Goal: Contribute content

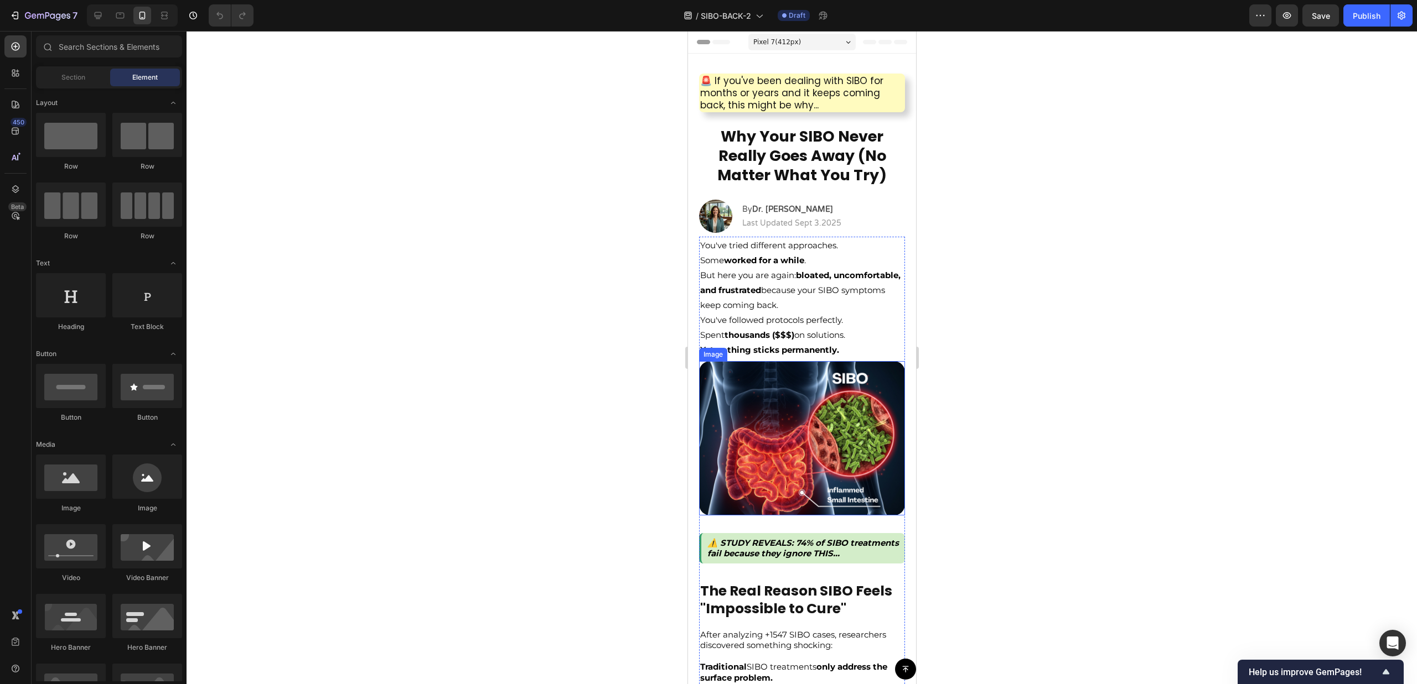
click at [831, 432] on img at bounding box center [801, 438] width 206 height 154
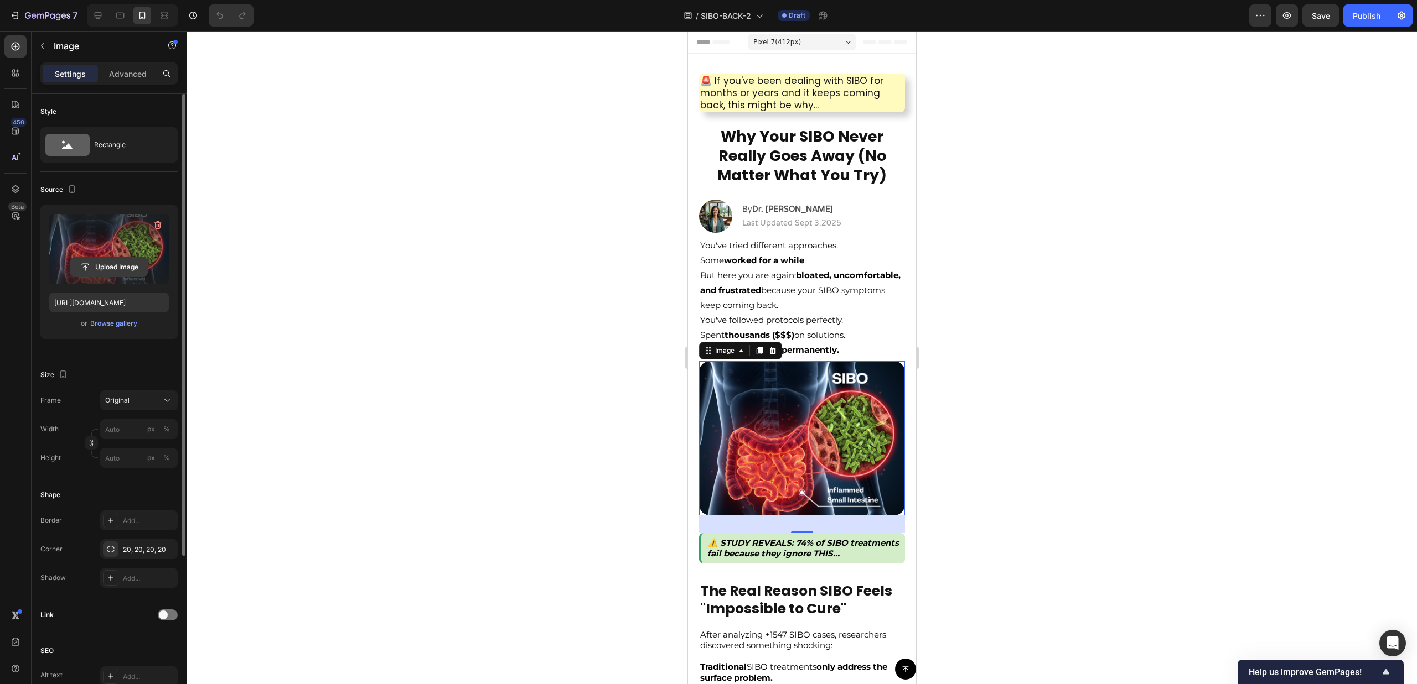
click at [115, 269] on input "file" at bounding box center [109, 267] width 76 height 19
click at [125, 260] on input "file" at bounding box center [109, 267] width 76 height 19
type input "[URL][DOMAIN_NAME]"
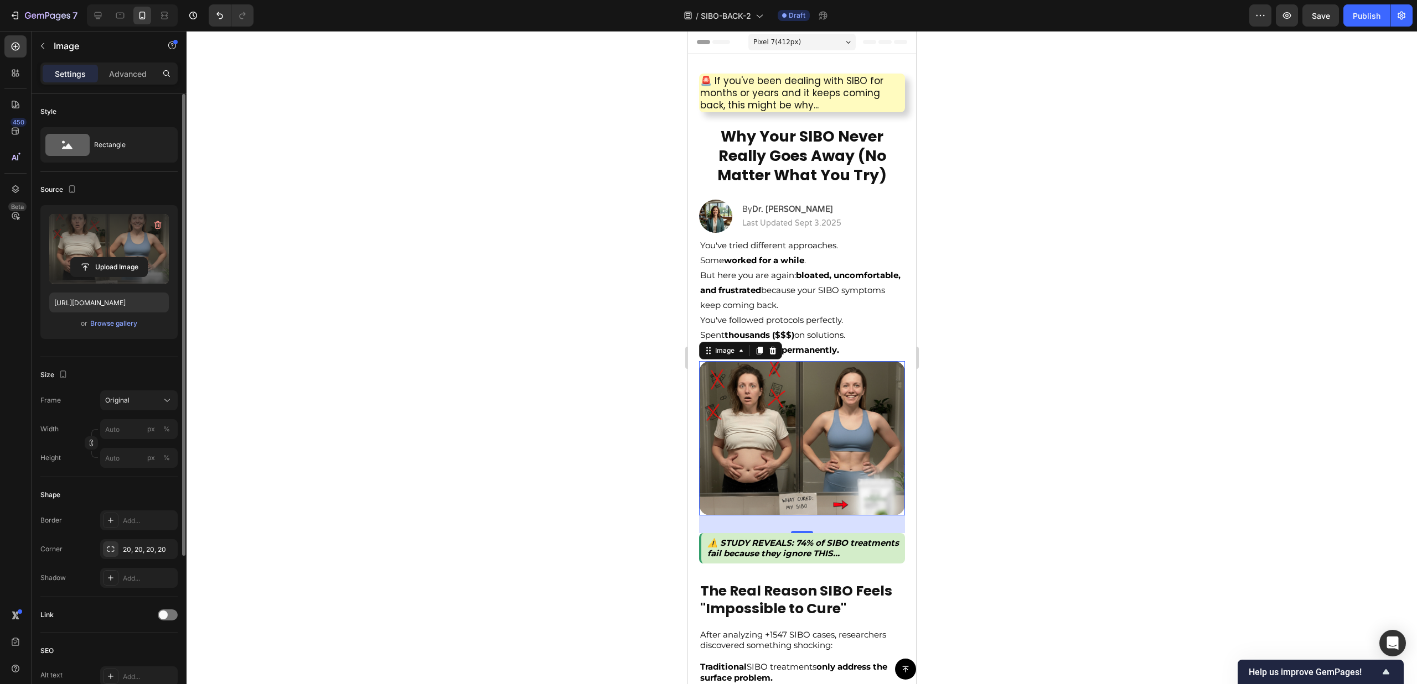
click at [1026, 274] on div at bounding box center [801, 357] width 1230 height 653
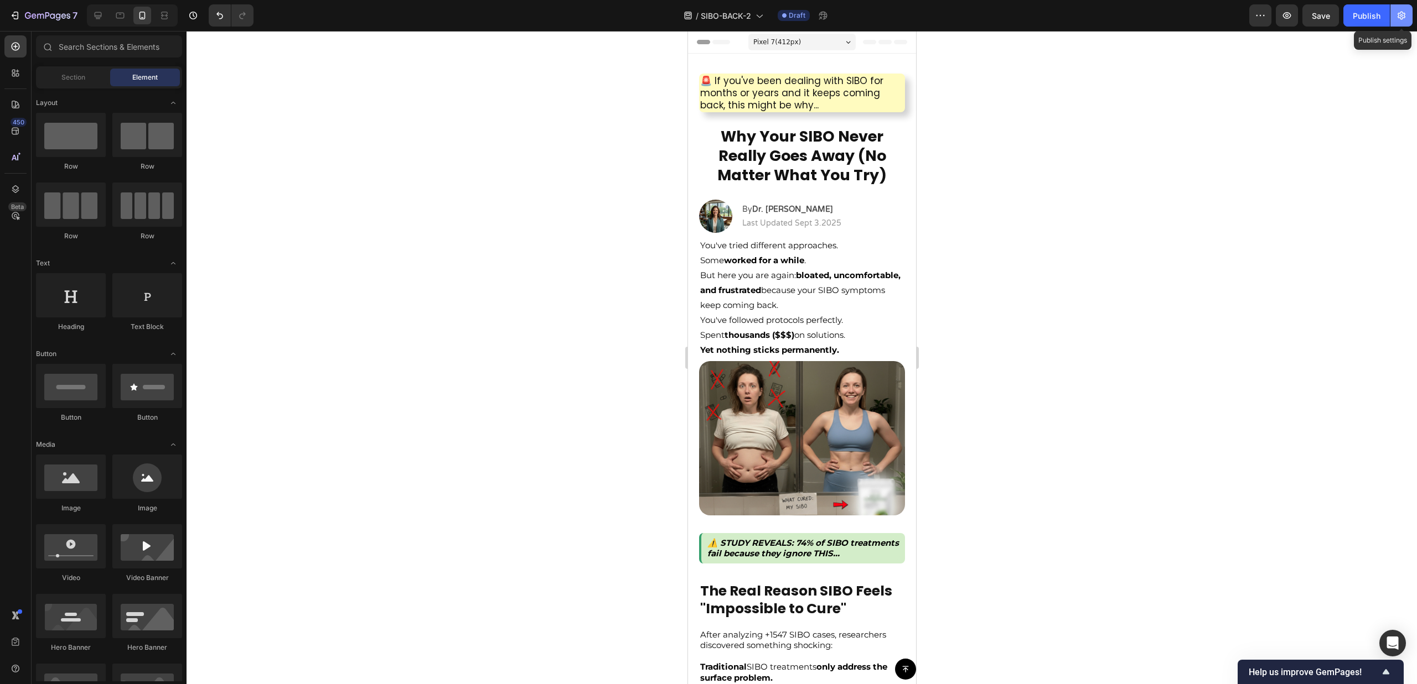
click at [1399, 17] on icon "button" at bounding box center [1401, 15] width 11 height 11
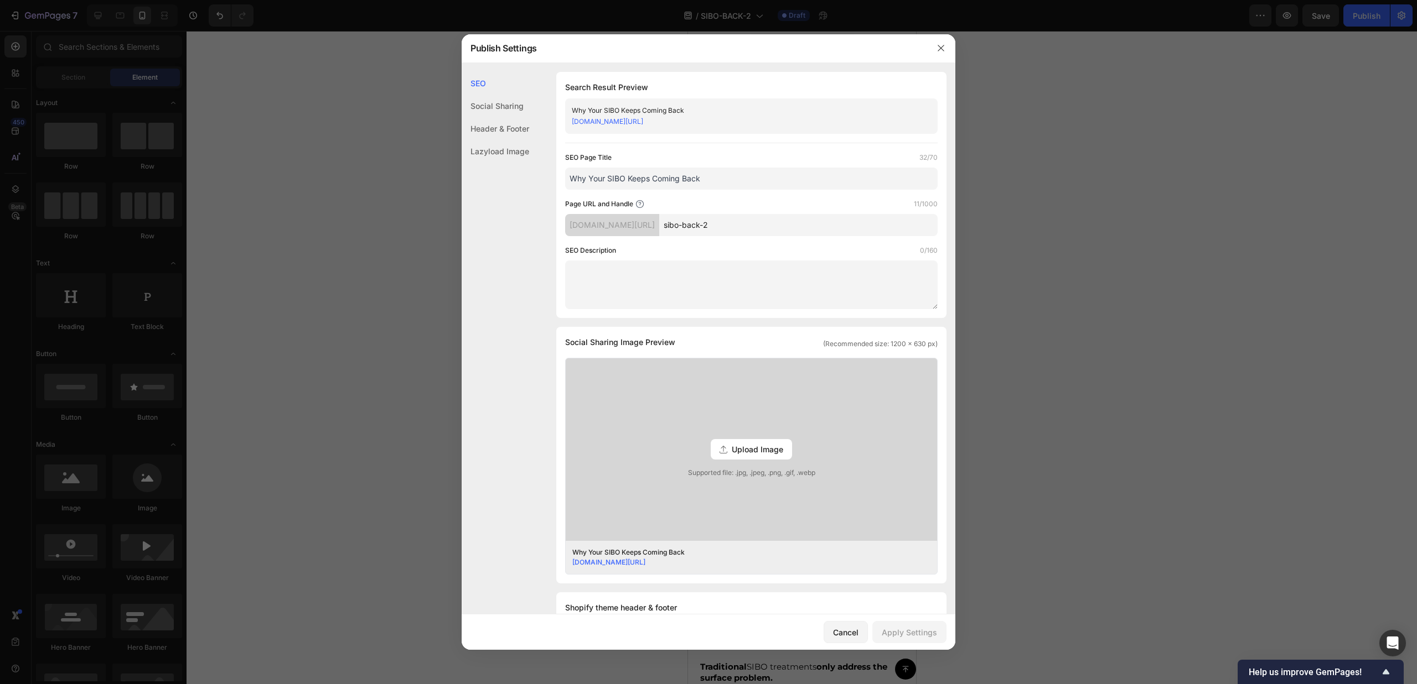
click at [1057, 238] on div at bounding box center [708, 342] width 1417 height 684
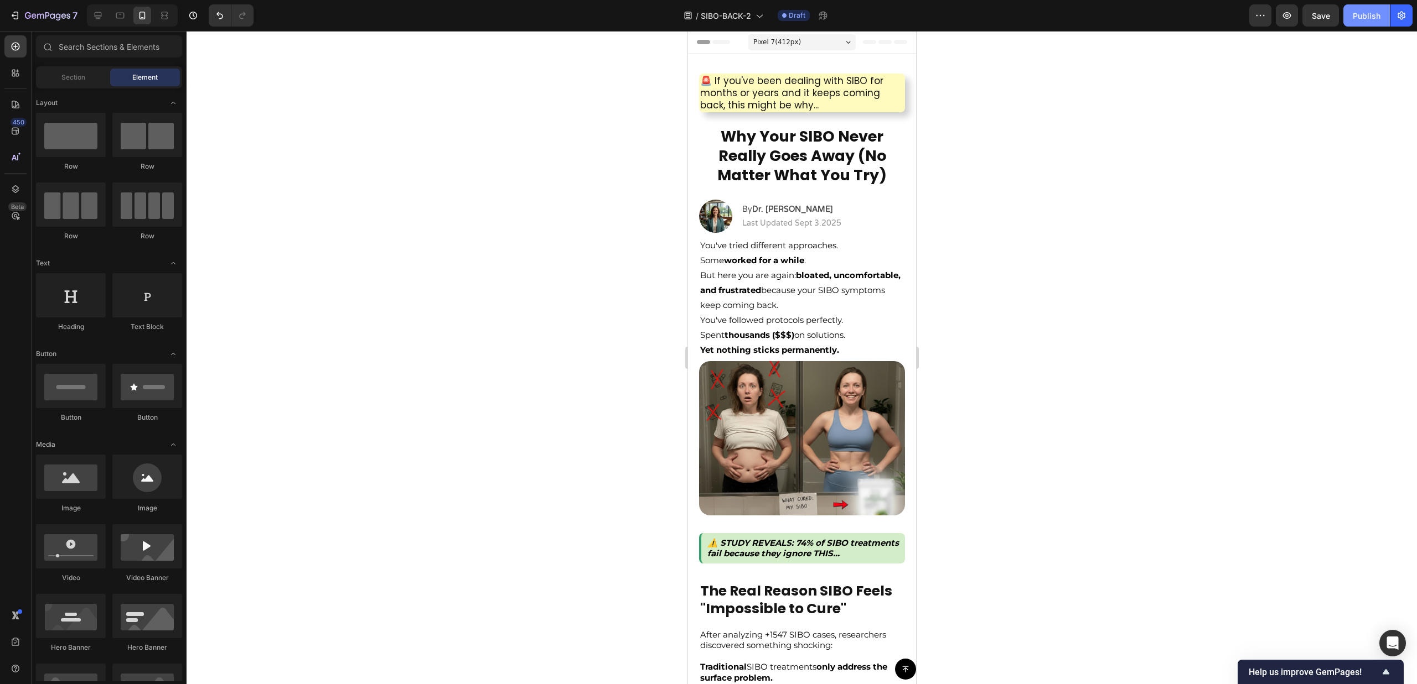
click at [1357, 18] on div "Publish" at bounding box center [1366, 16] width 28 height 12
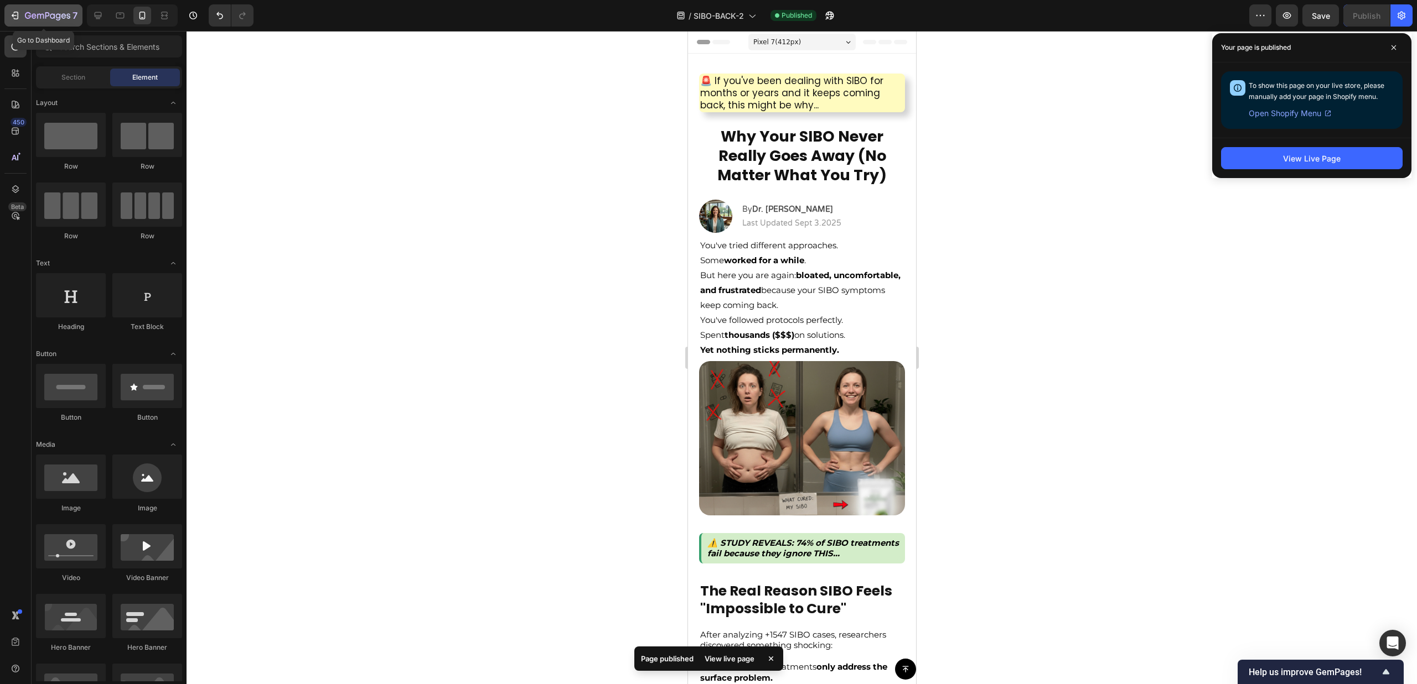
click at [29, 19] on icon "button" at bounding box center [47, 16] width 45 height 9
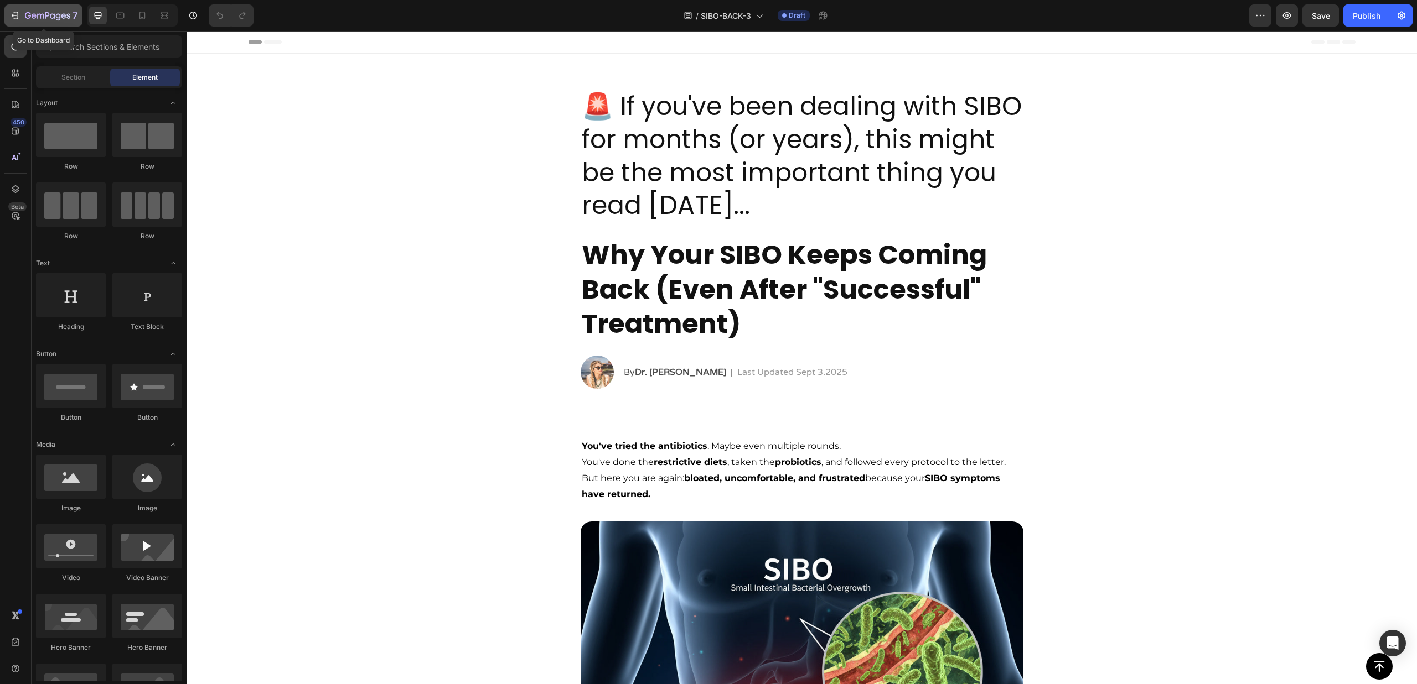
click at [34, 19] on icon "button" at bounding box center [47, 16] width 45 height 9
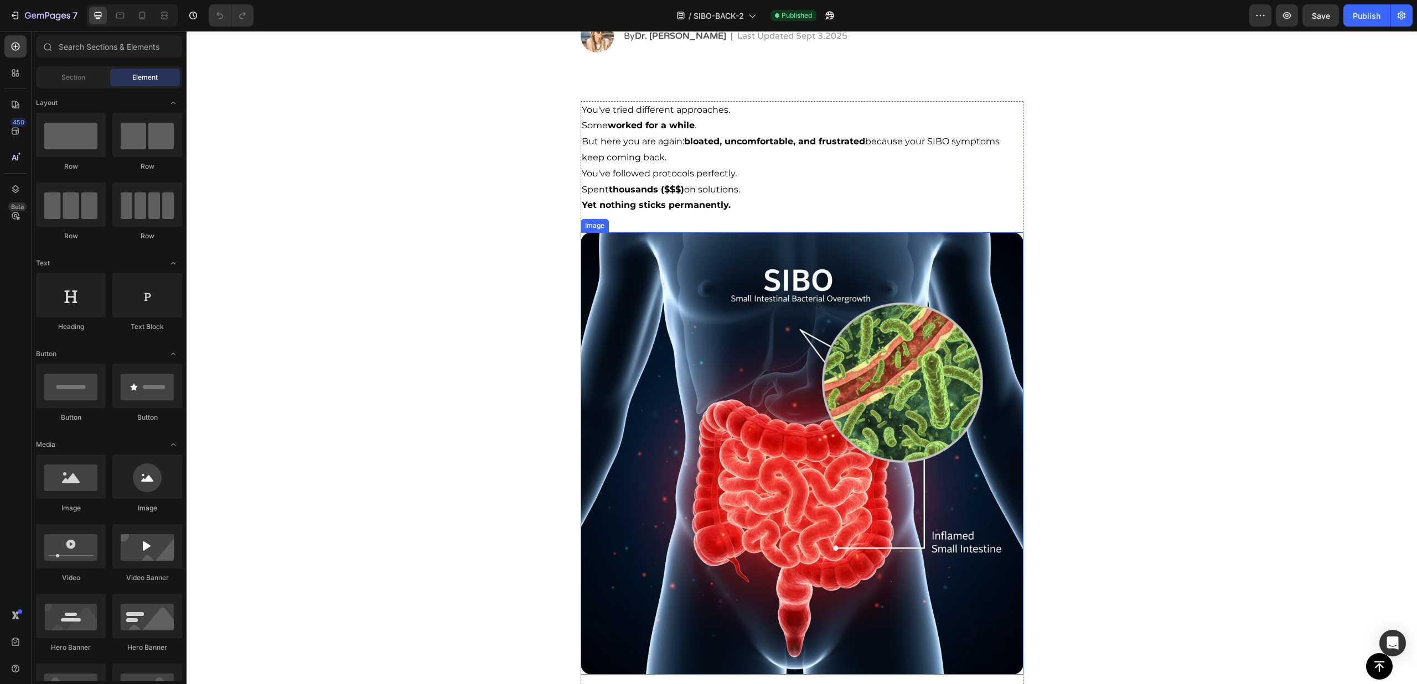
click at [796, 345] on img at bounding box center [801, 453] width 443 height 443
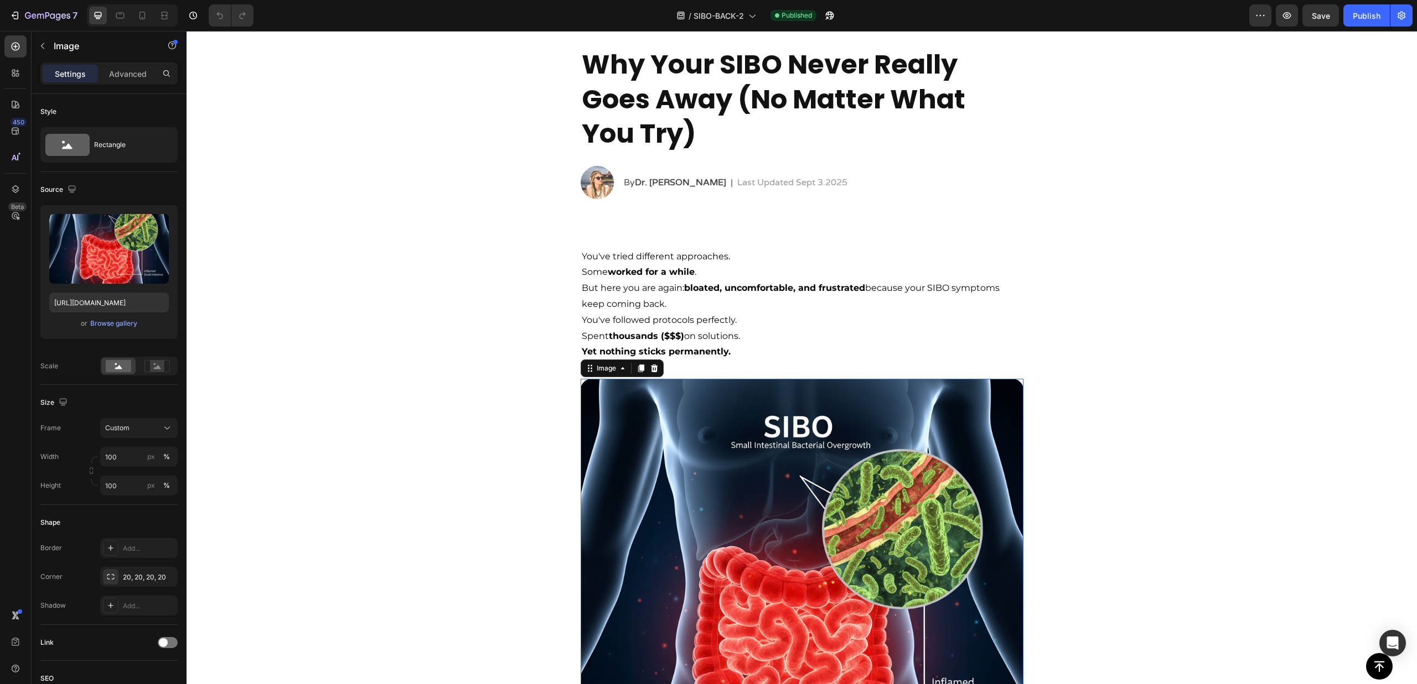
click at [777, 479] on img at bounding box center [801, 600] width 443 height 443
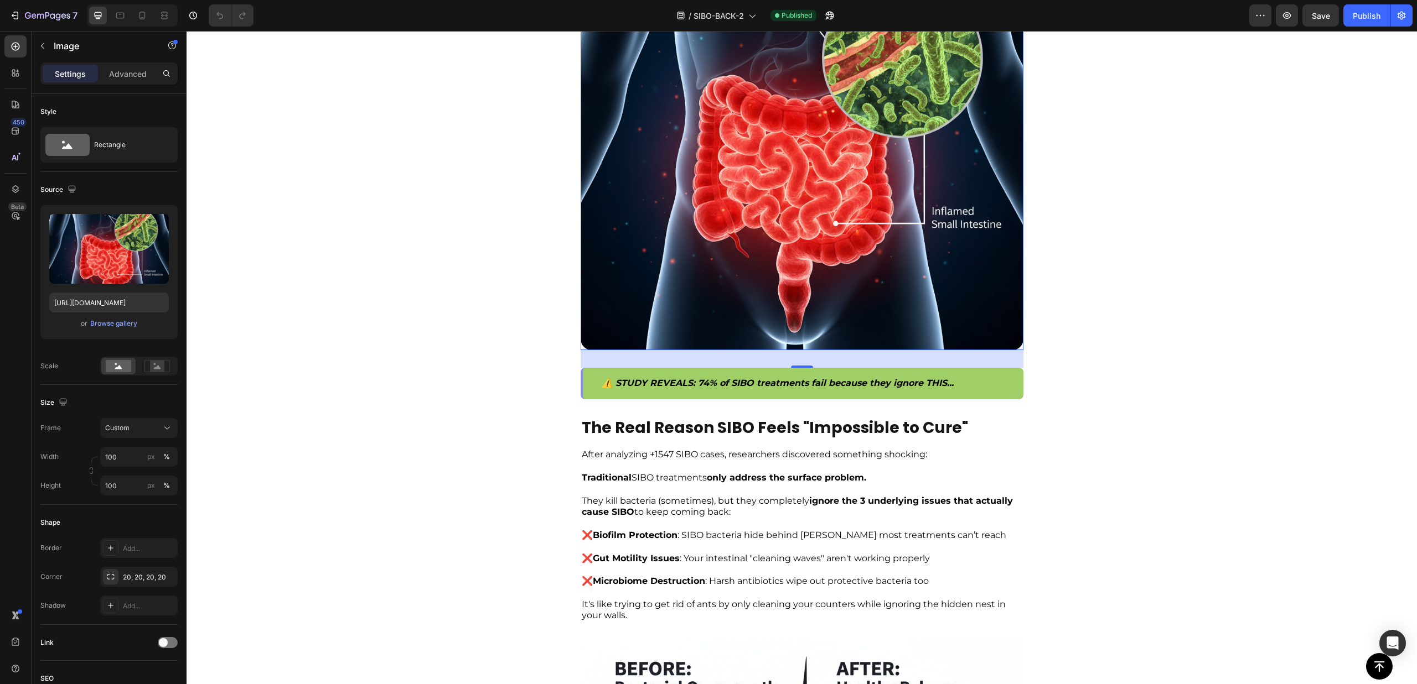
scroll to position [651, 0]
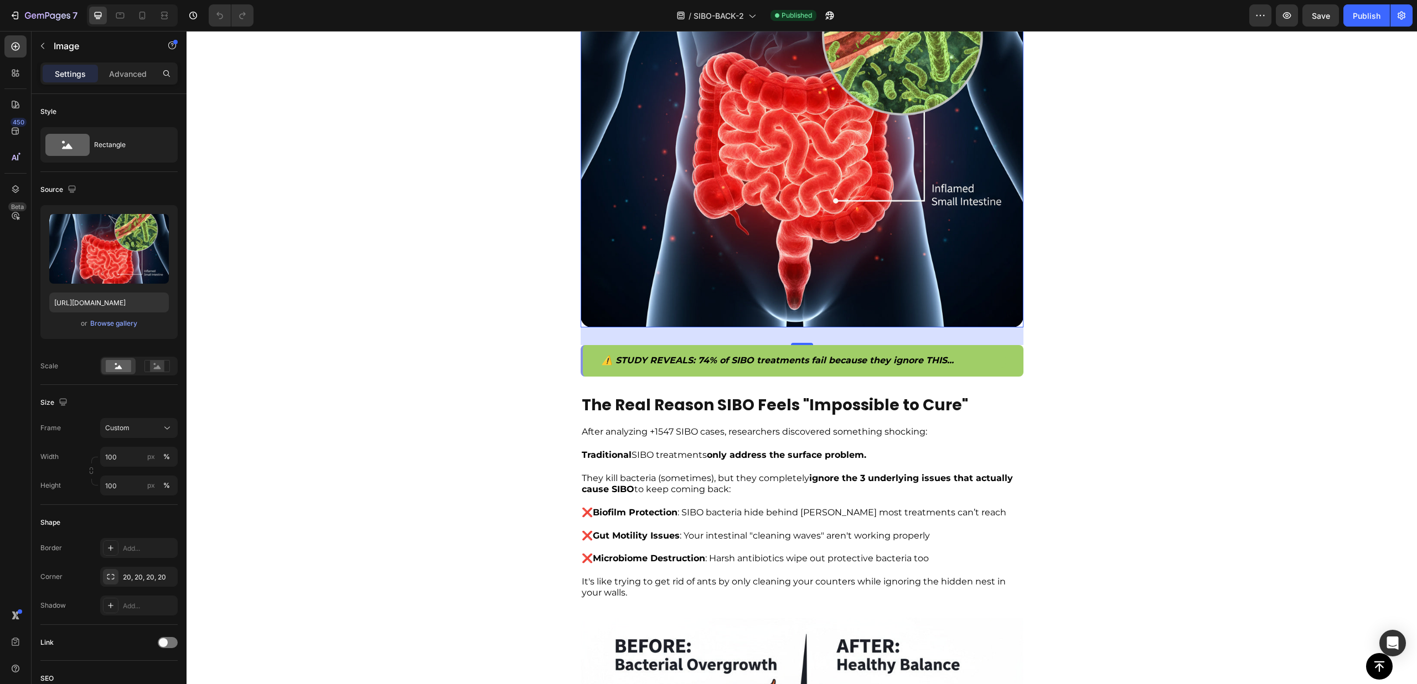
click at [735, 239] on img at bounding box center [801, 106] width 443 height 443
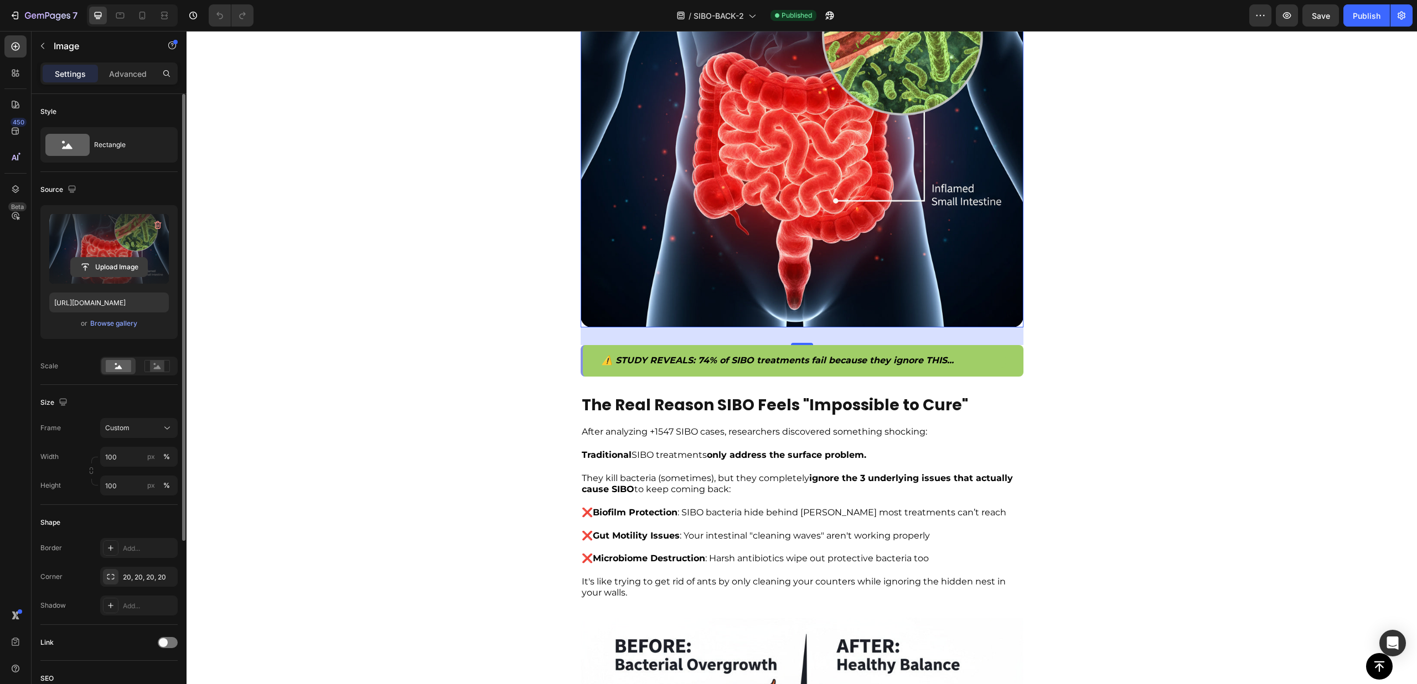
click at [106, 269] on input "file" at bounding box center [109, 267] width 76 height 19
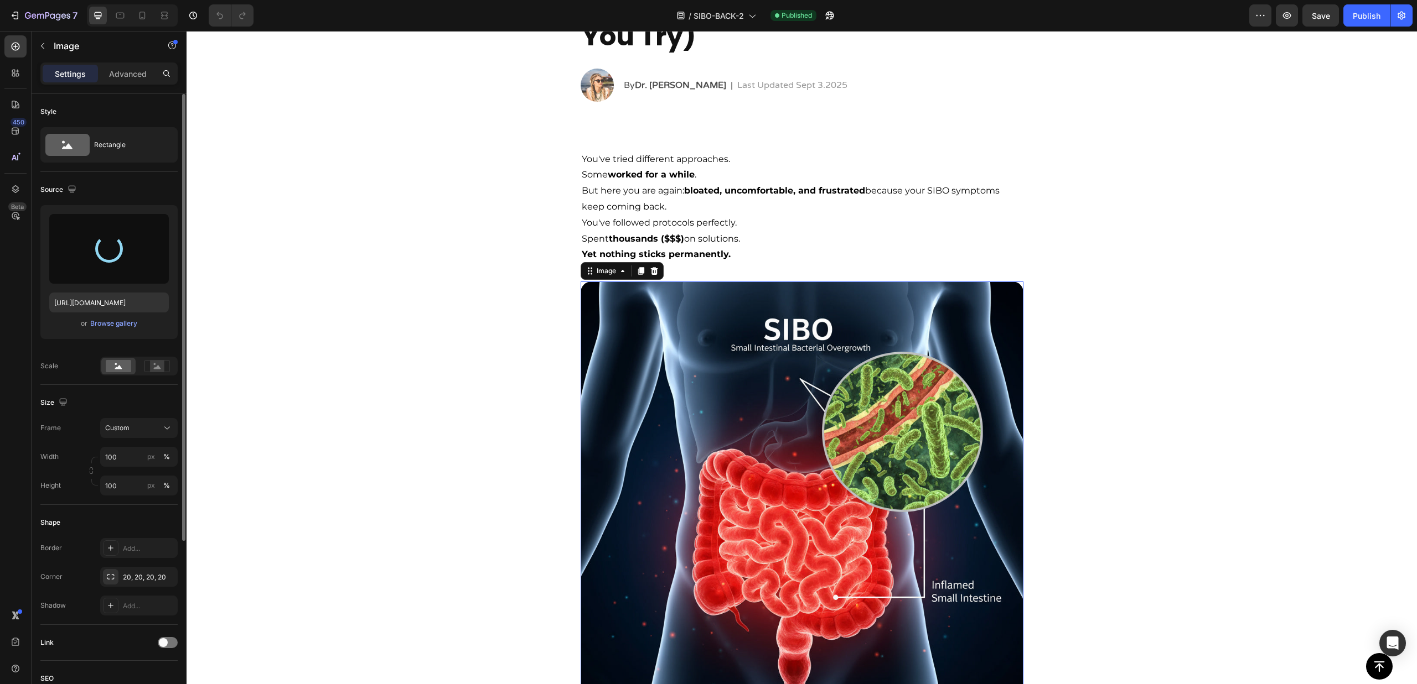
type input "[URL][DOMAIN_NAME]"
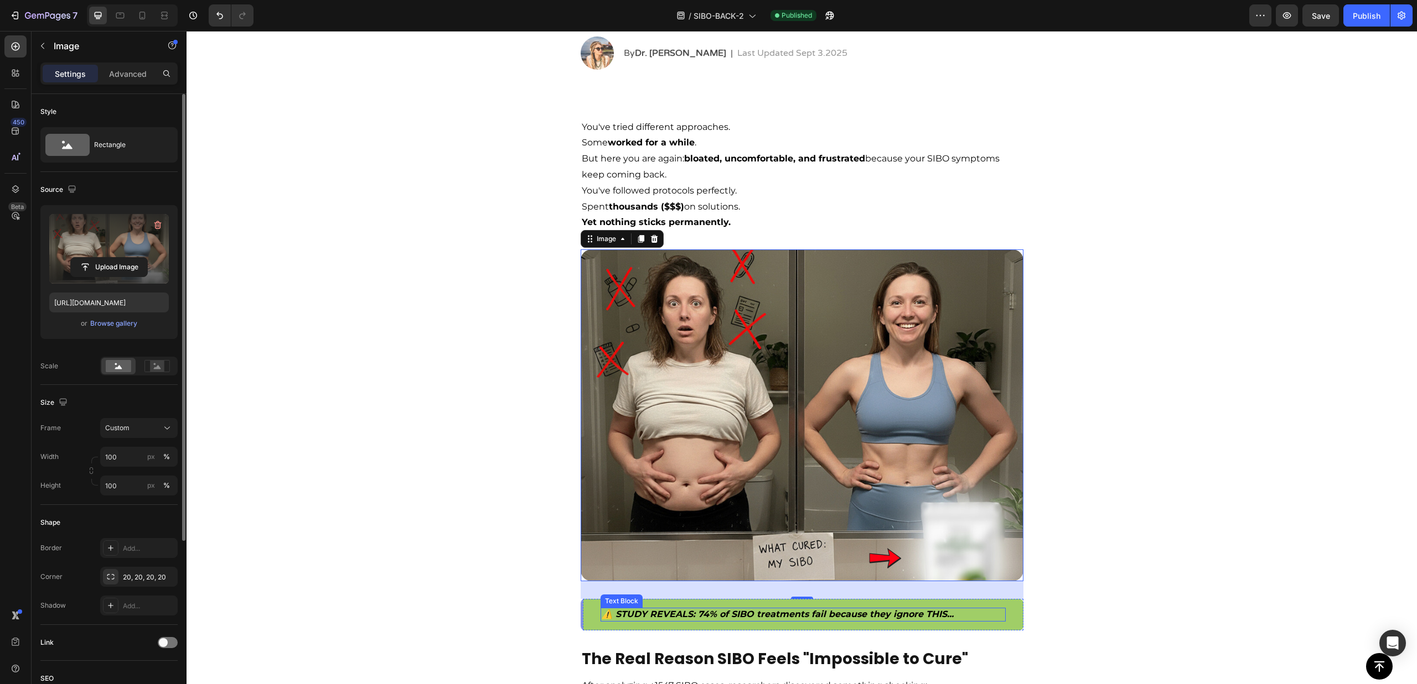
scroll to position [289, 0]
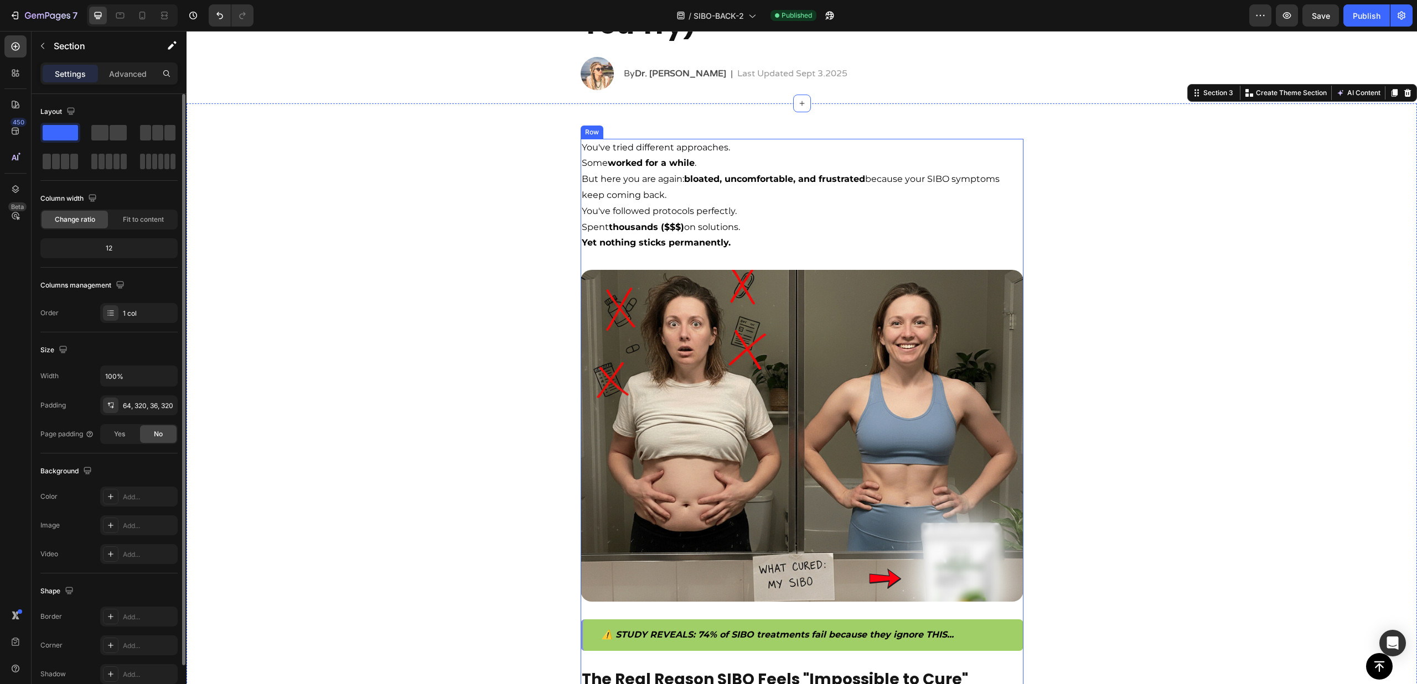
scroll to position [251, 0]
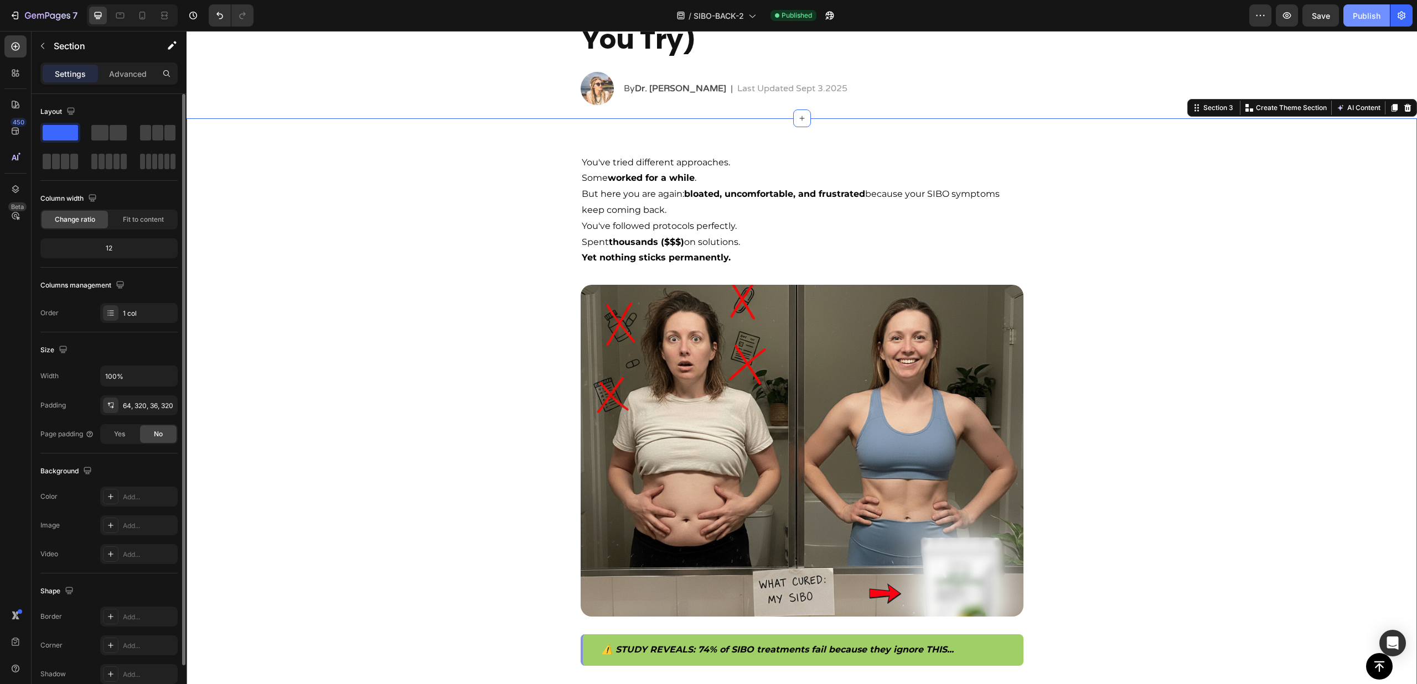
click at [1366, 24] on button "Publish" at bounding box center [1366, 15] width 46 height 22
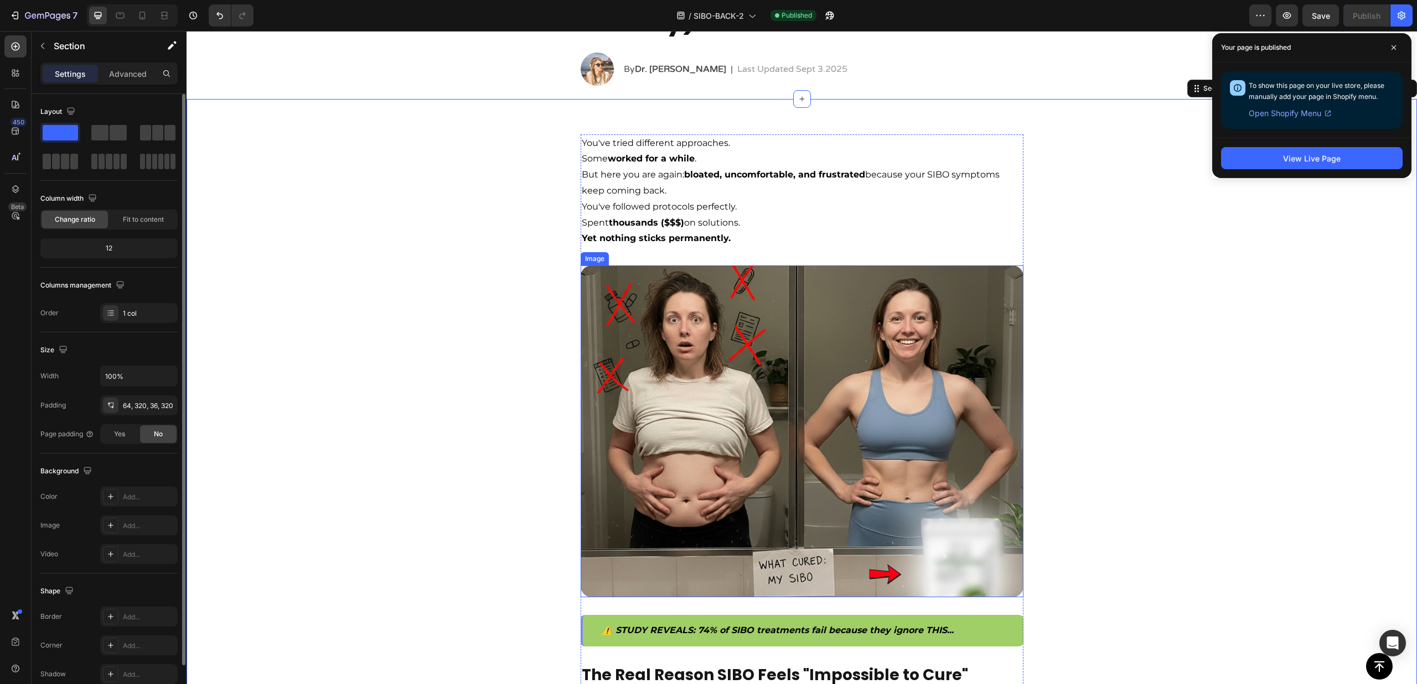
scroll to position [289, 0]
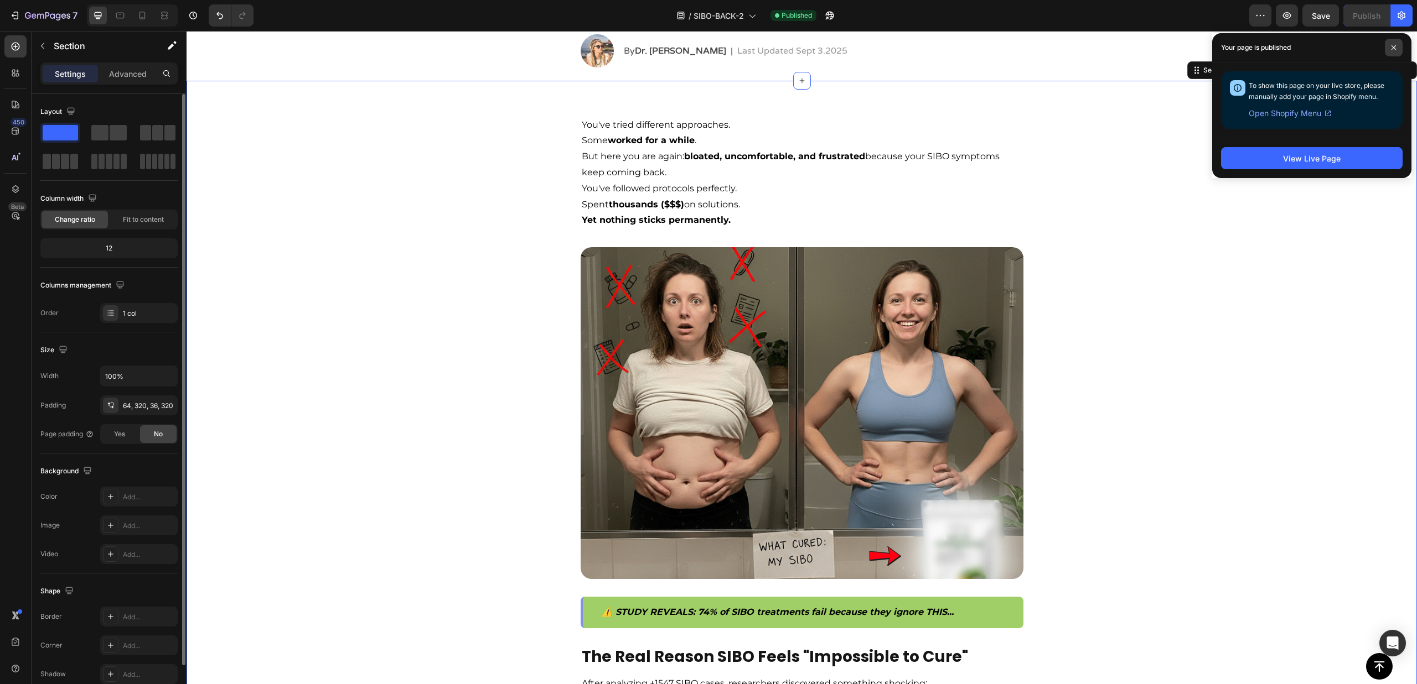
click at [1393, 45] on icon at bounding box center [1394, 48] width 6 height 6
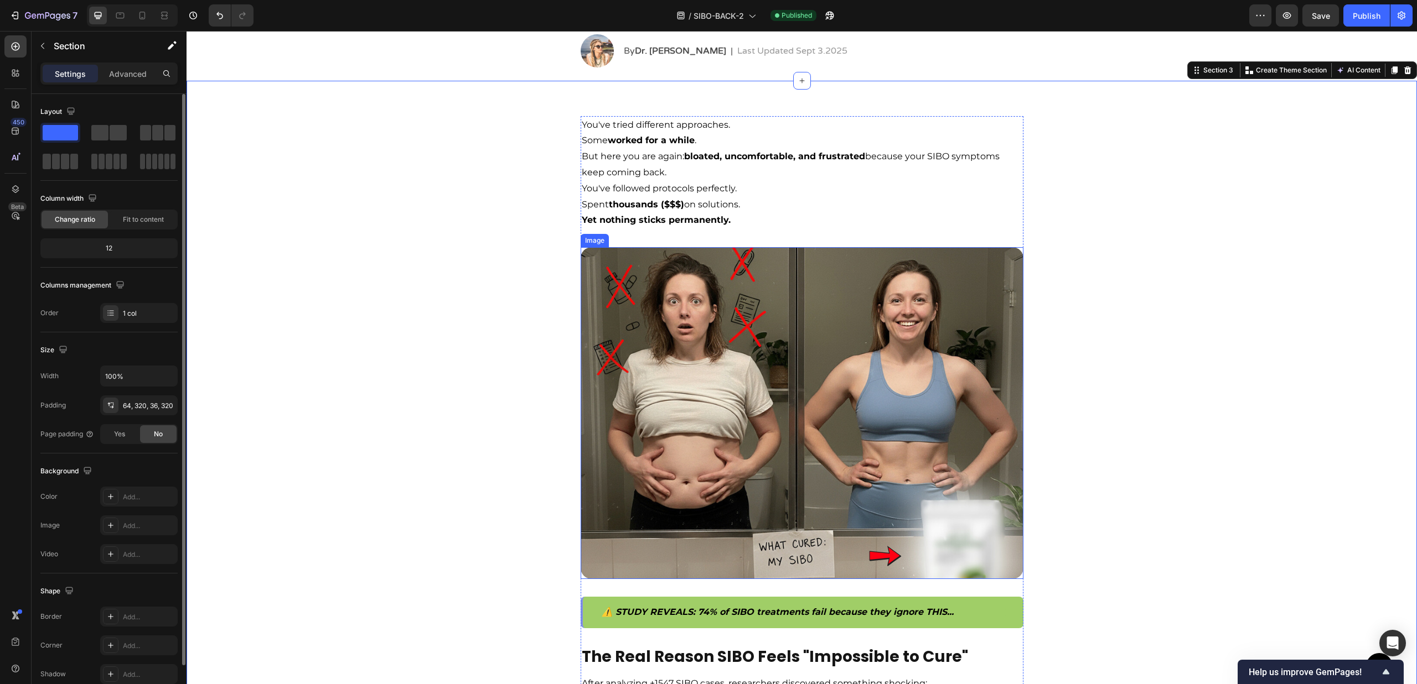
scroll to position [0, 0]
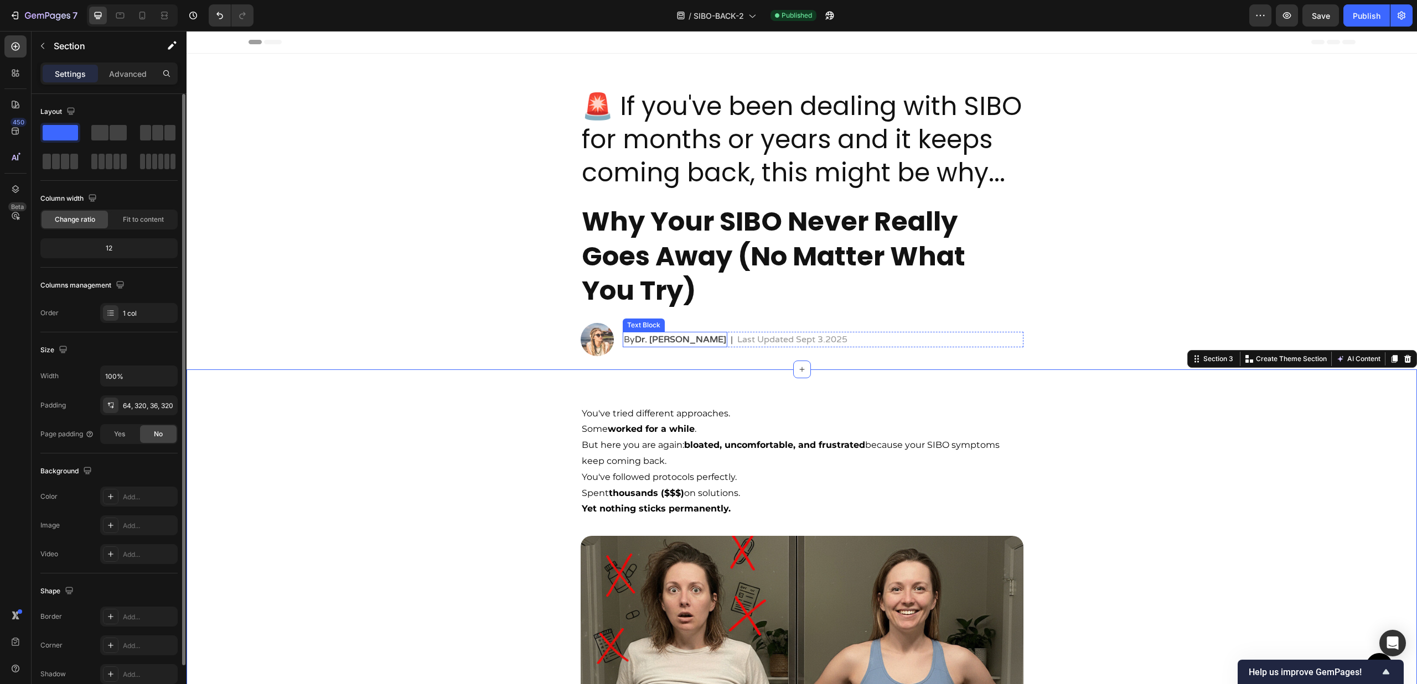
click at [624, 345] on p "By Dr. Sarah Mitchell" at bounding box center [675, 339] width 102 height 13
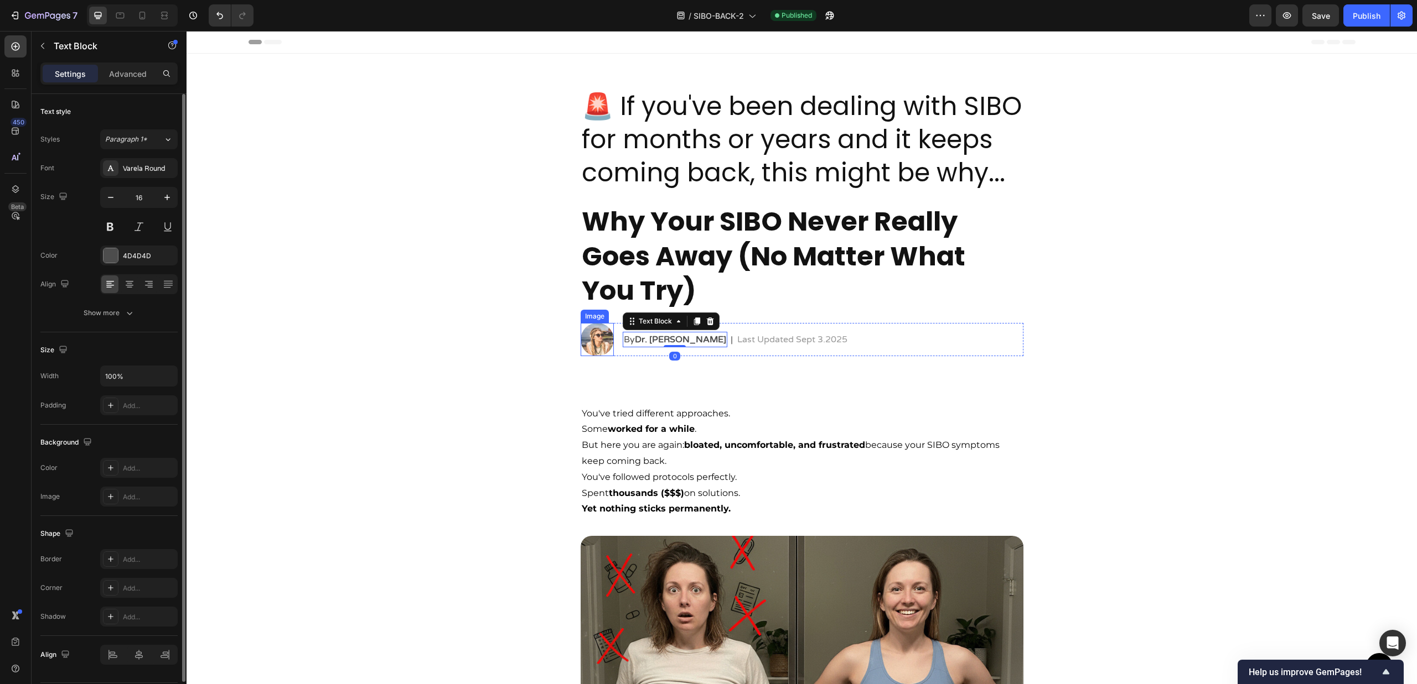
click at [581, 335] on img at bounding box center [596, 339] width 33 height 33
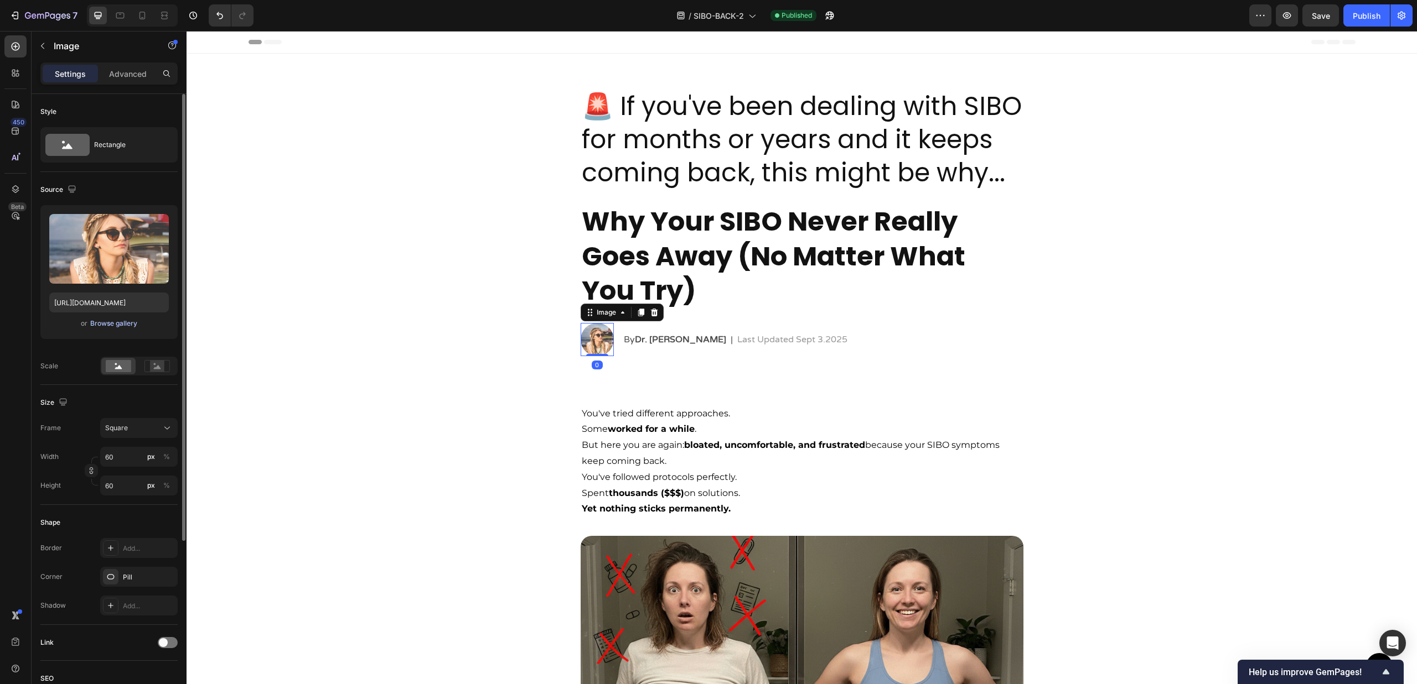
click at [102, 319] on div "Browse gallery" at bounding box center [113, 324] width 47 height 10
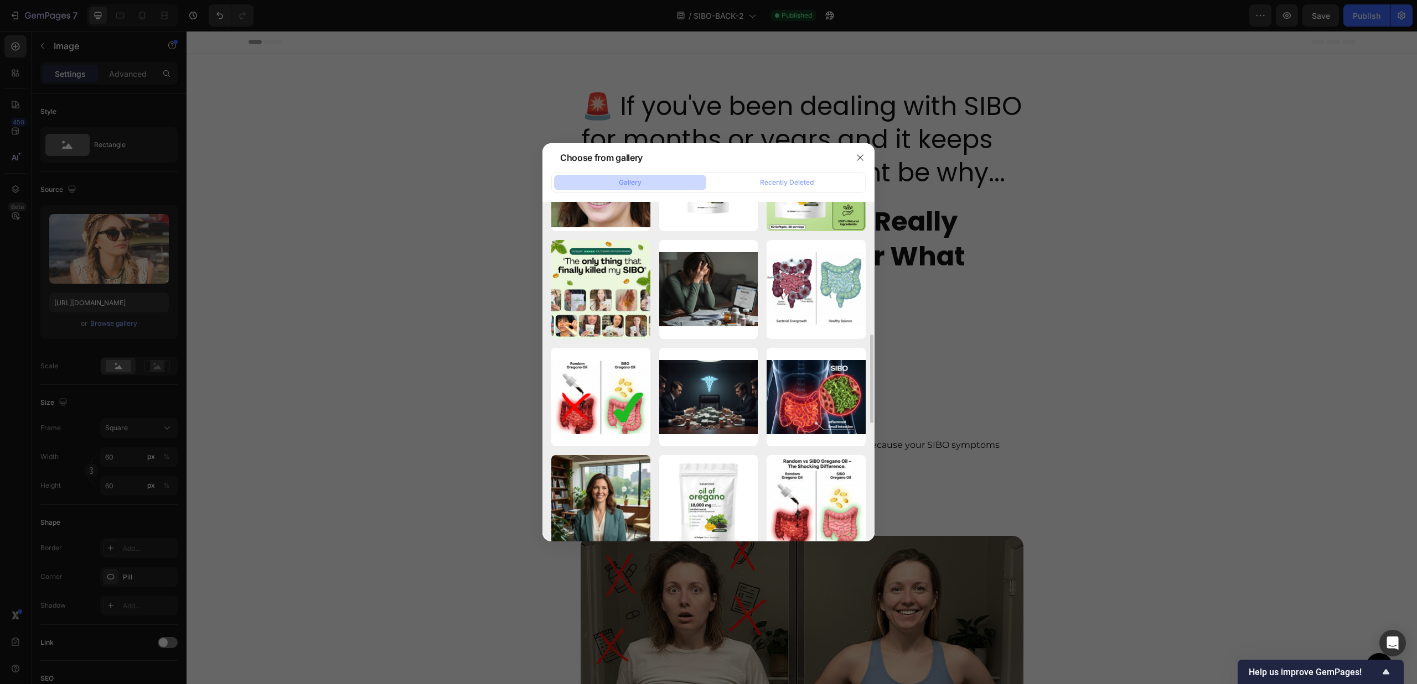
scroll to position [714, 0]
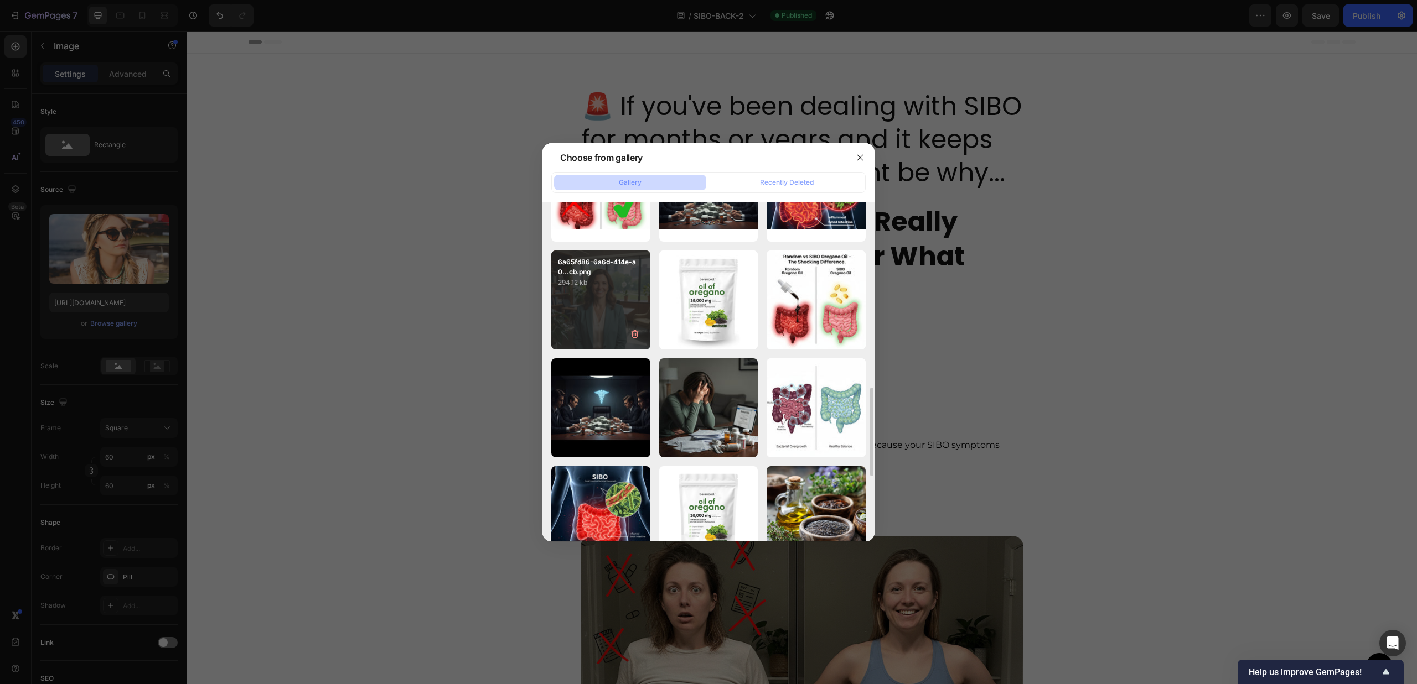
click at [575, 309] on div "6a65fd86-6a6d-414e-a0...cb.png 294.12 kb" at bounding box center [600, 300] width 99 height 99
type input "https://cdn.shopify.com/s/files/1/0673/4944/6882/files/gempages_484072994692399…"
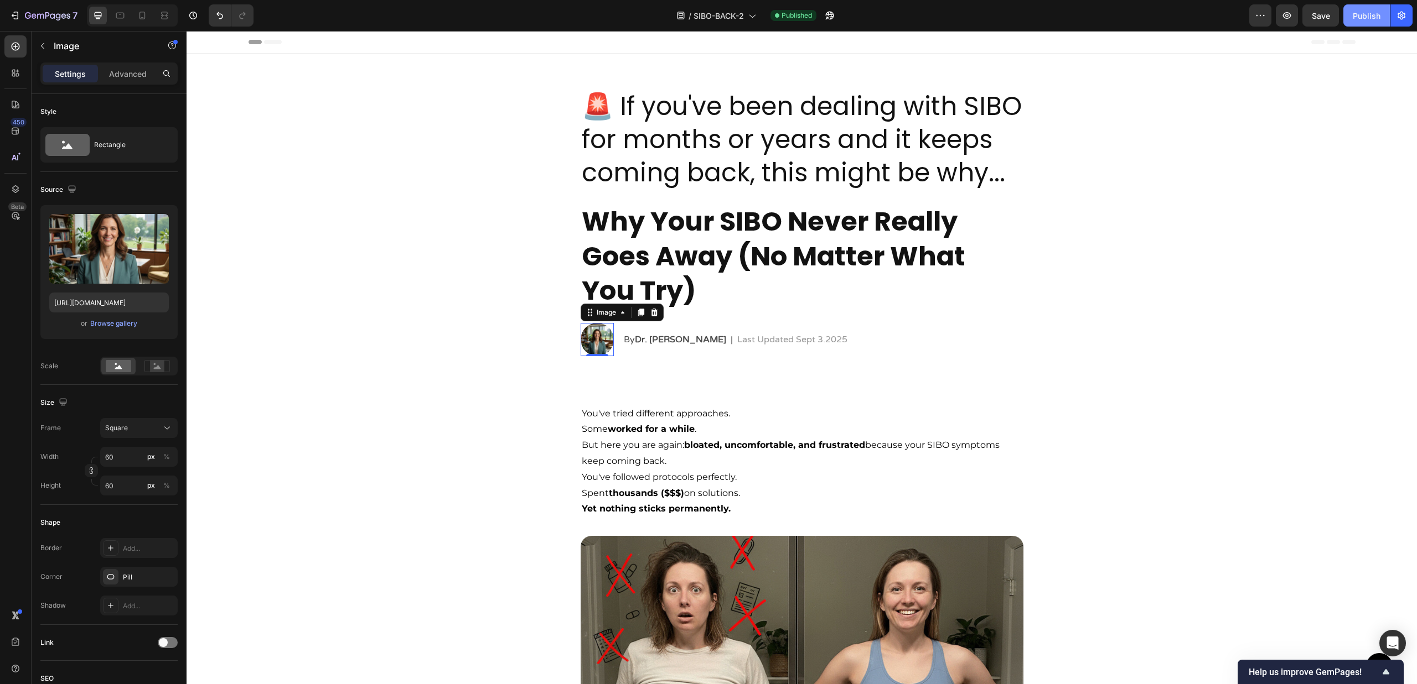
click at [1366, 11] on div "Publish" at bounding box center [1366, 16] width 28 height 12
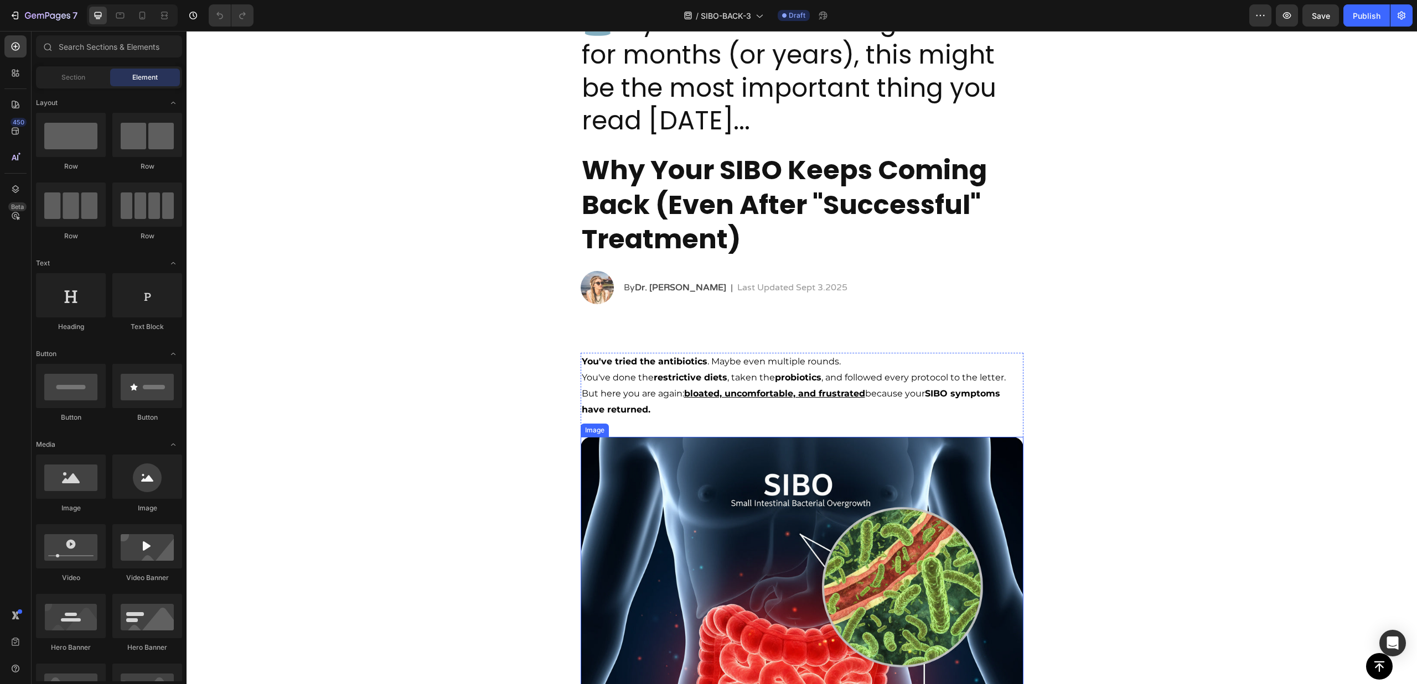
scroll to position [359, 0]
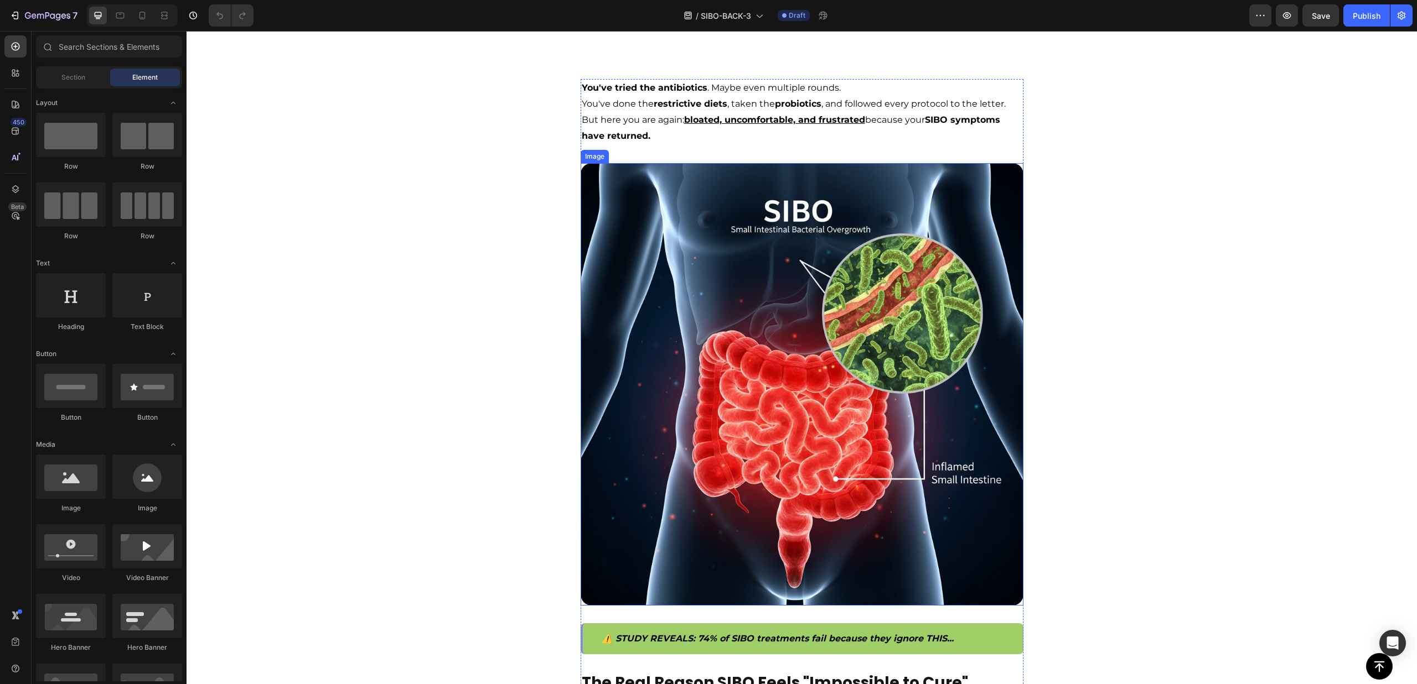
click at [770, 410] on img at bounding box center [801, 384] width 443 height 443
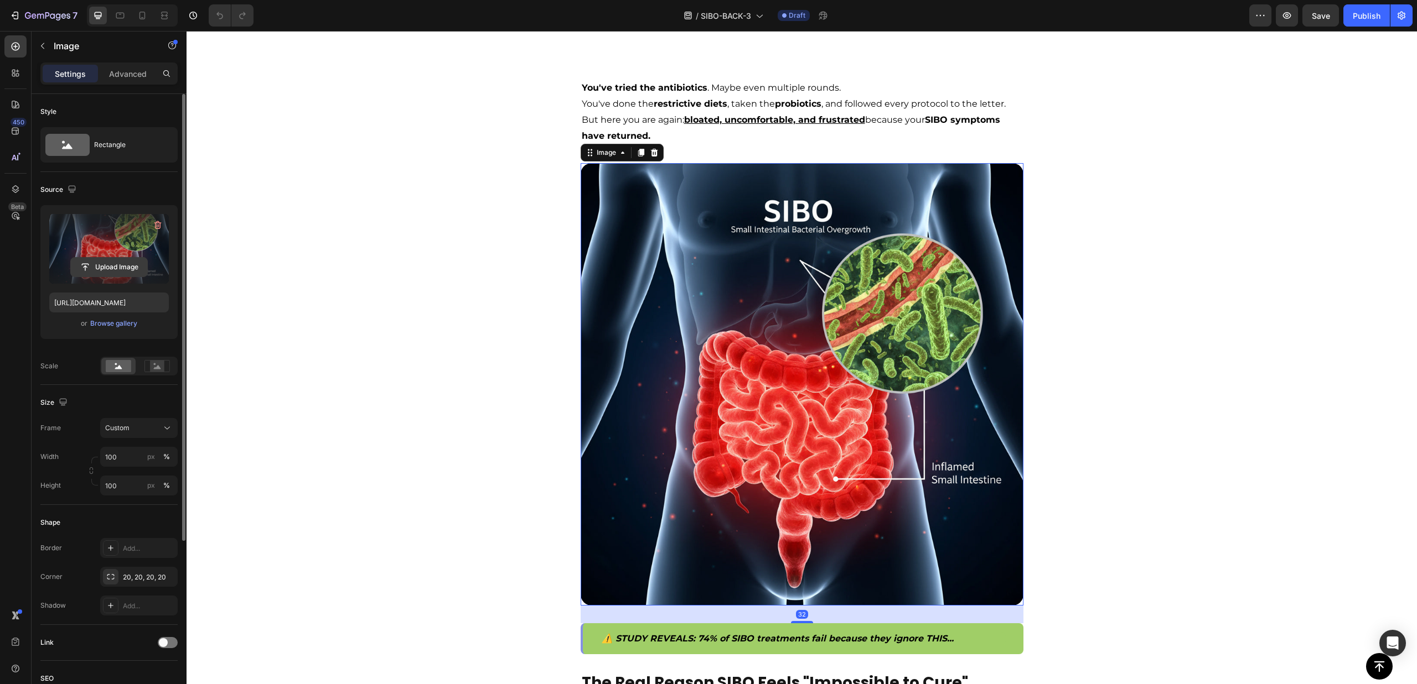
click at [94, 260] on input "file" at bounding box center [109, 267] width 76 height 19
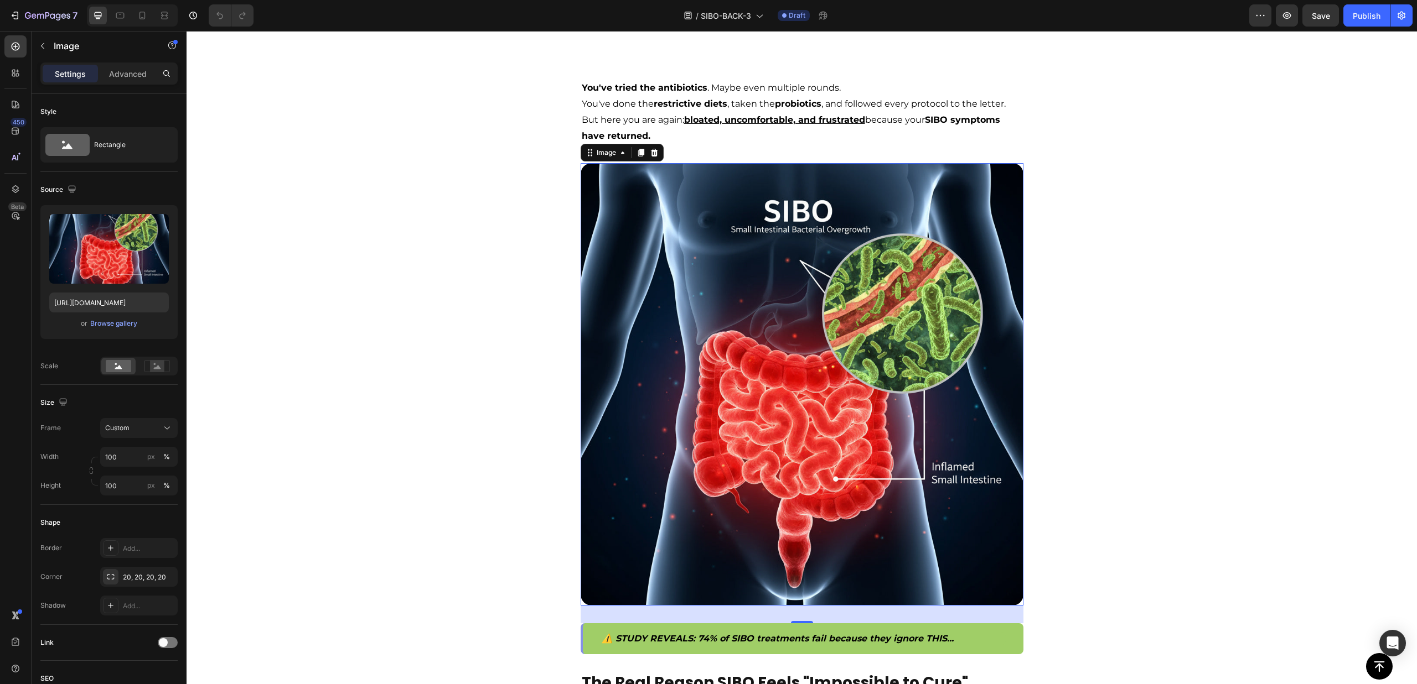
click at [844, 346] on img at bounding box center [801, 384] width 443 height 443
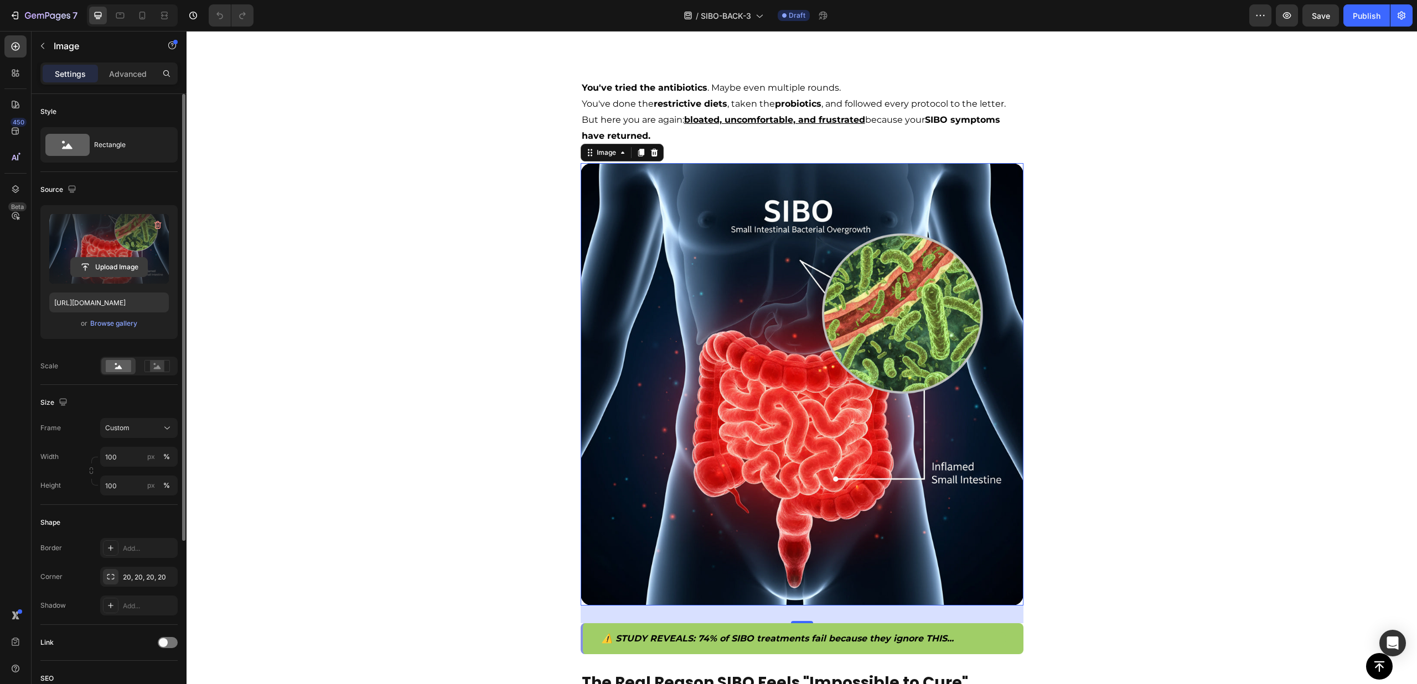
click at [105, 266] on input "file" at bounding box center [109, 267] width 76 height 19
click at [139, 17] on icon at bounding box center [142, 15] width 11 height 11
type input "[URL][DOMAIN_NAME]"
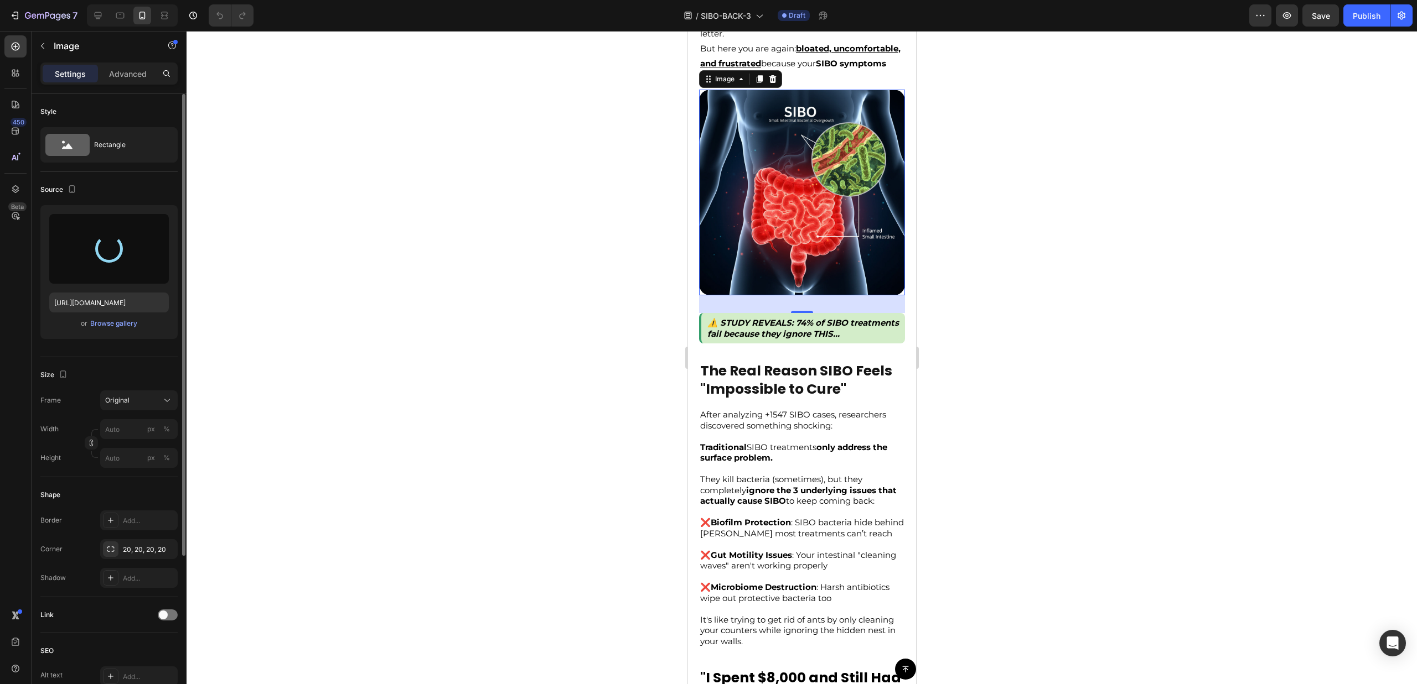
scroll to position [408, 0]
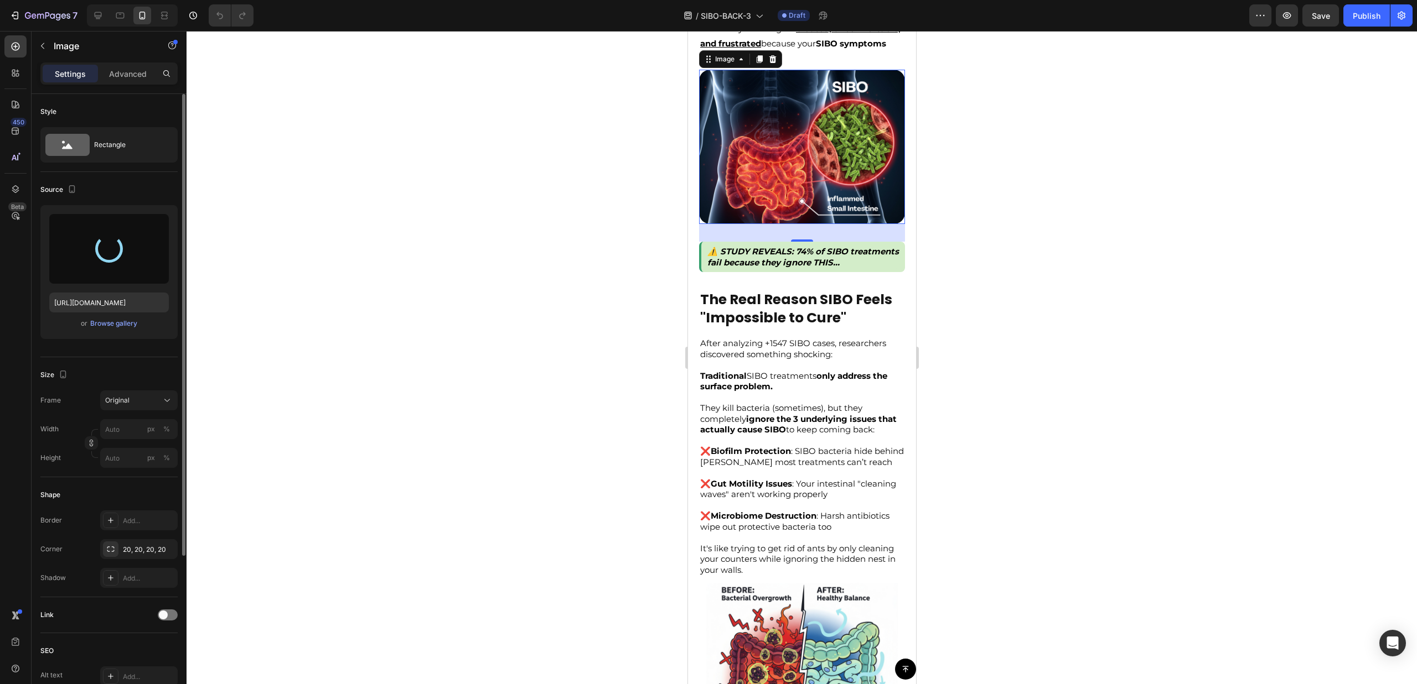
click at [805, 141] on img at bounding box center [801, 147] width 206 height 154
type input "https://cdn.shopify.com/s/files/1/0673/4944/6882/files/gempages_484072994692399…"
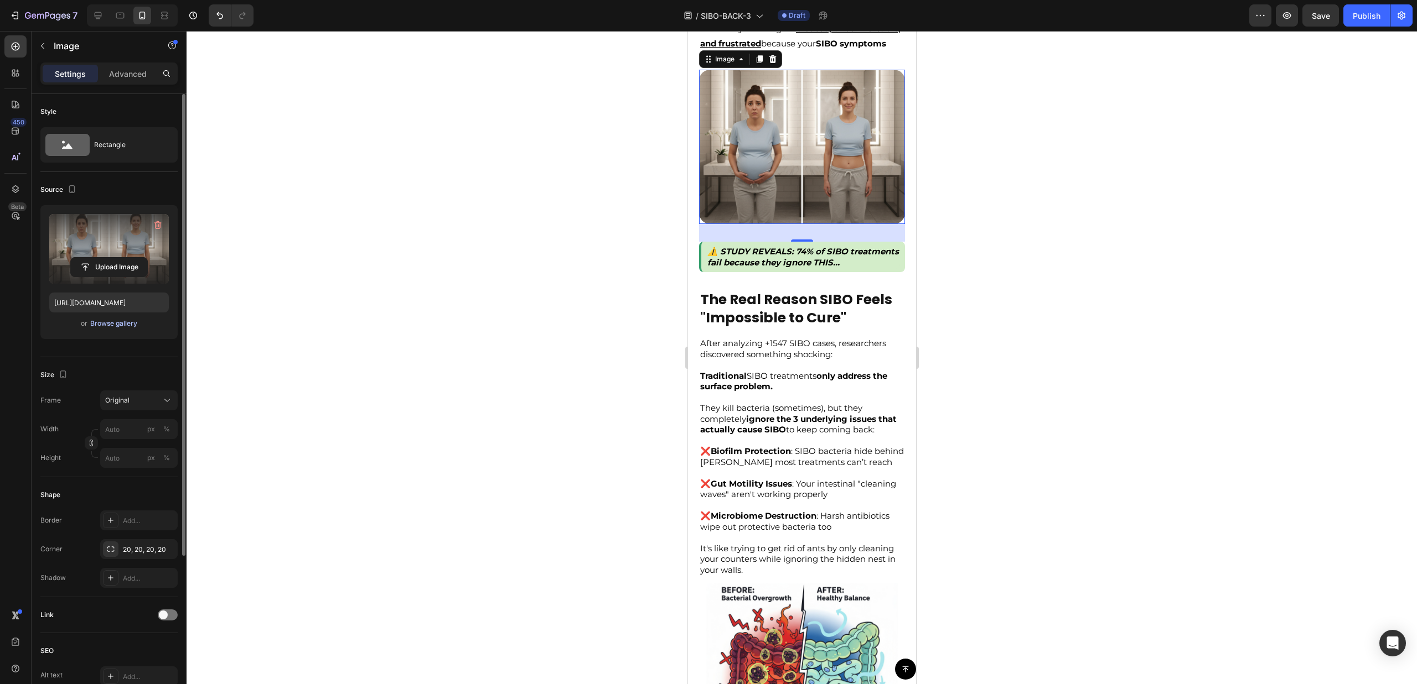
click at [105, 328] on div "Browse gallery" at bounding box center [113, 324] width 47 height 10
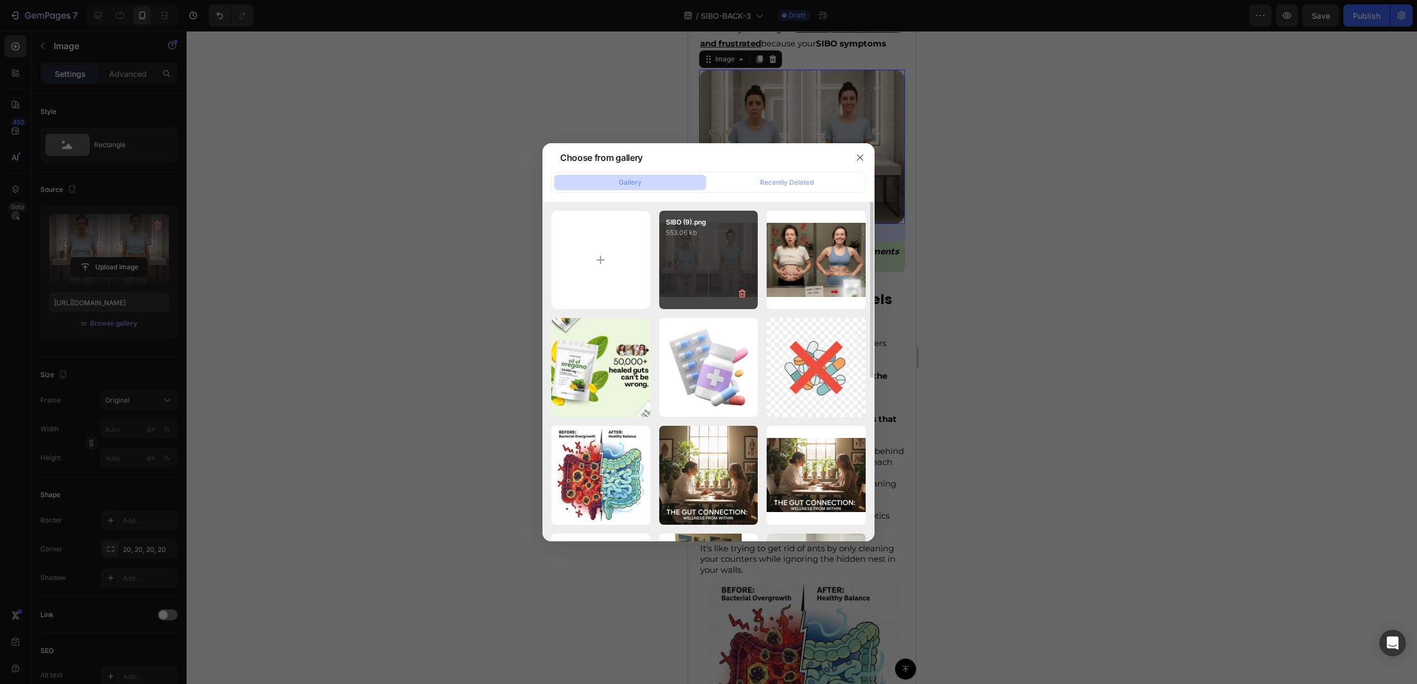
click at [711, 261] on div "SIBO (9).png 553.06 kb" at bounding box center [708, 260] width 99 height 99
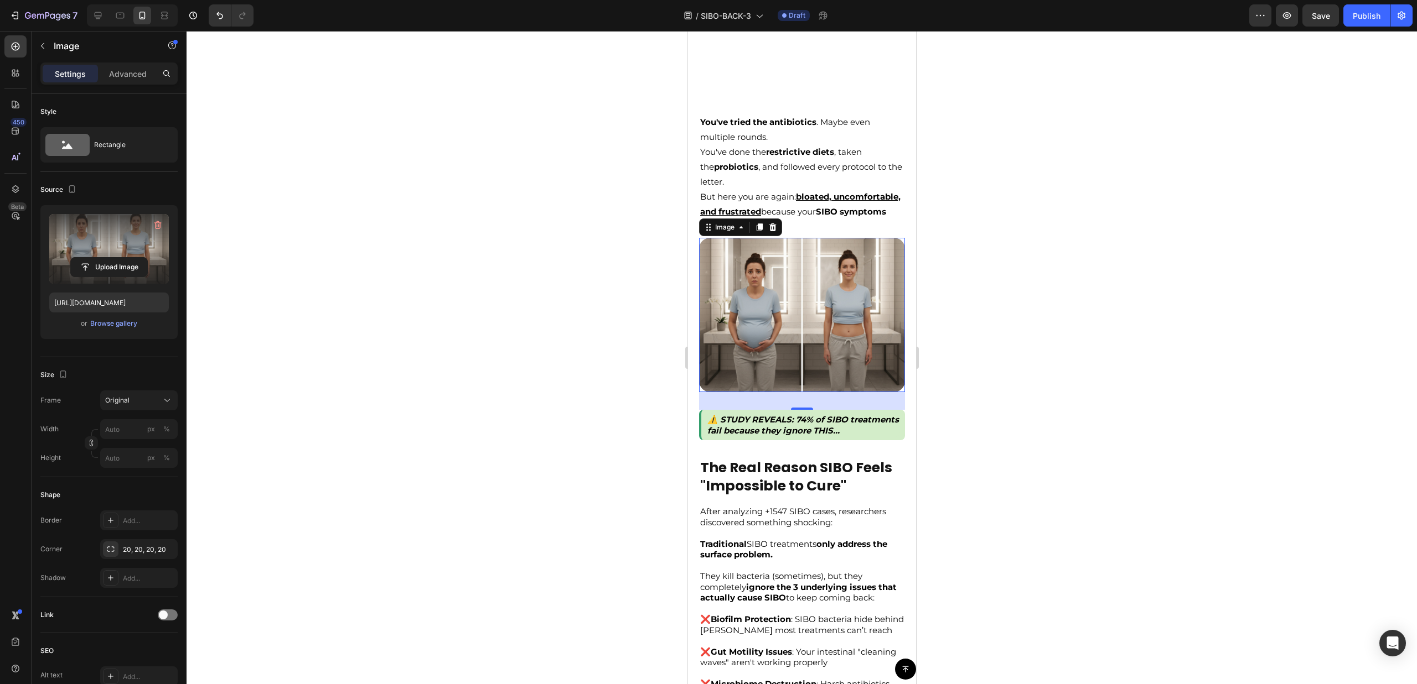
drag, startPoint x: 1027, startPoint y: 303, endPoint x: 197, endPoint y: 259, distance: 831.2
click at [1027, 303] on div at bounding box center [801, 357] width 1230 height 653
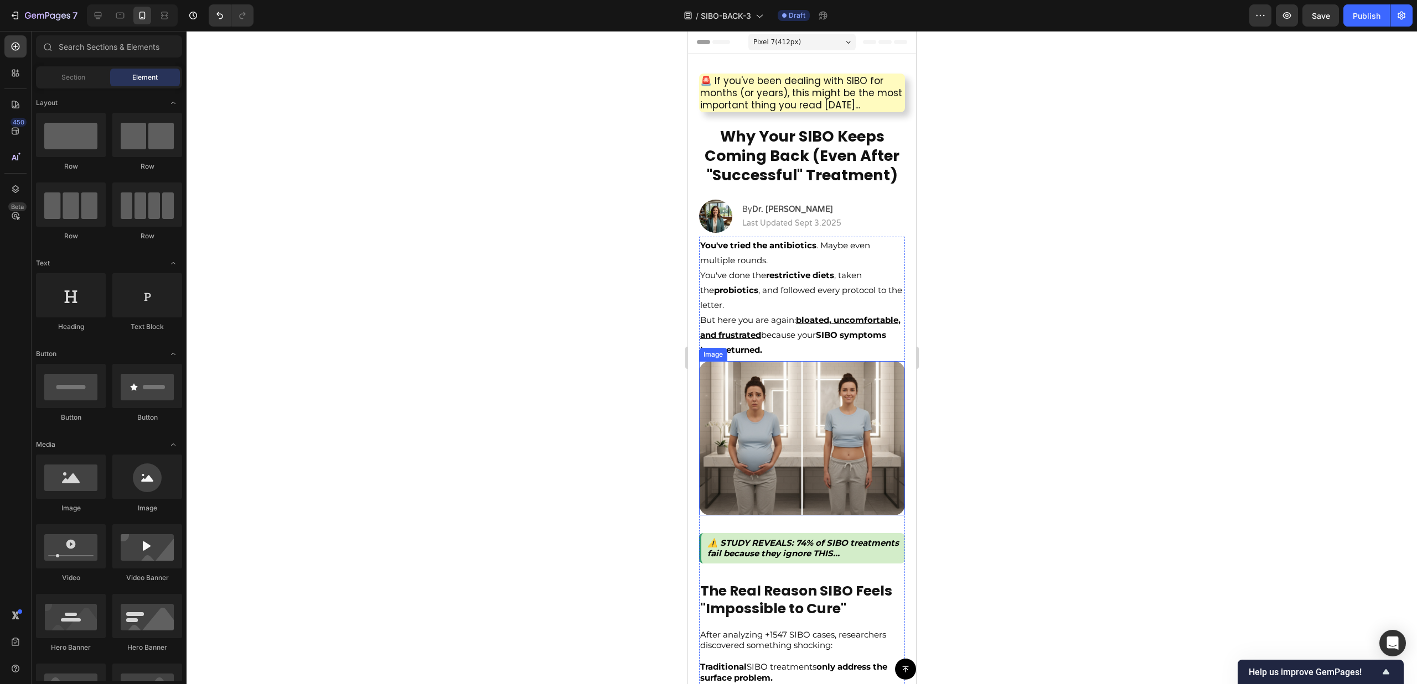
scroll to position [3, 0]
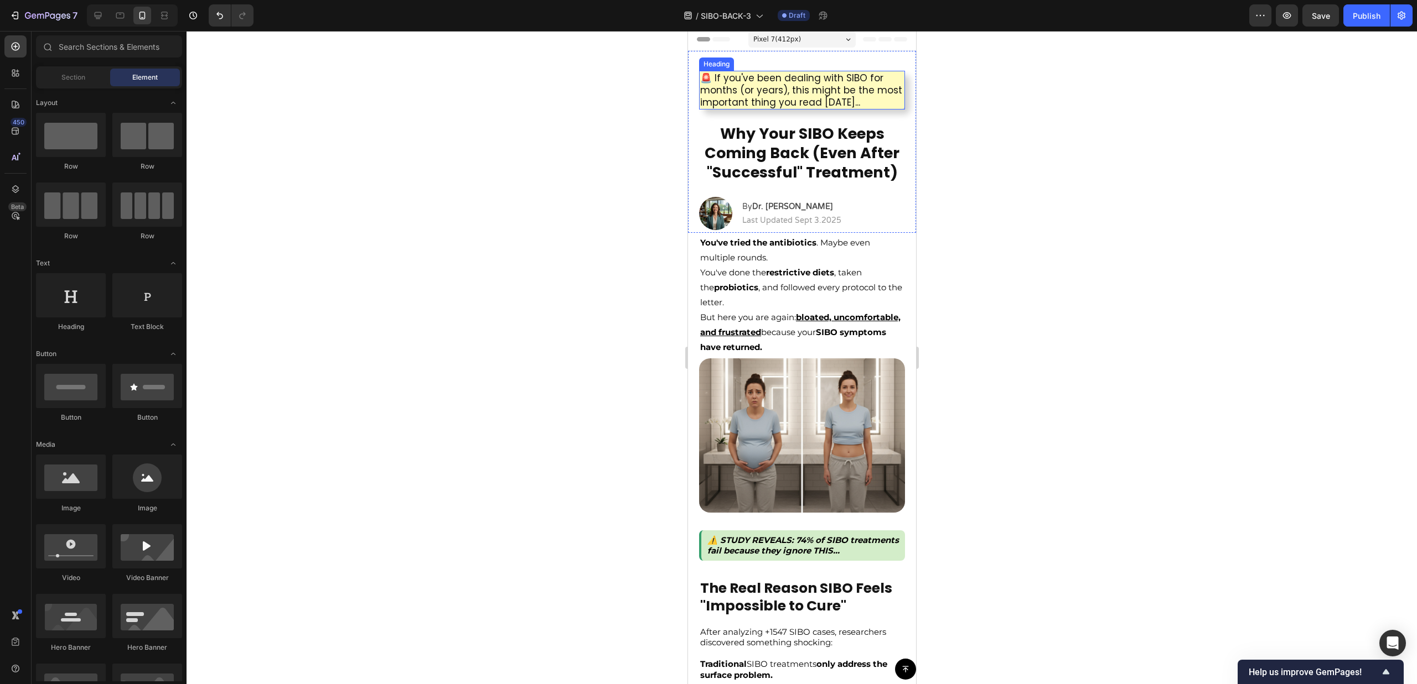
click at [847, 79] on h2 "🚨 If you've been dealing with SIBO for months (or years), this might be the mos…" at bounding box center [801, 90] width 206 height 39
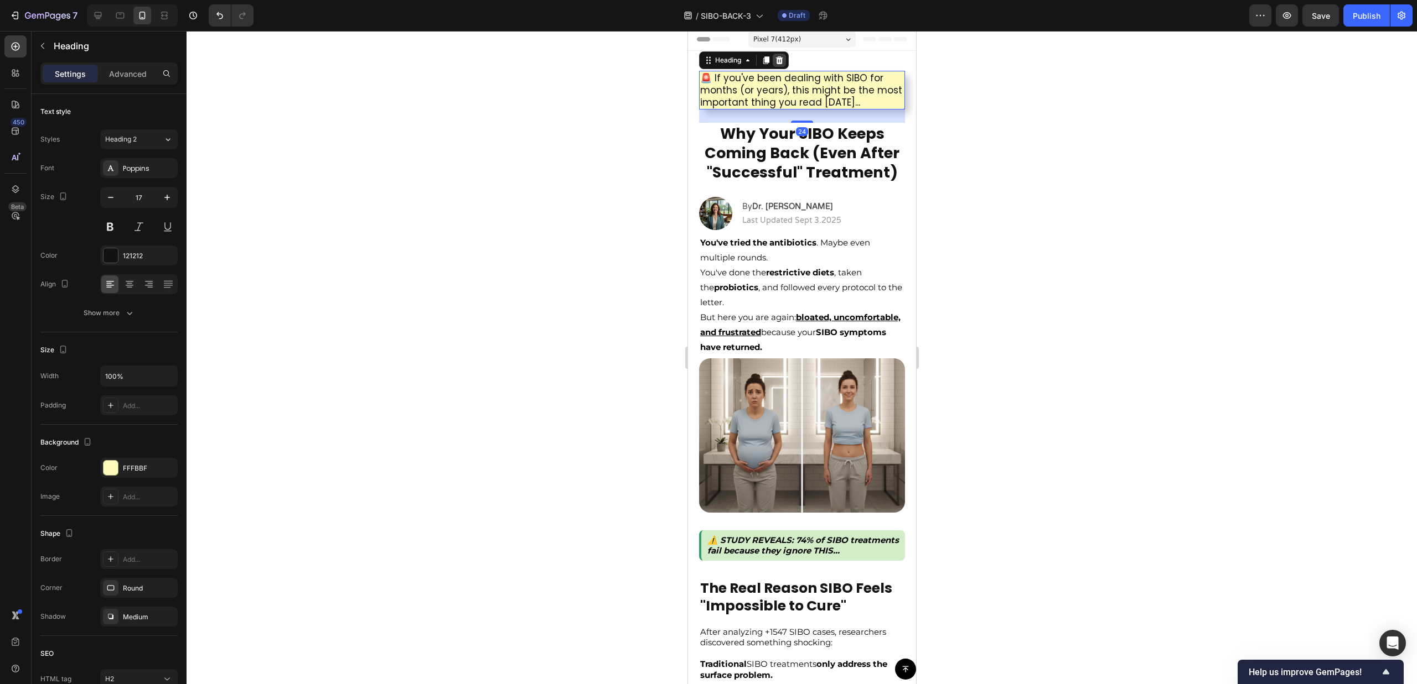
click at [785, 63] on div at bounding box center [778, 60] width 13 height 13
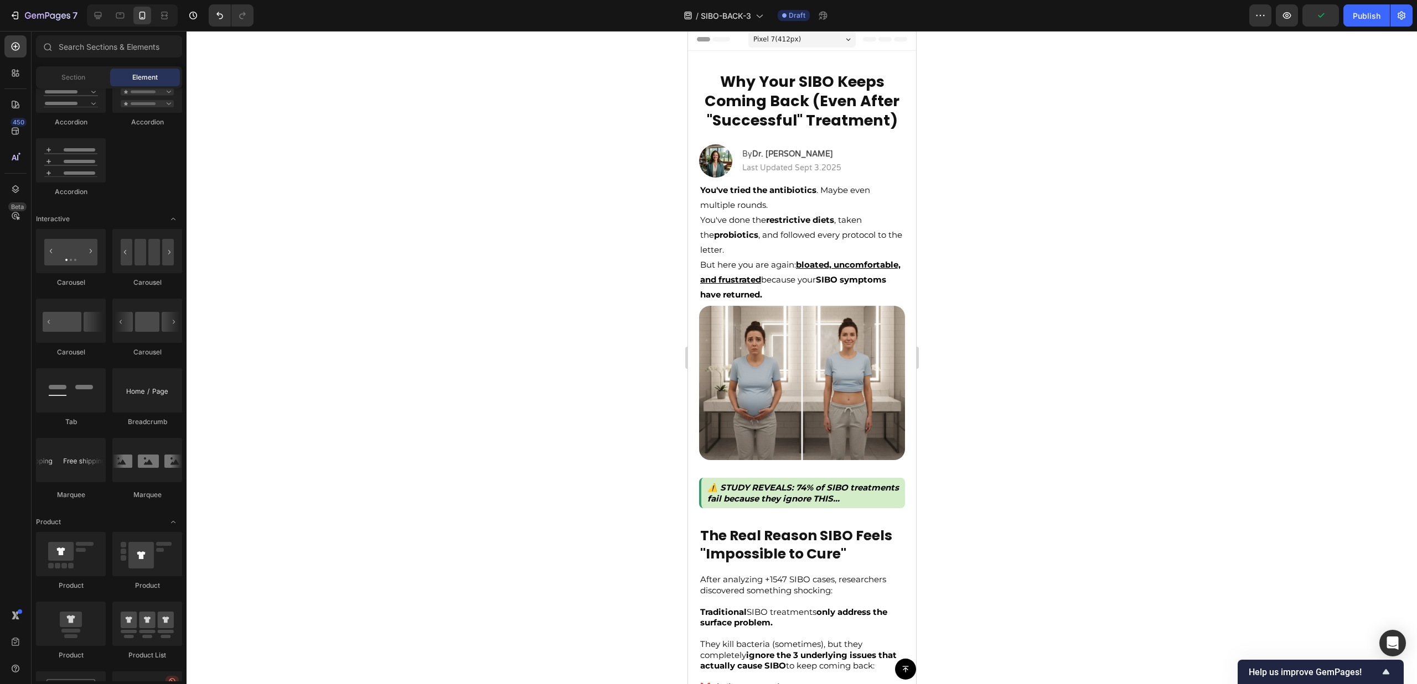
scroll to position [0, 0]
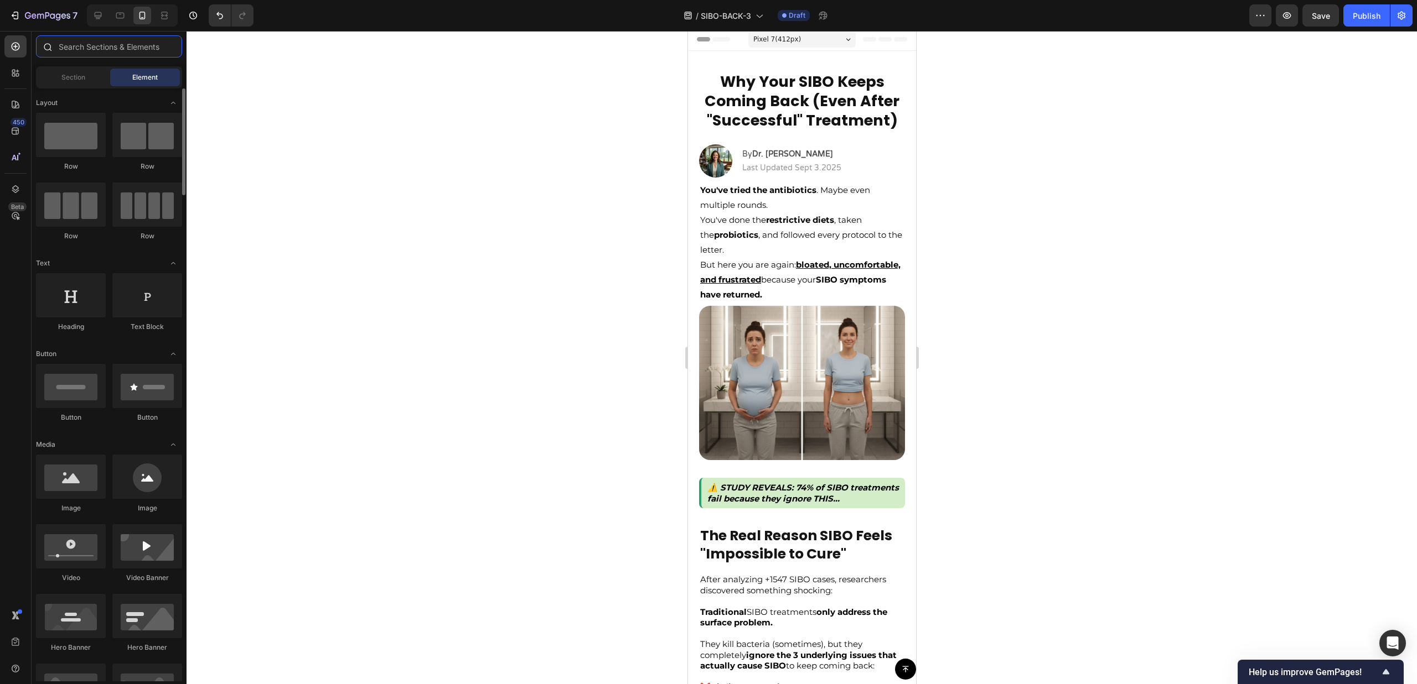
click at [131, 42] on input "text" at bounding box center [109, 46] width 146 height 22
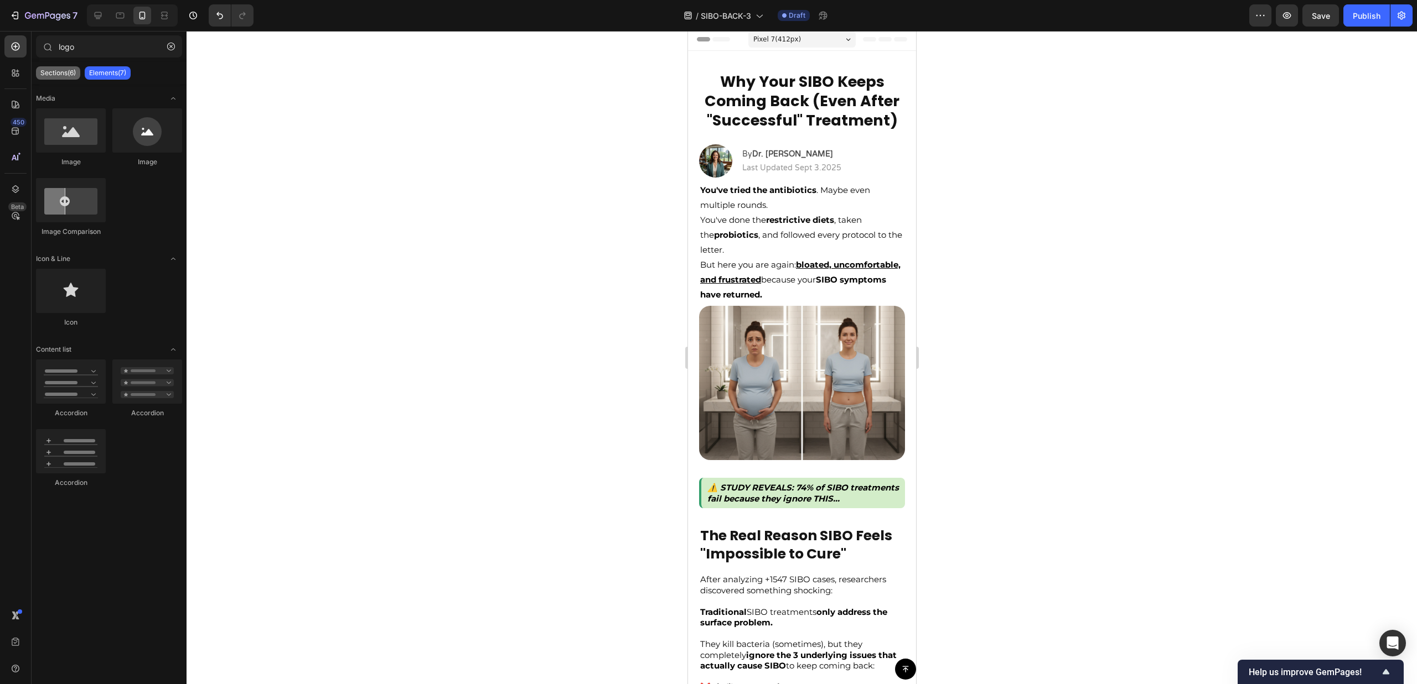
click at [64, 70] on p "Sections(6)" at bounding box center [57, 73] width 35 height 9
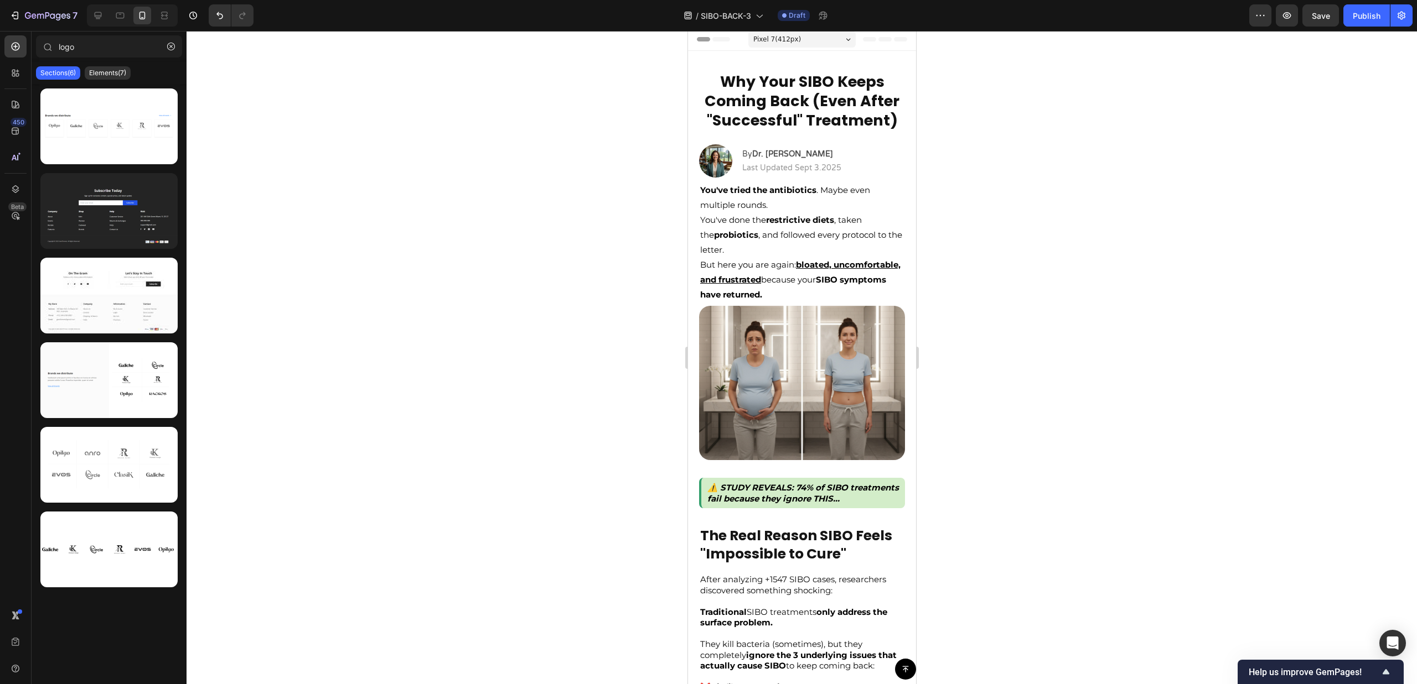
click at [94, 82] on div "Sections(6) Elements(7)" at bounding box center [109, 73] width 155 height 22
click at [96, 79] on div "Elements(7)" at bounding box center [108, 72] width 46 height 13
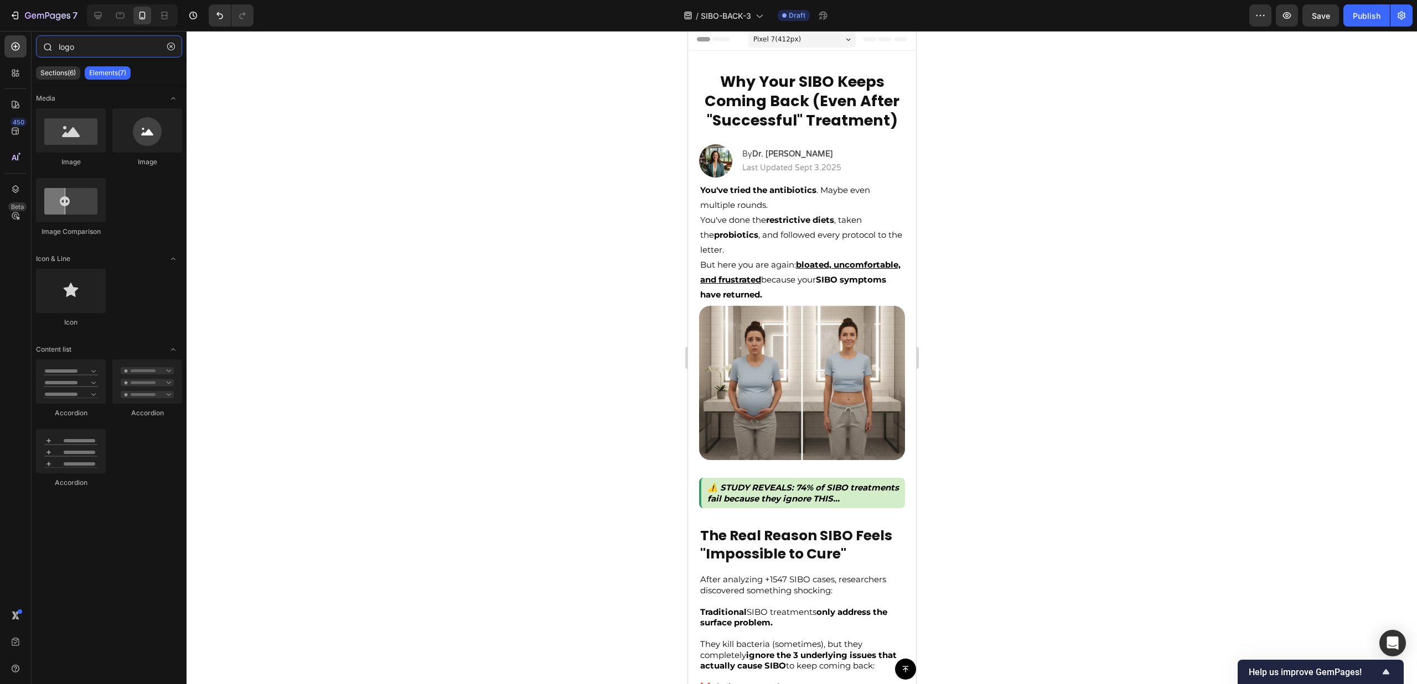
click at [95, 53] on input "logo" at bounding box center [109, 46] width 146 height 22
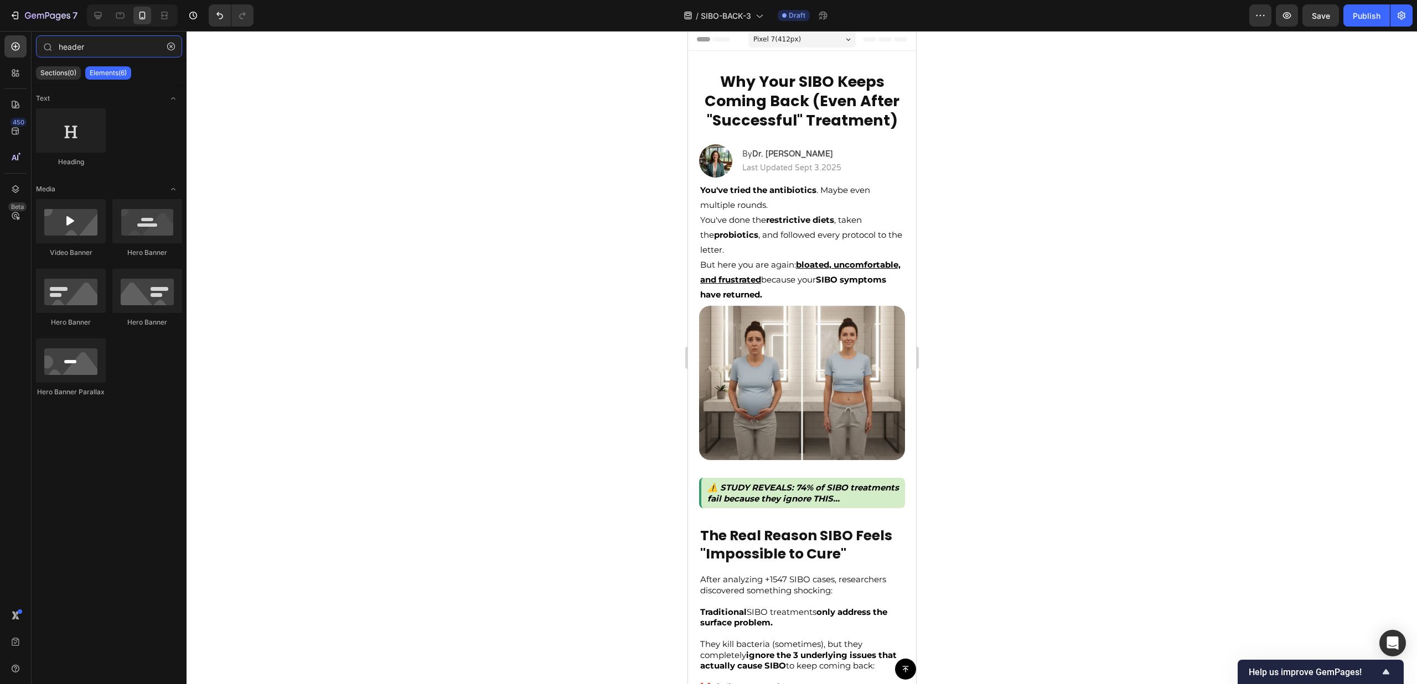
type input "header"
click at [101, 452] on div "Text Heading Media Video Banner Hero Banner Hero Banner Hero Banner Hero Banner…" at bounding box center [109, 380] width 155 height 593
click at [18, 110] on div at bounding box center [15, 105] width 22 height 22
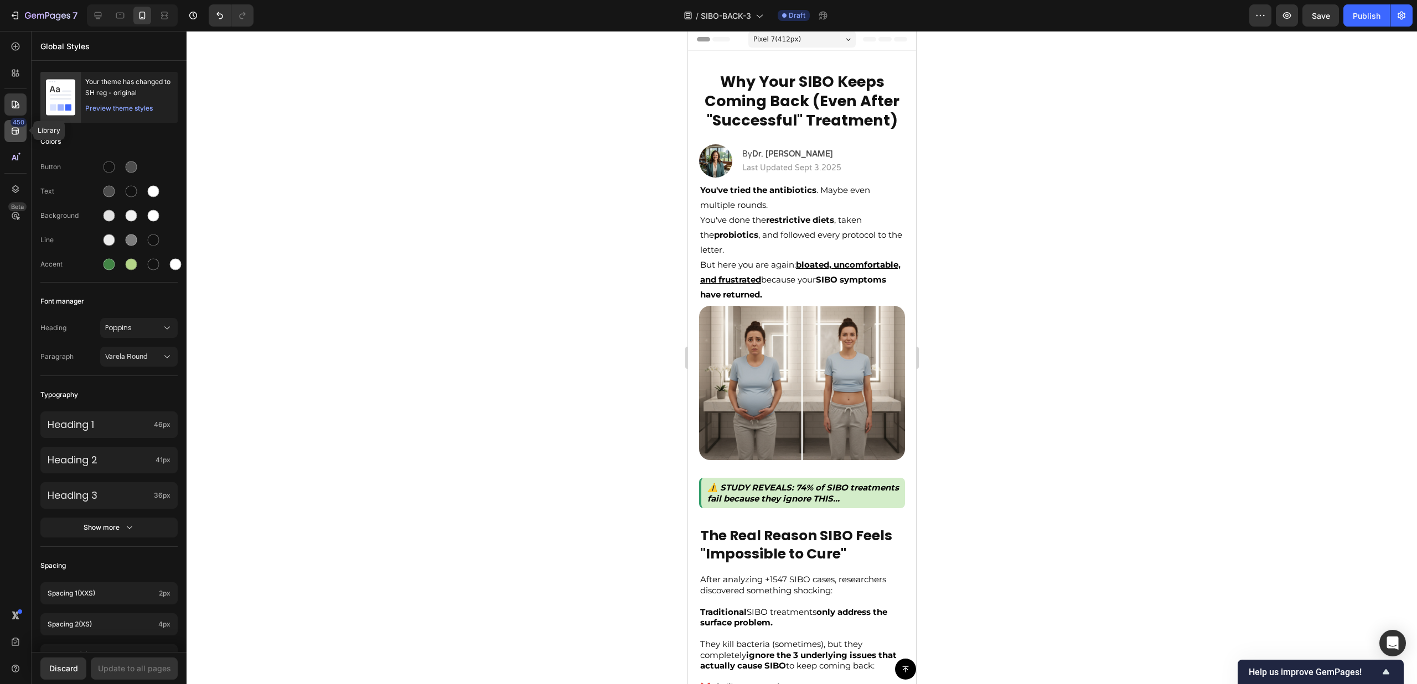
click at [18, 128] on icon at bounding box center [15, 131] width 7 height 7
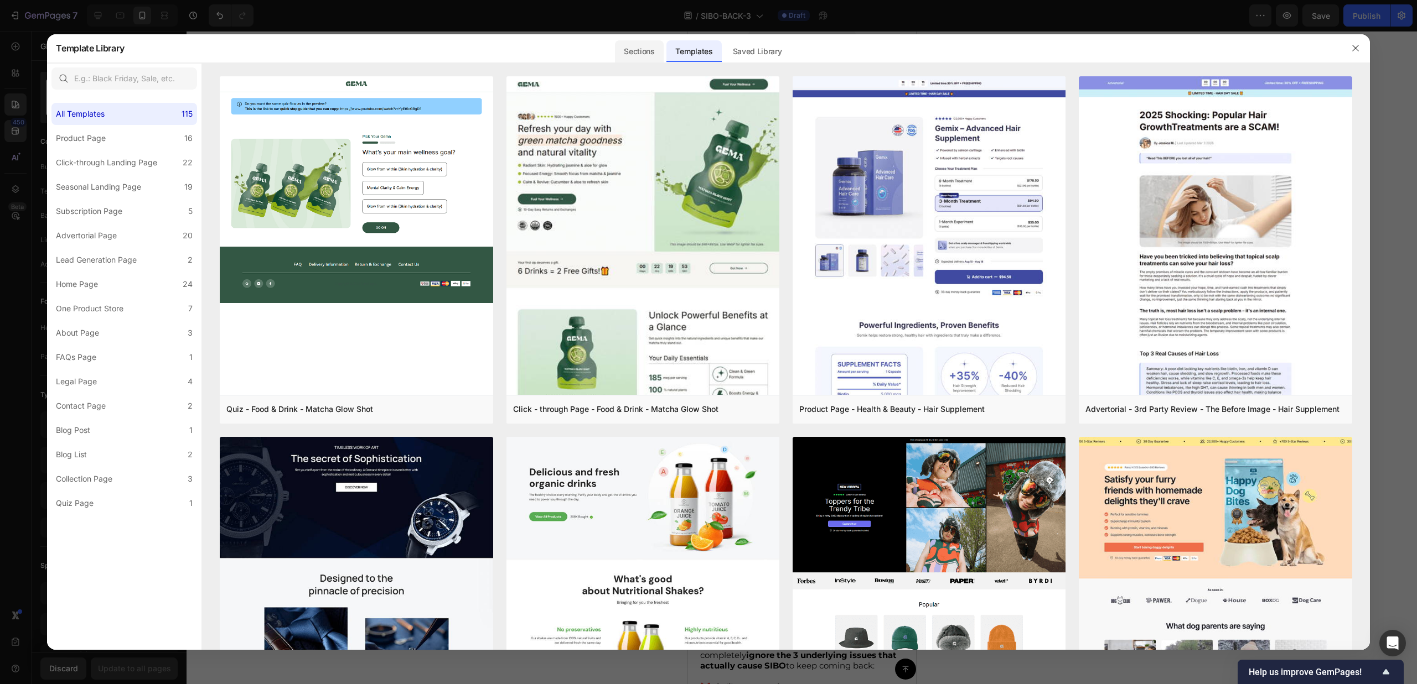
click at [640, 49] on div "Sections" at bounding box center [639, 51] width 48 height 22
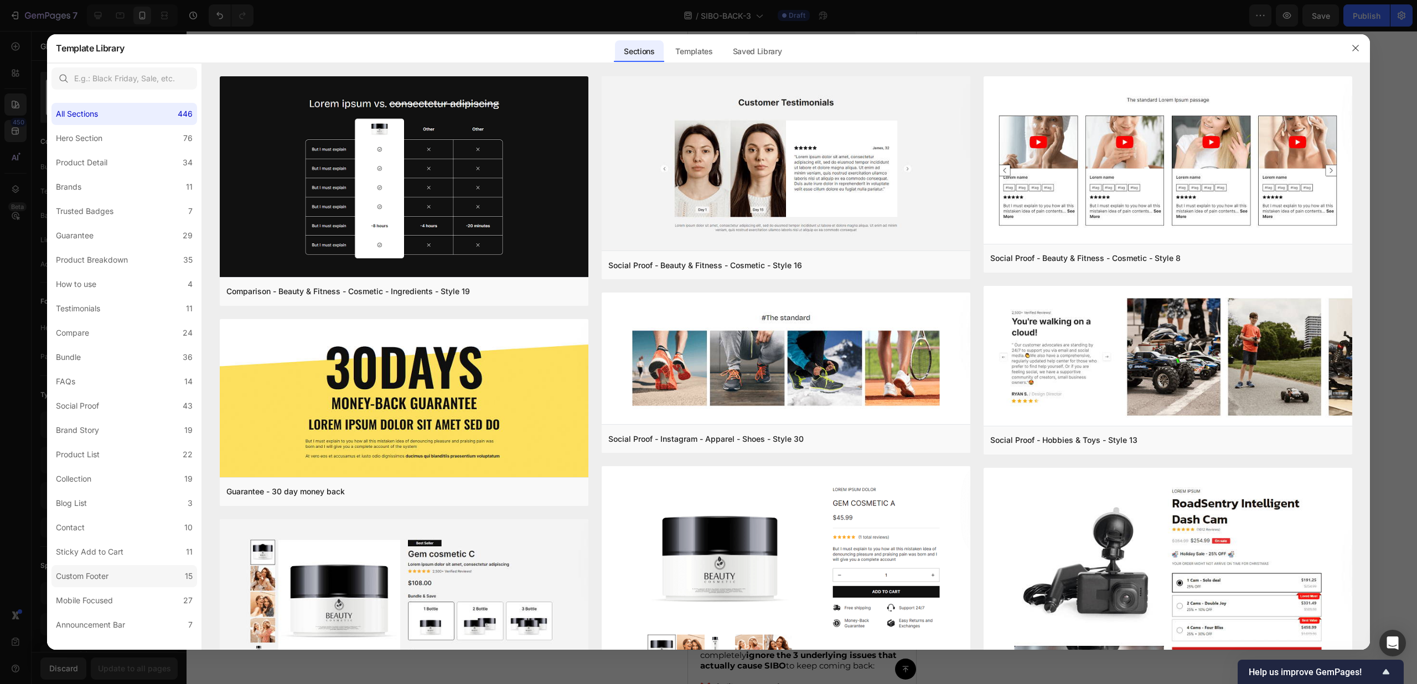
click at [130, 579] on label "Custom Footer 15" at bounding box center [124, 577] width 146 height 22
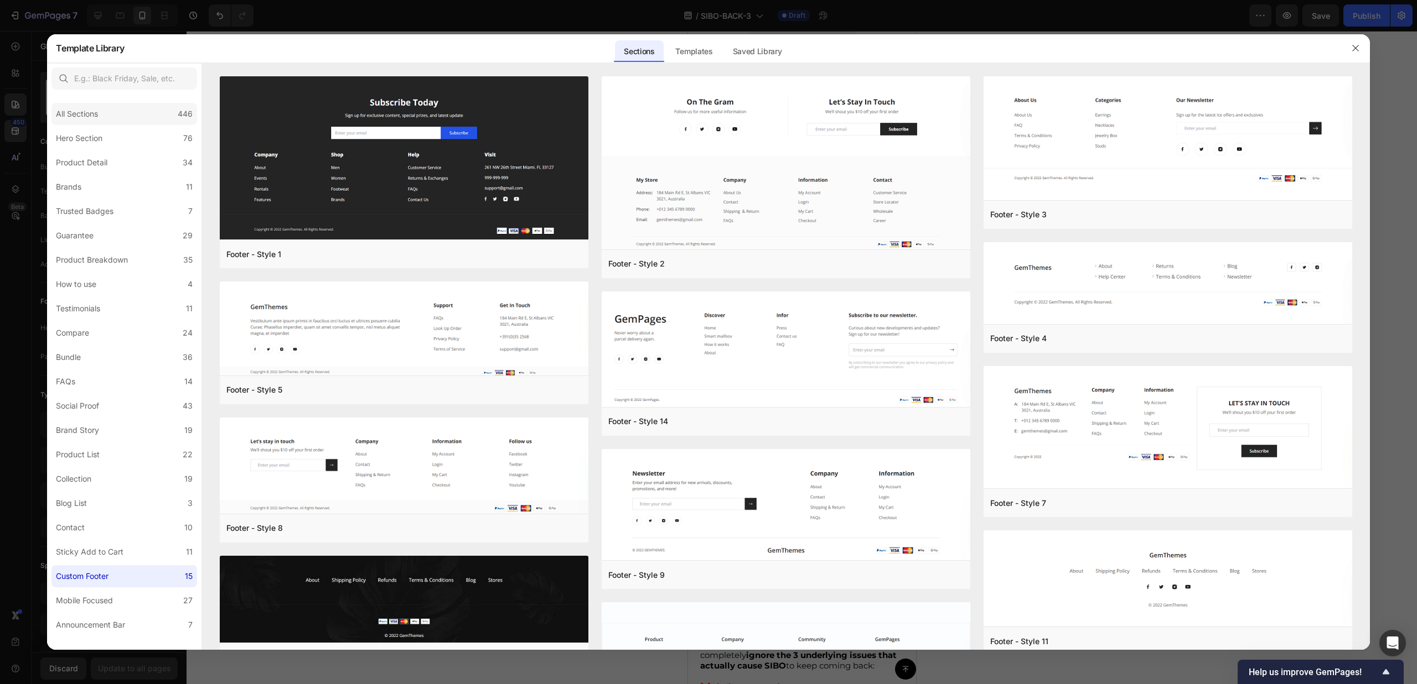
click at [109, 125] on div "All Sections 446" at bounding box center [124, 114] width 146 height 22
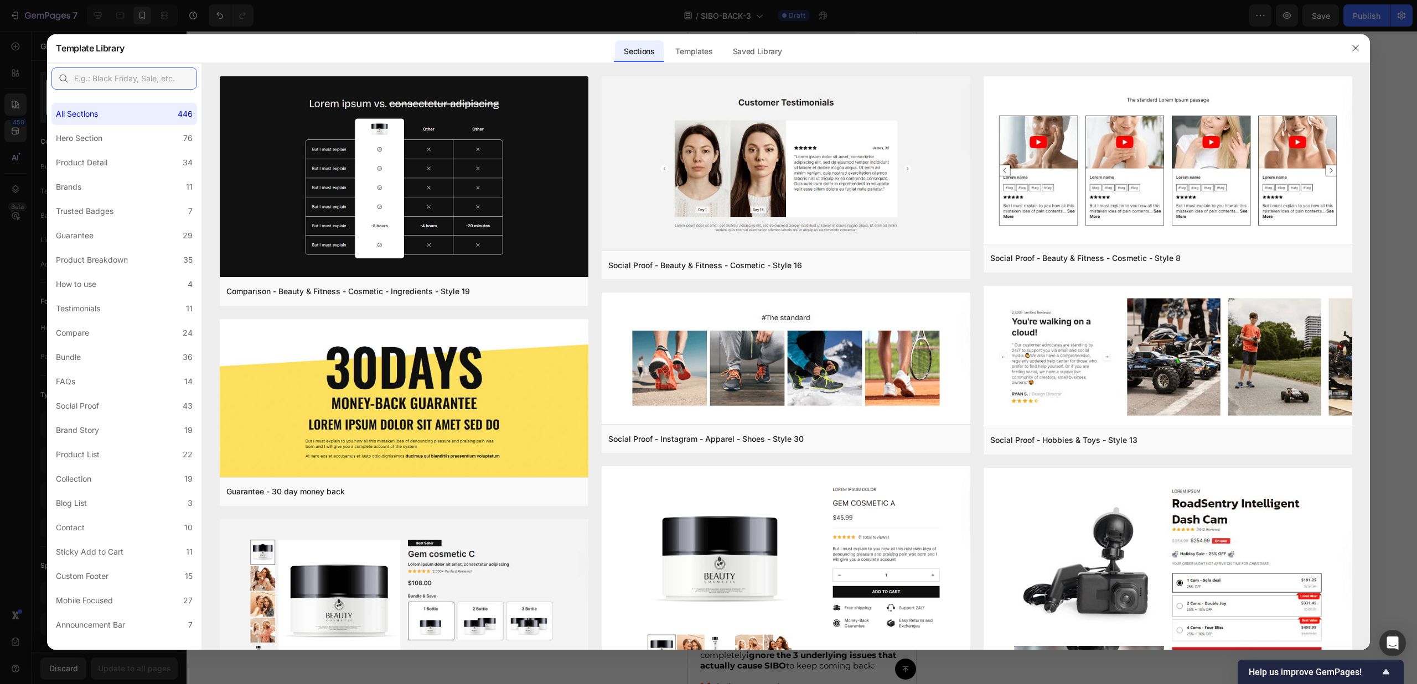
click at [139, 86] on input "text" at bounding box center [124, 79] width 146 height 22
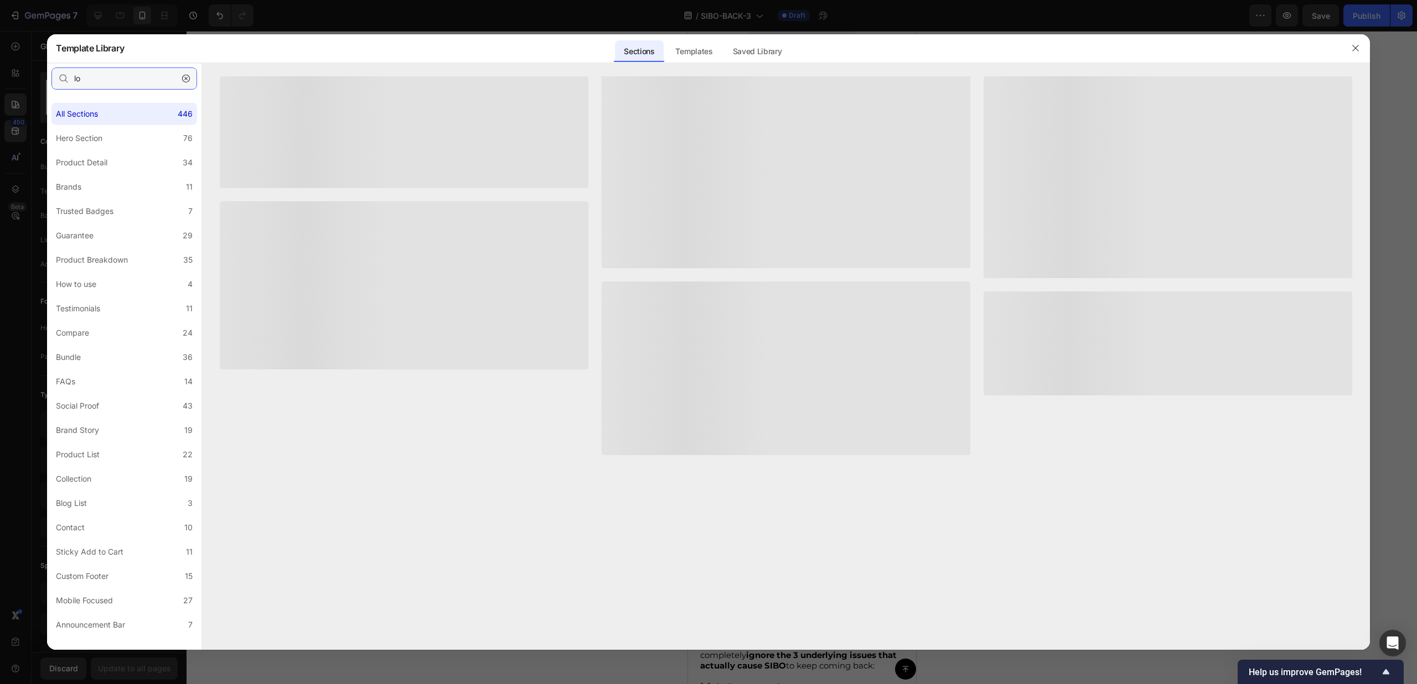
type input "l"
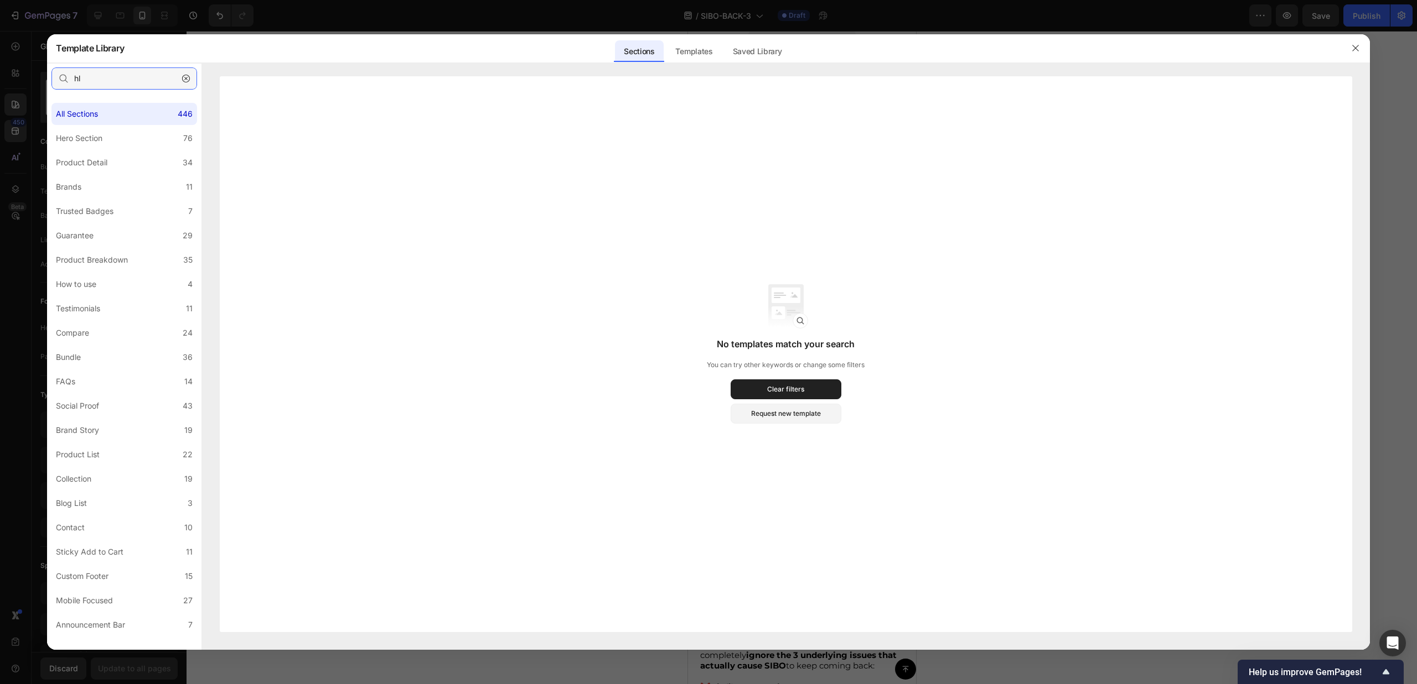
type input "h"
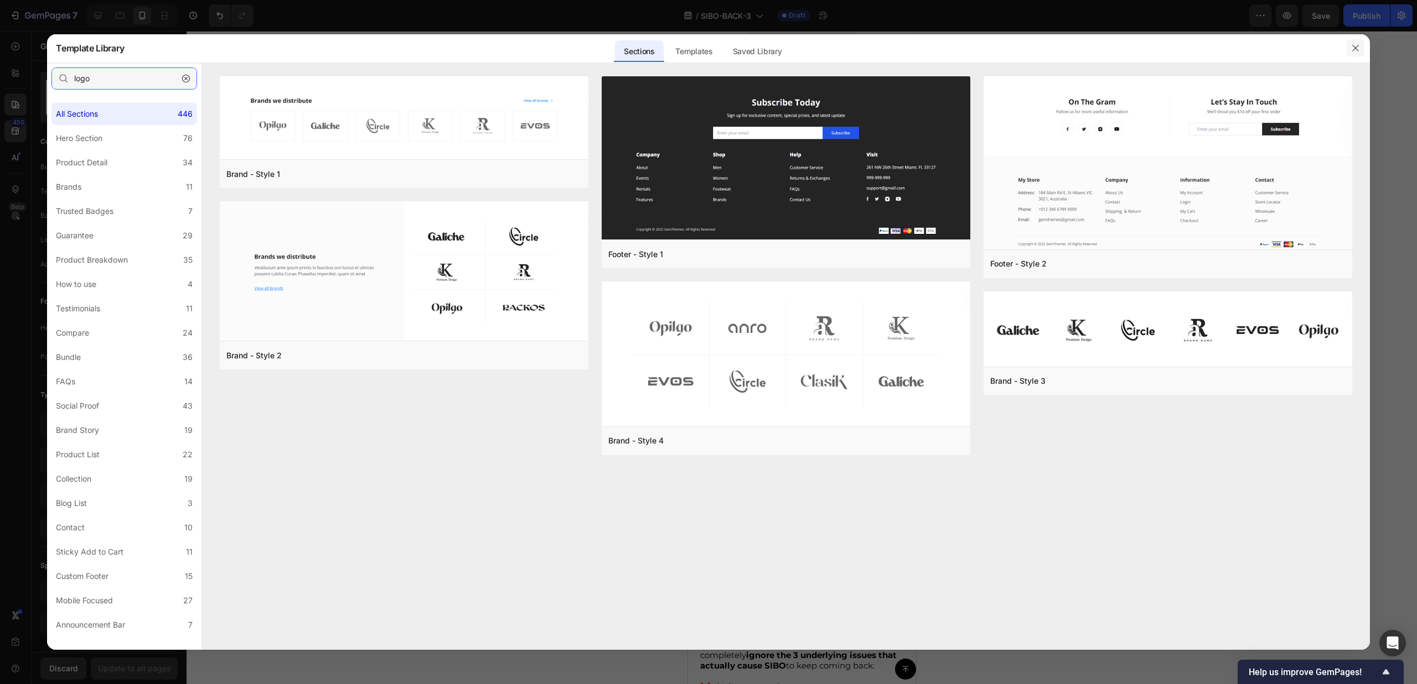
type input "logo"
click at [1355, 45] on icon "button" at bounding box center [1355, 48] width 9 height 9
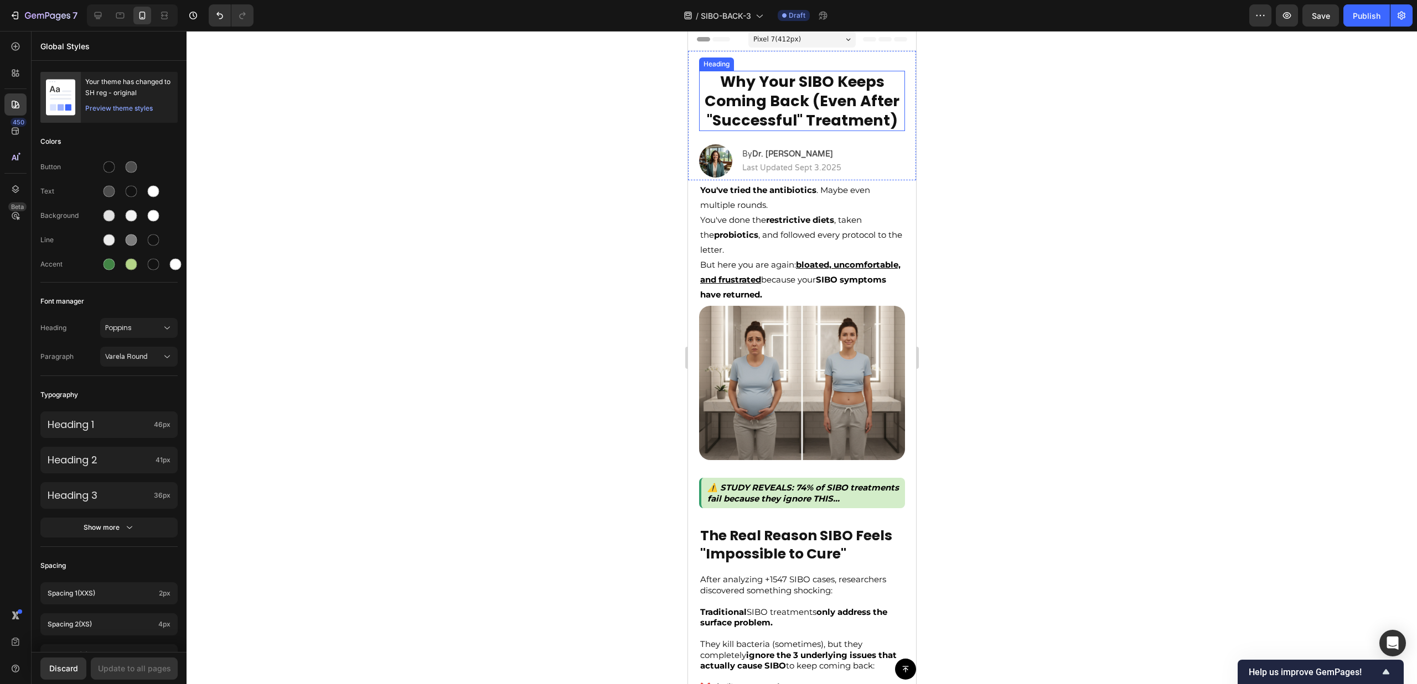
click at [769, 100] on h2 "Why Your SIBO Keeps Coming Back (Even After "Successful" Treatment)" at bounding box center [801, 101] width 206 height 60
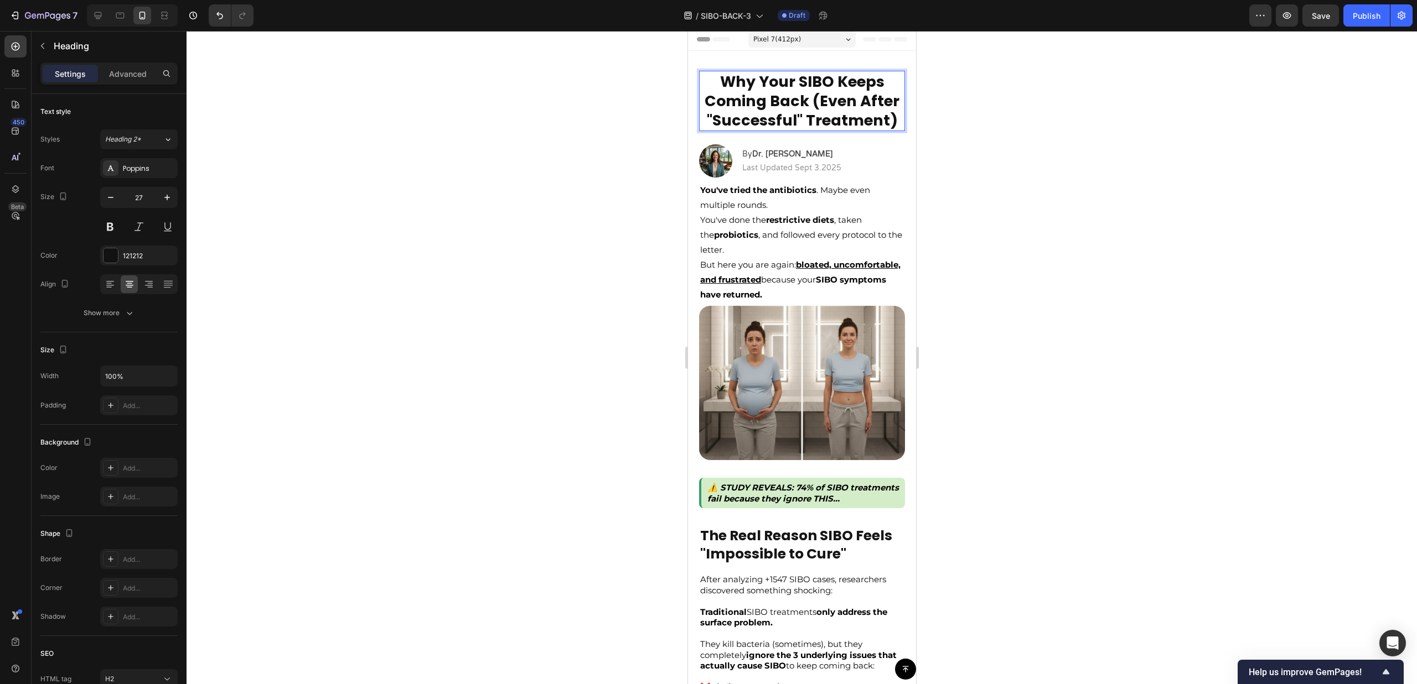
click at [769, 100] on h2 "Why Your SIBO Keeps Coming Back (Even After "Successful" Treatment)" at bounding box center [801, 101] width 206 height 60
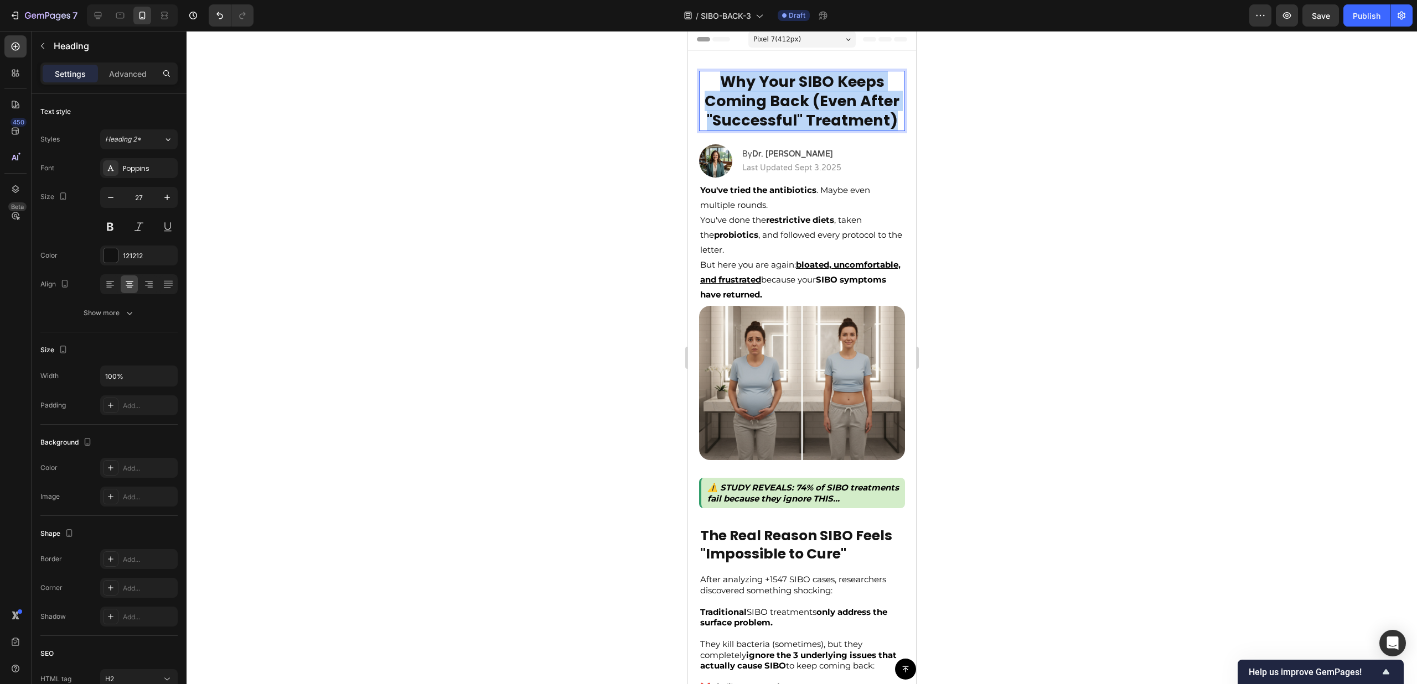
click at [769, 100] on p "Why Your SIBO Keeps Coming Back (Even After "Successful" Treatment)" at bounding box center [801, 101] width 204 height 58
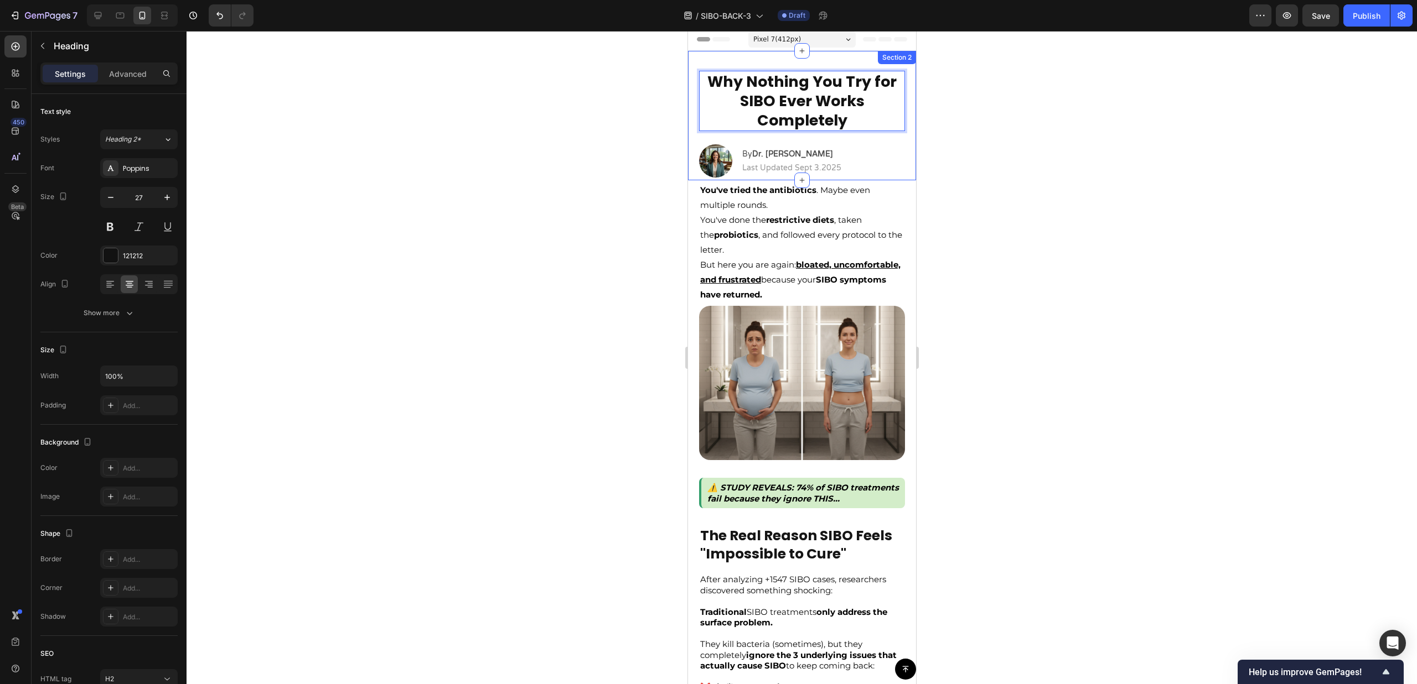
click at [1050, 177] on div at bounding box center [801, 357] width 1230 height 653
click at [767, 107] on p "Why Nothing You Try for SIBO Ever Works Completely" at bounding box center [801, 101] width 204 height 58
click at [760, 104] on p "Why Nothing You Try for SIBO Ever Works Completely" at bounding box center [801, 101] width 204 height 58
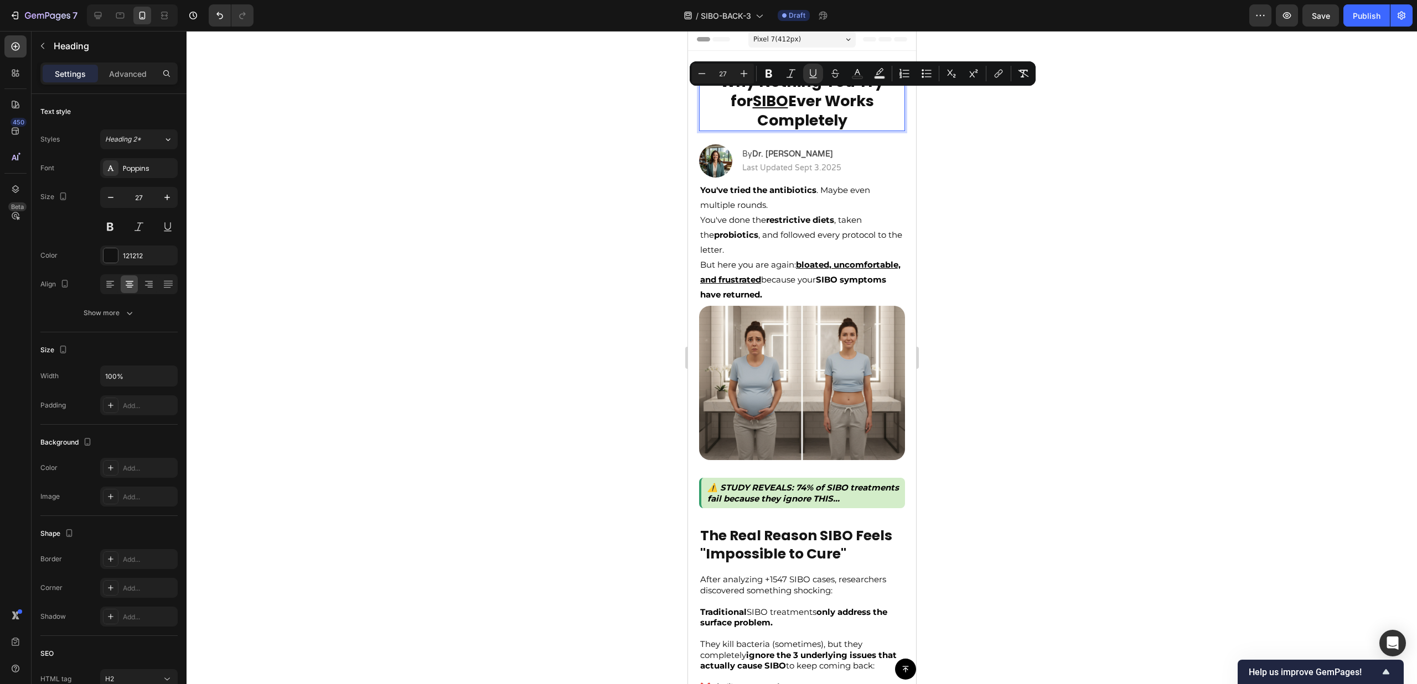
click at [983, 120] on div at bounding box center [801, 357] width 1230 height 653
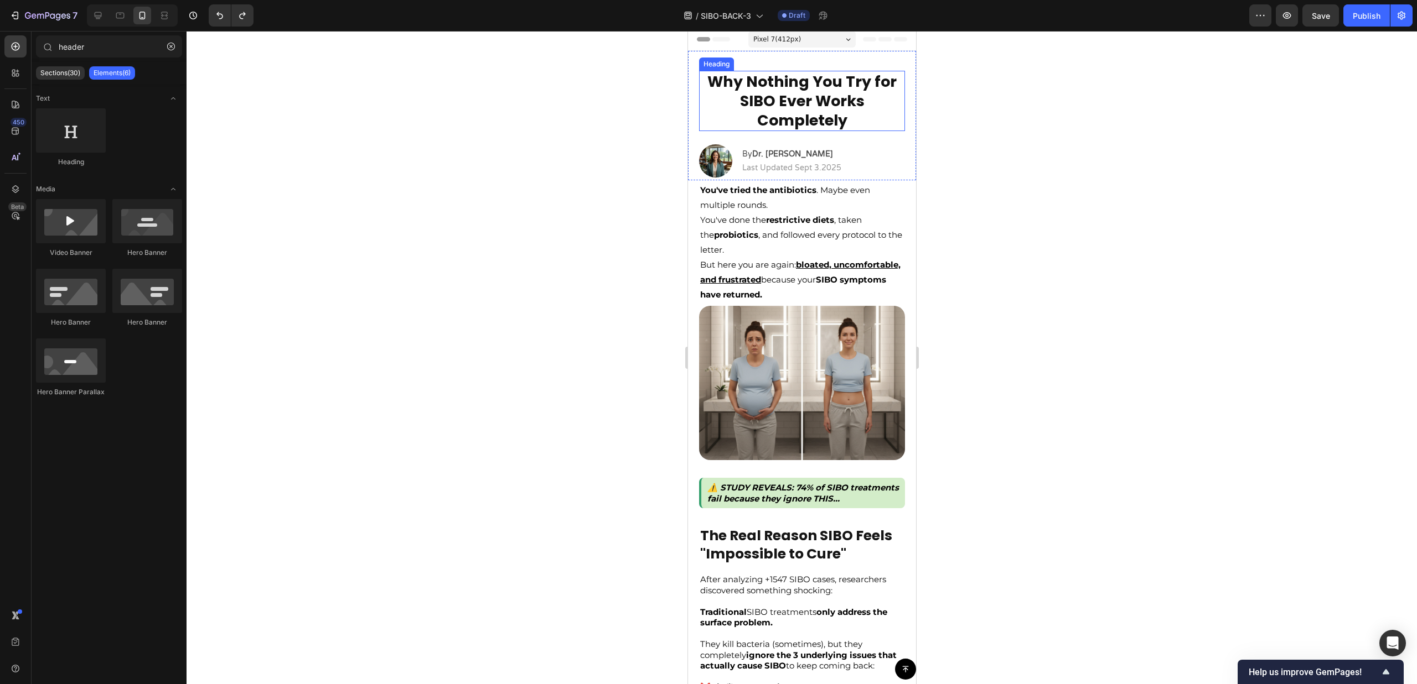
click at [775, 91] on h2 "Why Nothing You Try for SIBO Ever Works Completely" at bounding box center [801, 101] width 206 height 60
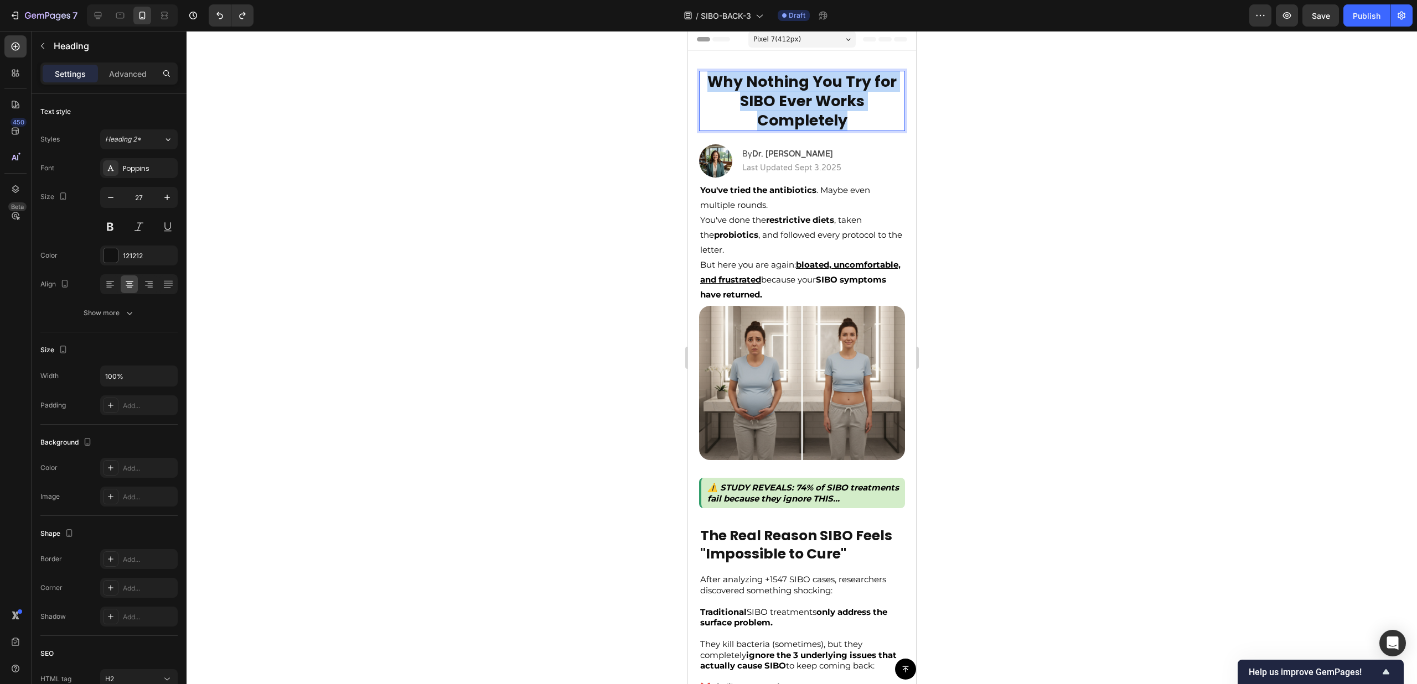
click at [775, 91] on p "Why Nothing You Try for SIBO Ever Works Completely" at bounding box center [801, 101] width 204 height 58
click at [1038, 247] on div at bounding box center [801, 357] width 1230 height 653
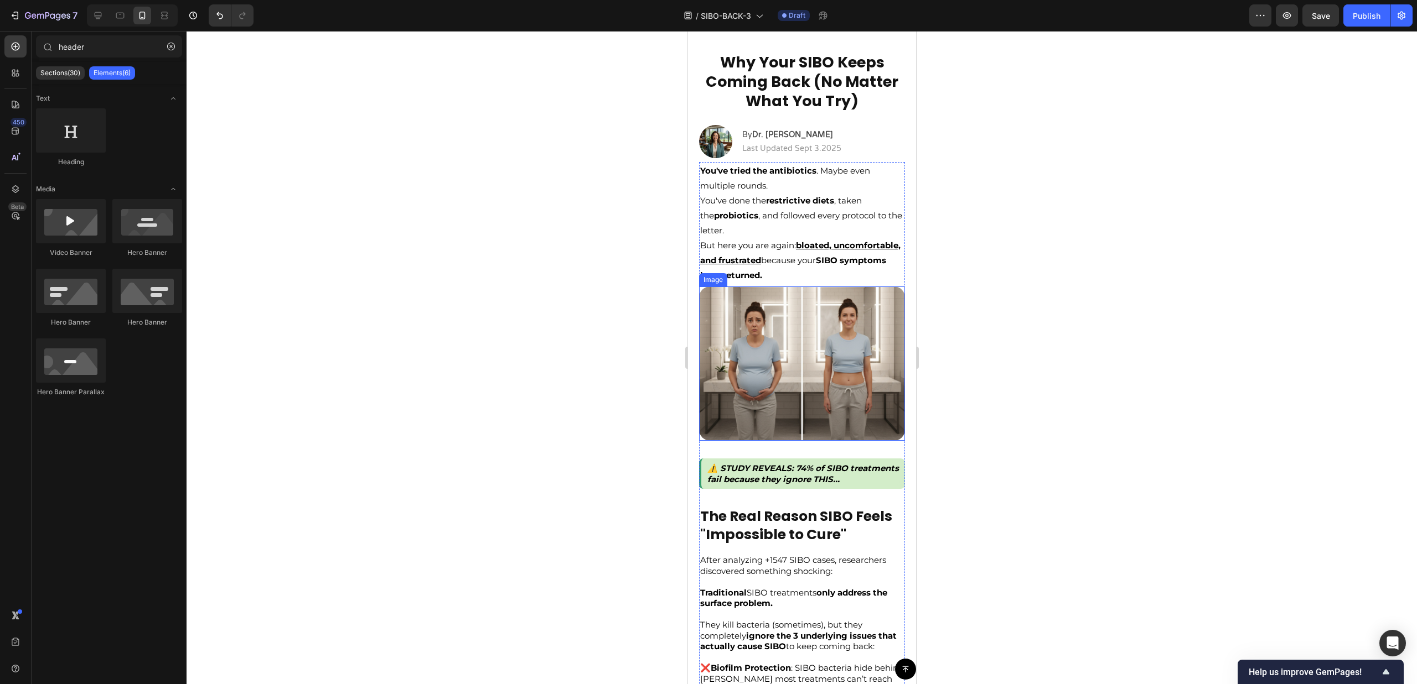
scroll to position [19, 0]
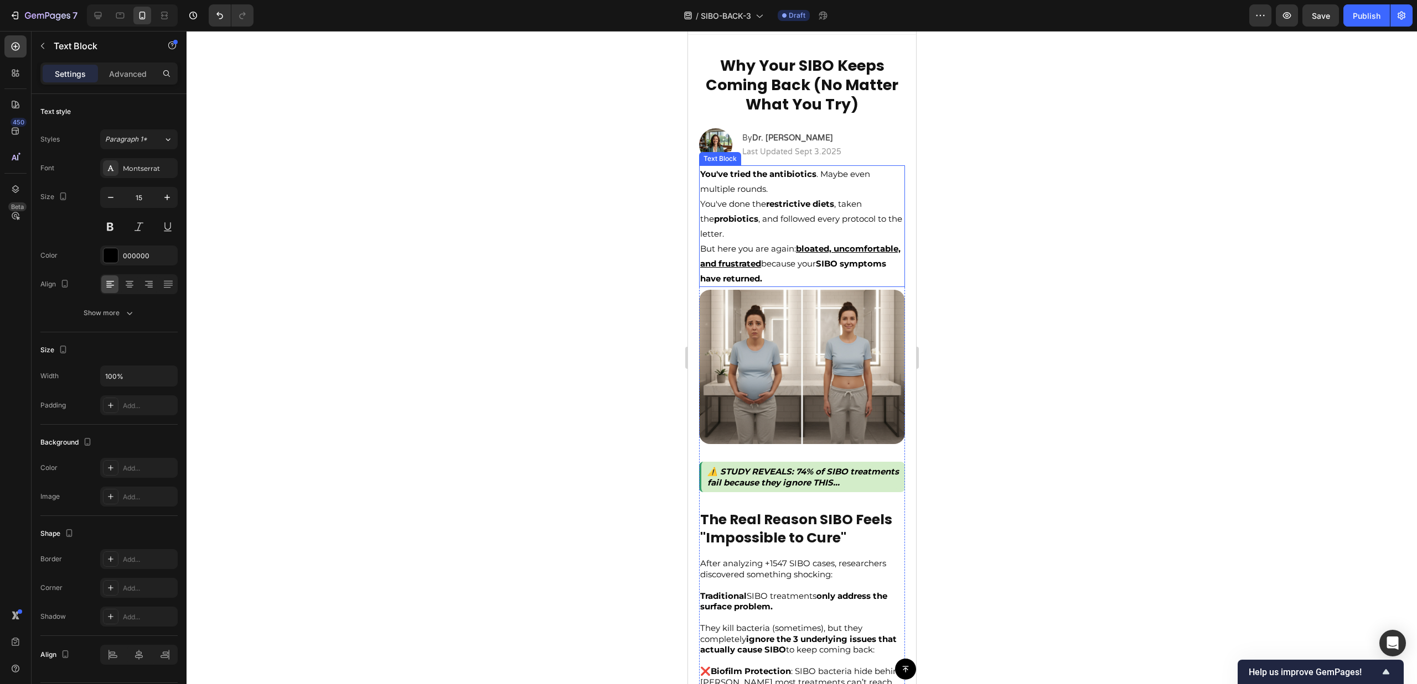
click at [846, 258] on p "But here you are again: bloated, uncomfortable, and frustrated because your SIB…" at bounding box center [801, 263] width 204 height 45
click at [857, 286] on p "But here you are again: bloated, uncomfortable, and frustrated because your SIB…" at bounding box center [801, 263] width 204 height 45
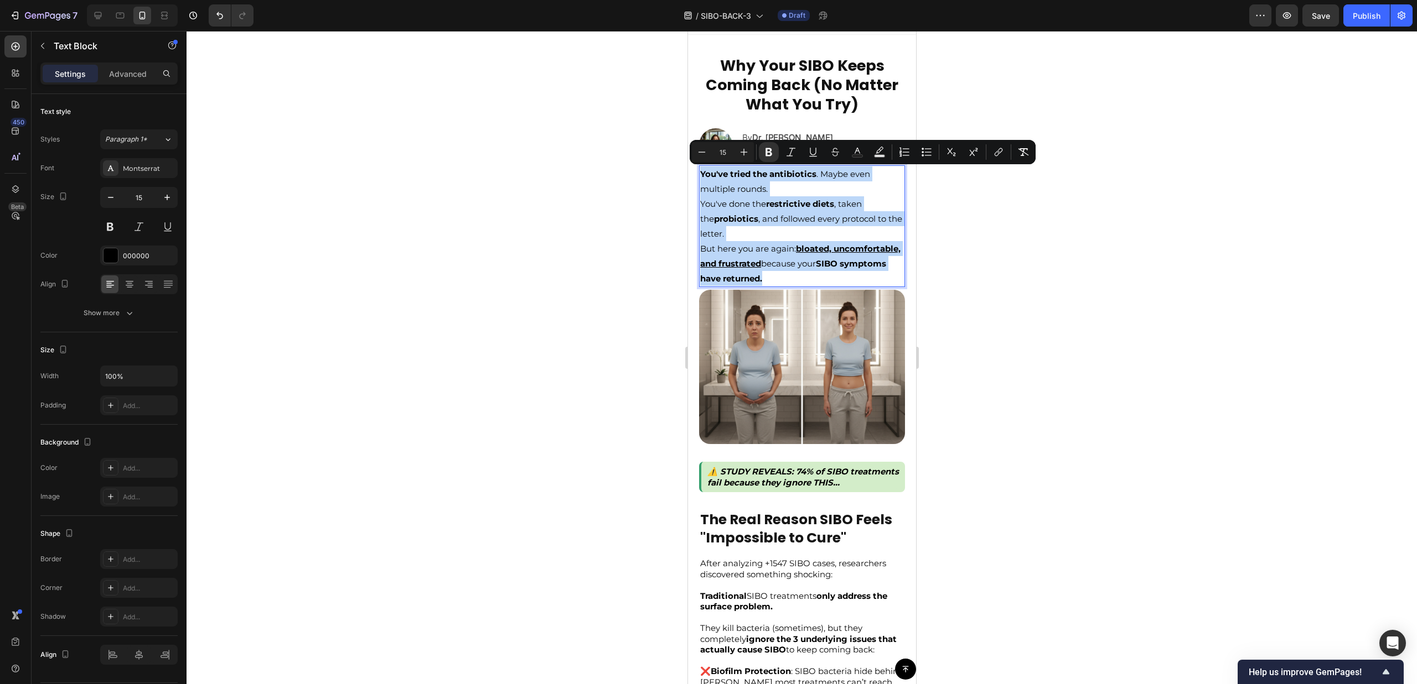
drag, startPoint x: 854, startPoint y: 281, endPoint x: 660, endPoint y: 173, distance: 222.4
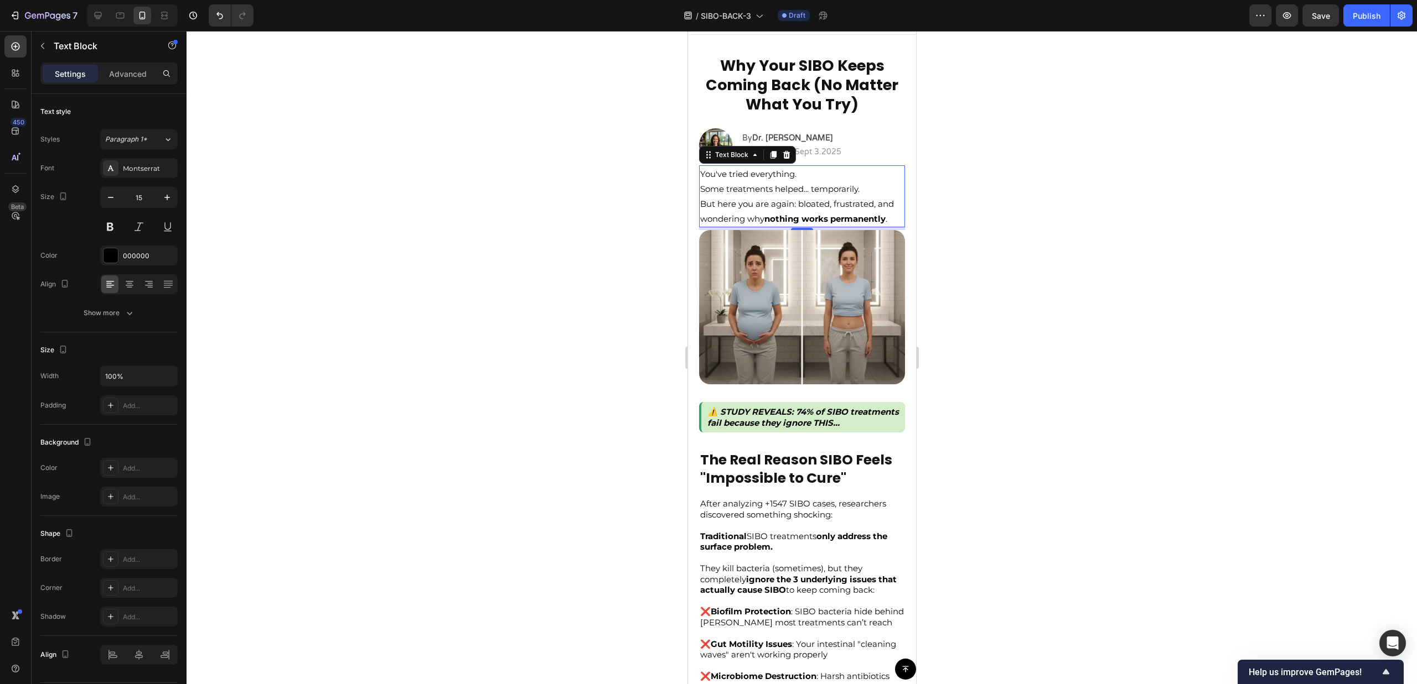
click at [1148, 307] on div at bounding box center [801, 357] width 1230 height 653
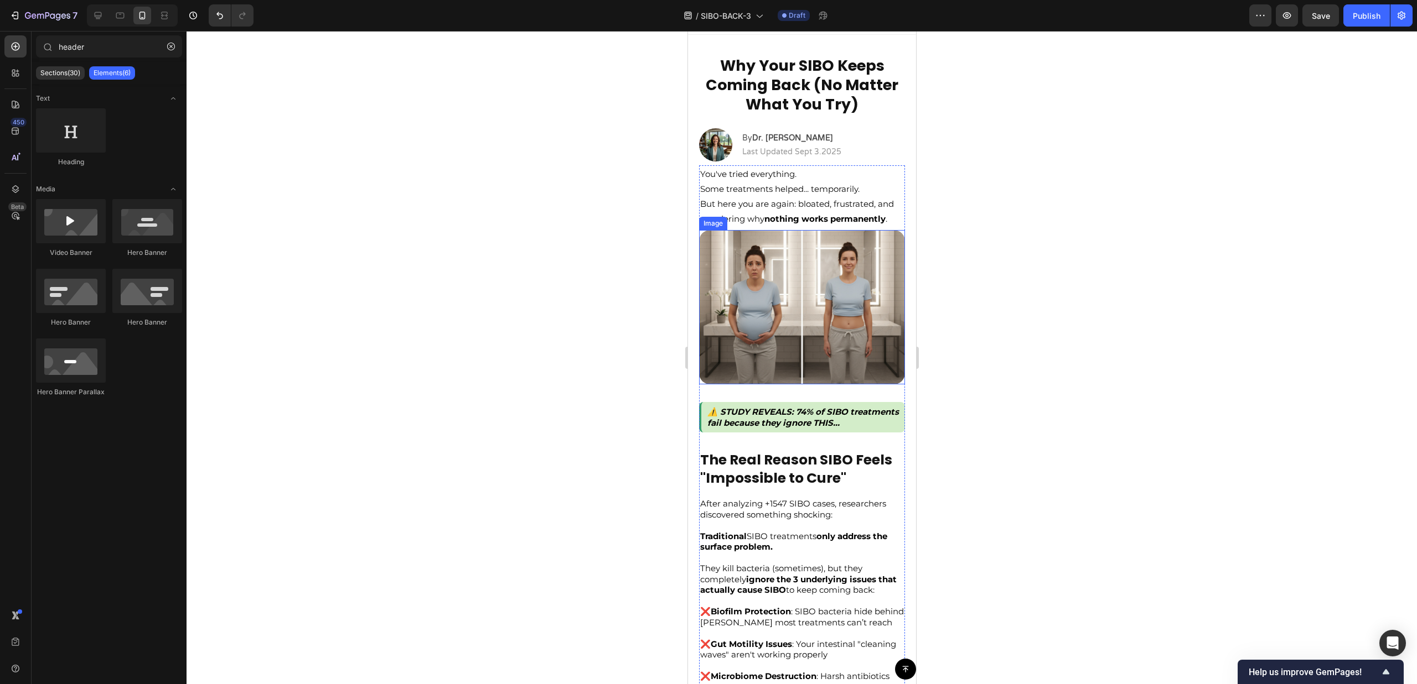
click at [773, 224] on p "But here you are again: bloated, frustrated, and wondering why nothing works pe…" at bounding box center [801, 211] width 204 height 30
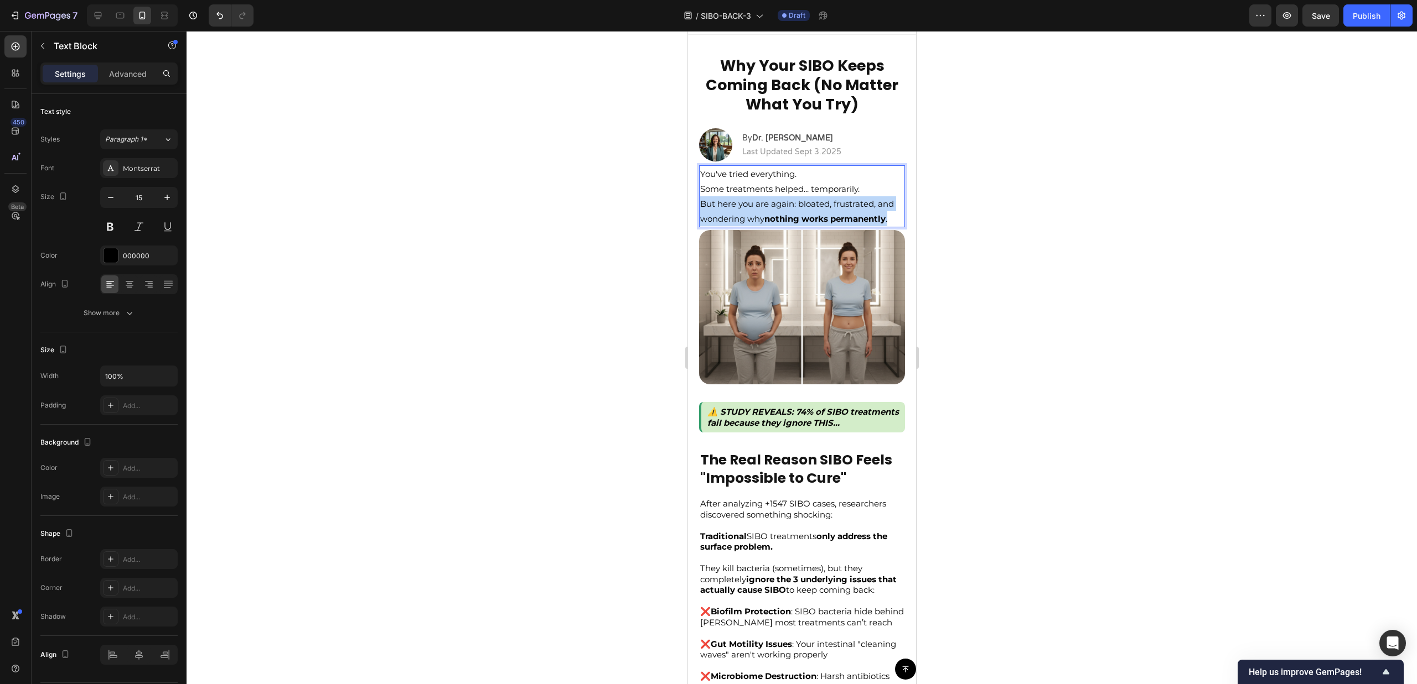
click at [773, 224] on p "But here you are again: bloated, frustrated, and wondering why nothing works pe…" at bounding box center [801, 211] width 204 height 30
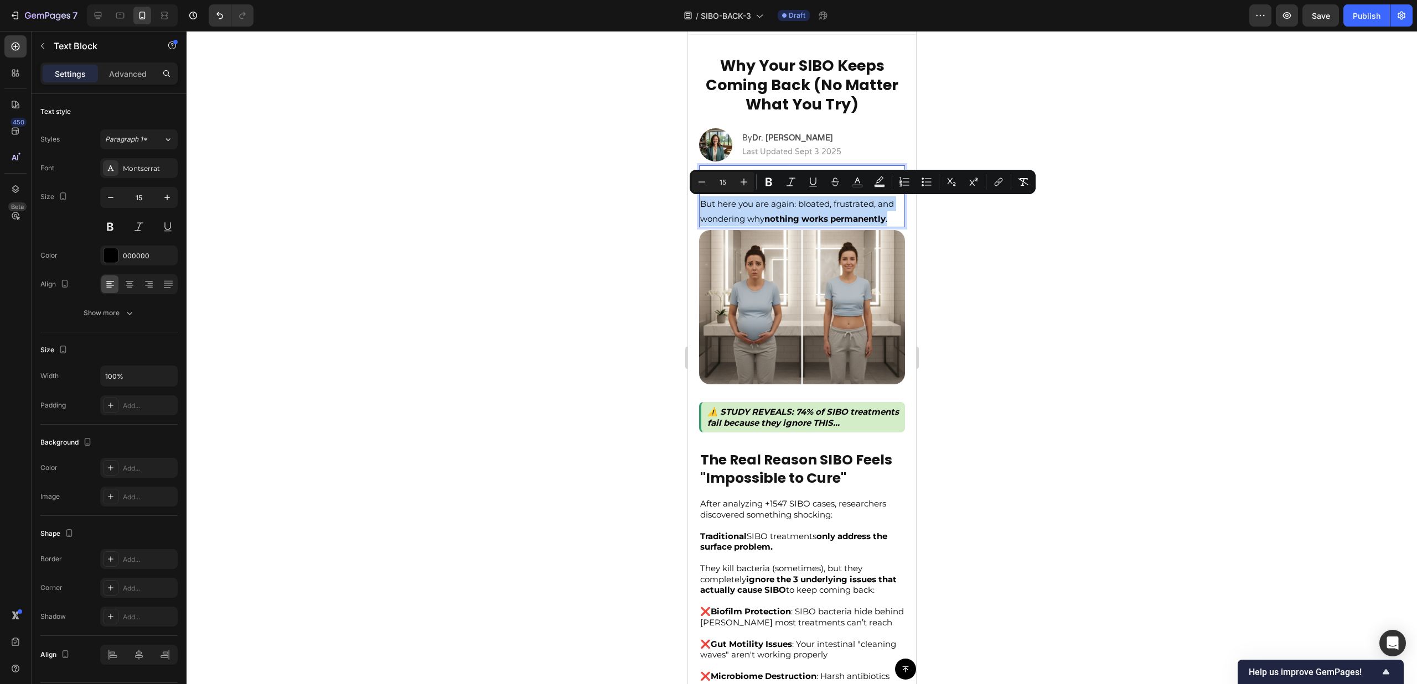
click at [777, 226] on p "But here you are again: bloated, frustrated, and wondering why nothing works pe…" at bounding box center [801, 211] width 204 height 30
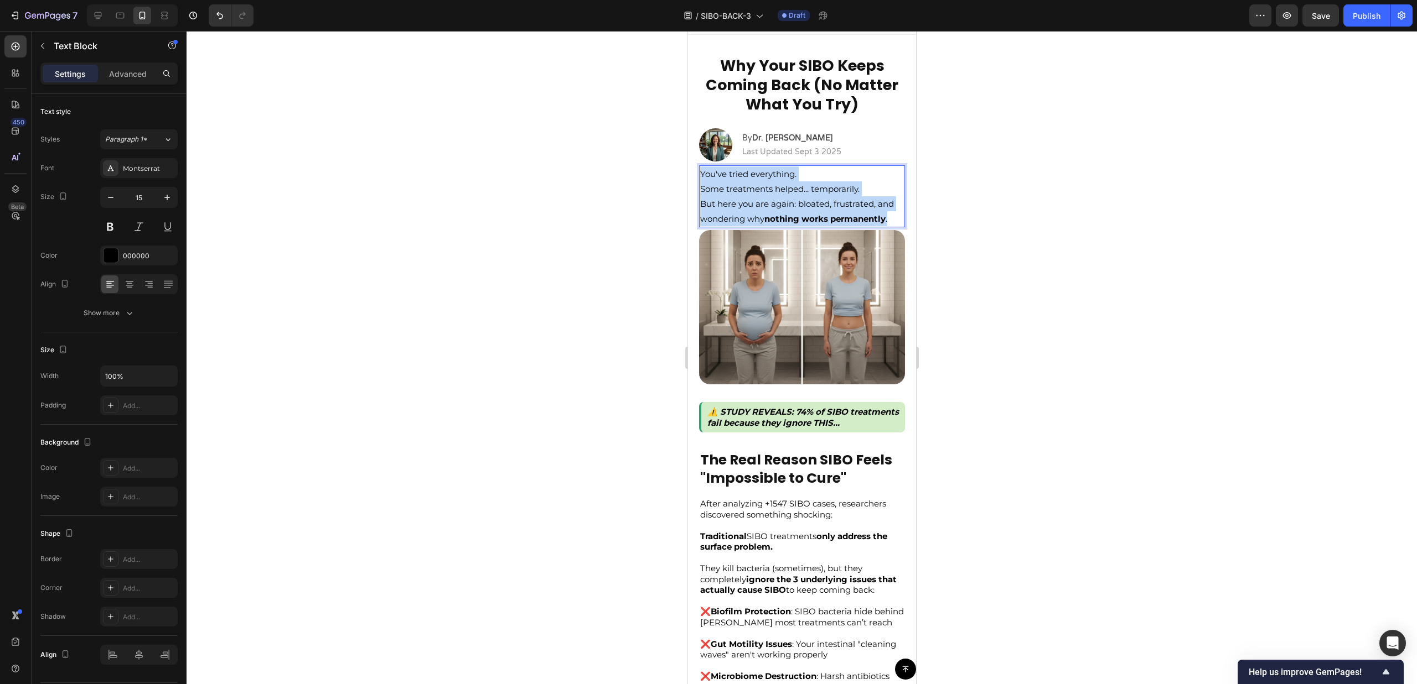
drag, startPoint x: 779, startPoint y: 231, endPoint x: 686, endPoint y: 149, distance: 123.9
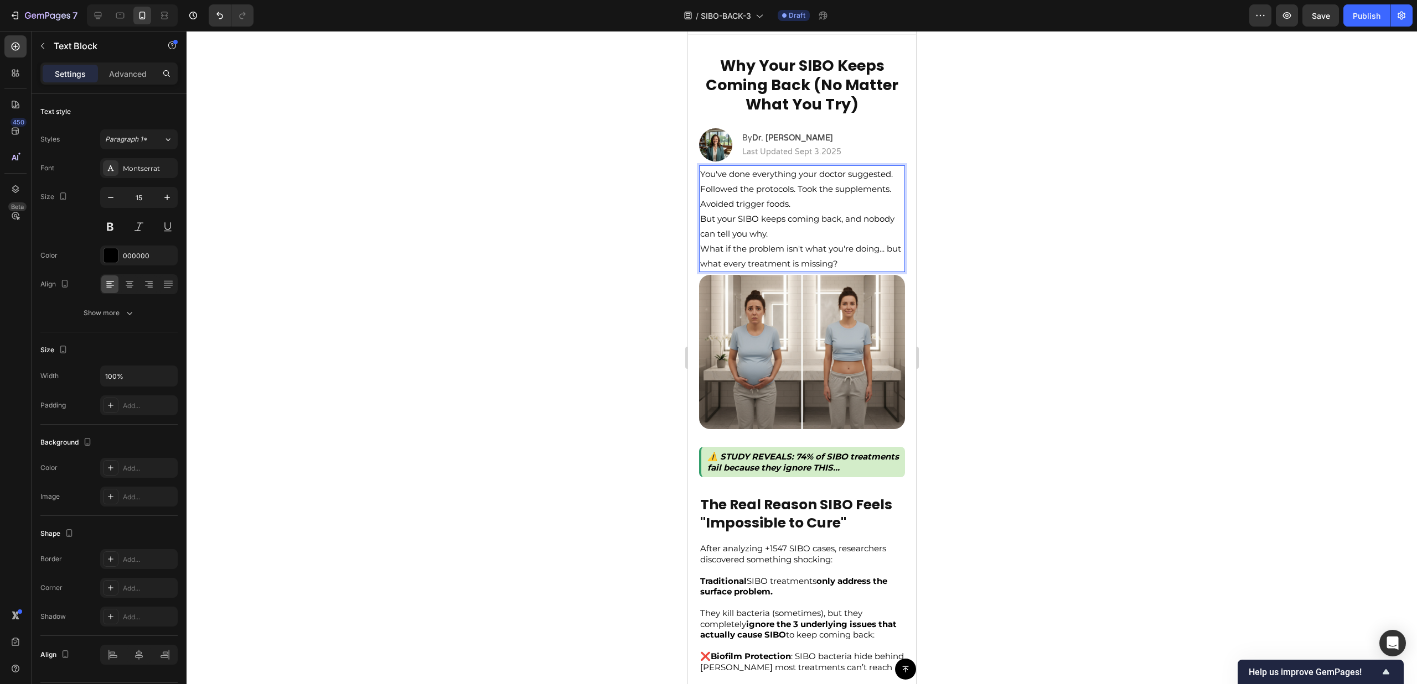
click at [778, 181] on p "You've done everything your doctor suggested." at bounding box center [801, 174] width 204 height 15
click at [833, 172] on p "You've done everything your doctor suggested." at bounding box center [801, 174] width 204 height 15
click at [810, 176] on p "You've done everything your doctor suggested." at bounding box center [801, 174] width 204 height 15
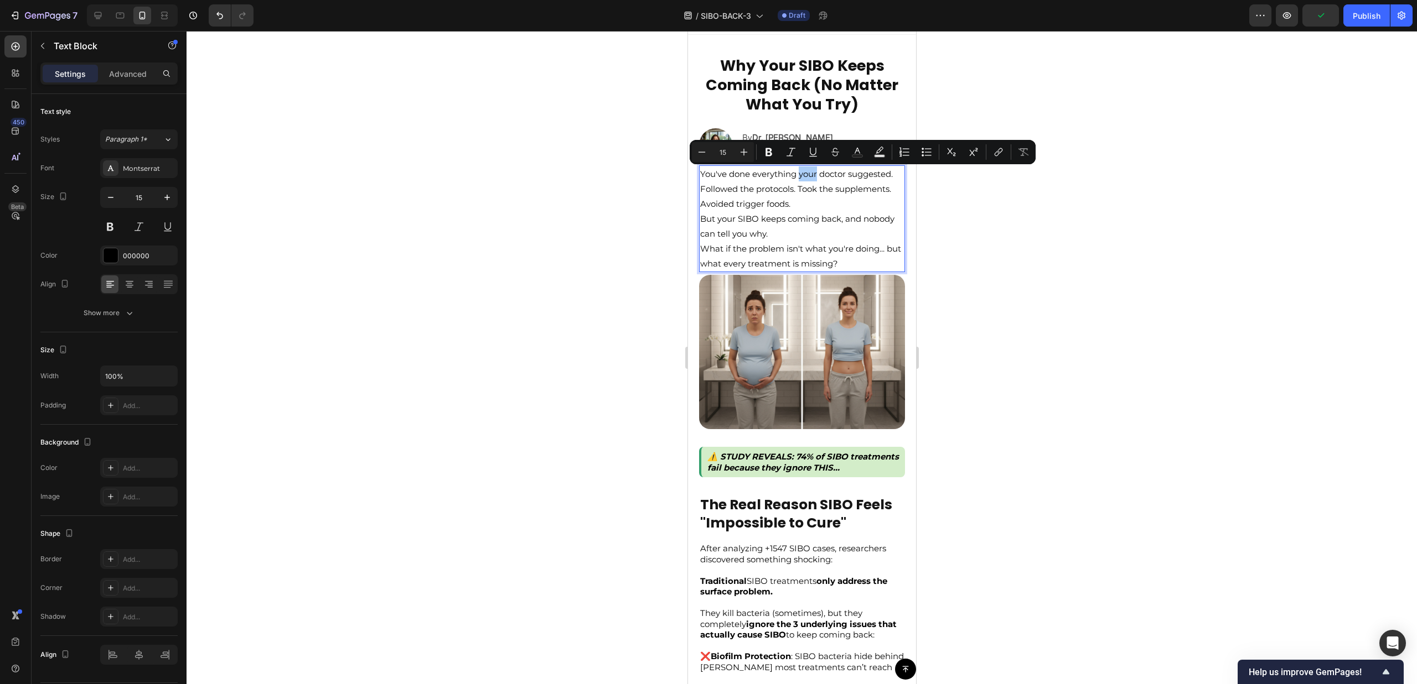
click at [1078, 323] on div at bounding box center [801, 357] width 1230 height 653
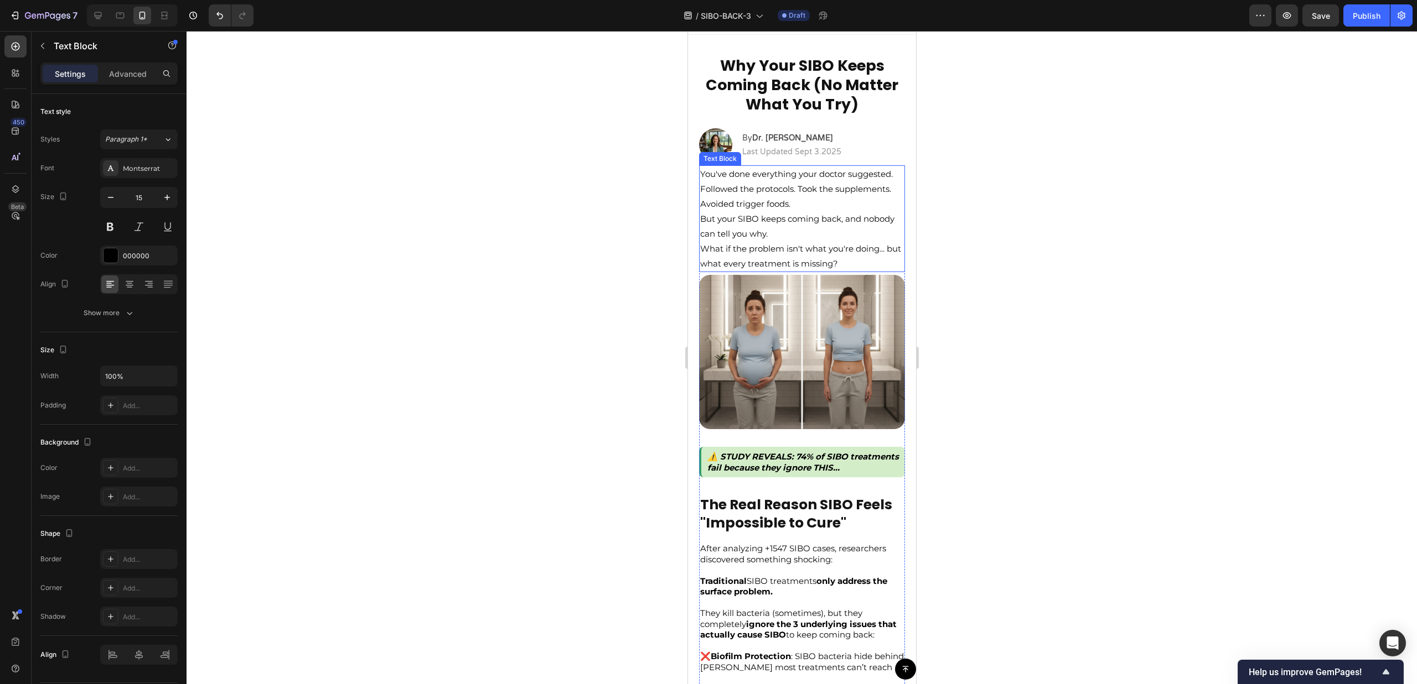
click at [790, 226] on p "But your SIBO keeps coming back, and nobody can tell you why." at bounding box center [801, 226] width 204 height 30
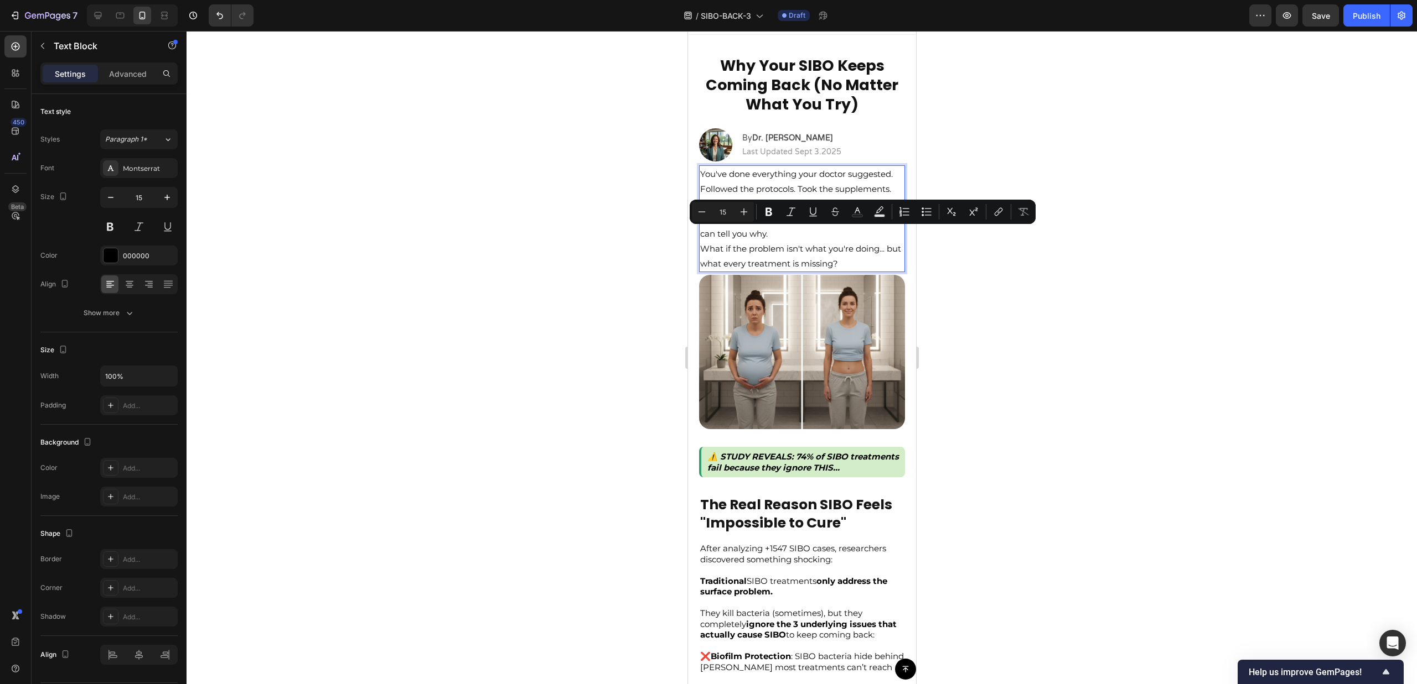
click at [730, 256] on p "What if the problem isn't what you're doing... but what every treatment is miss…" at bounding box center [801, 256] width 204 height 30
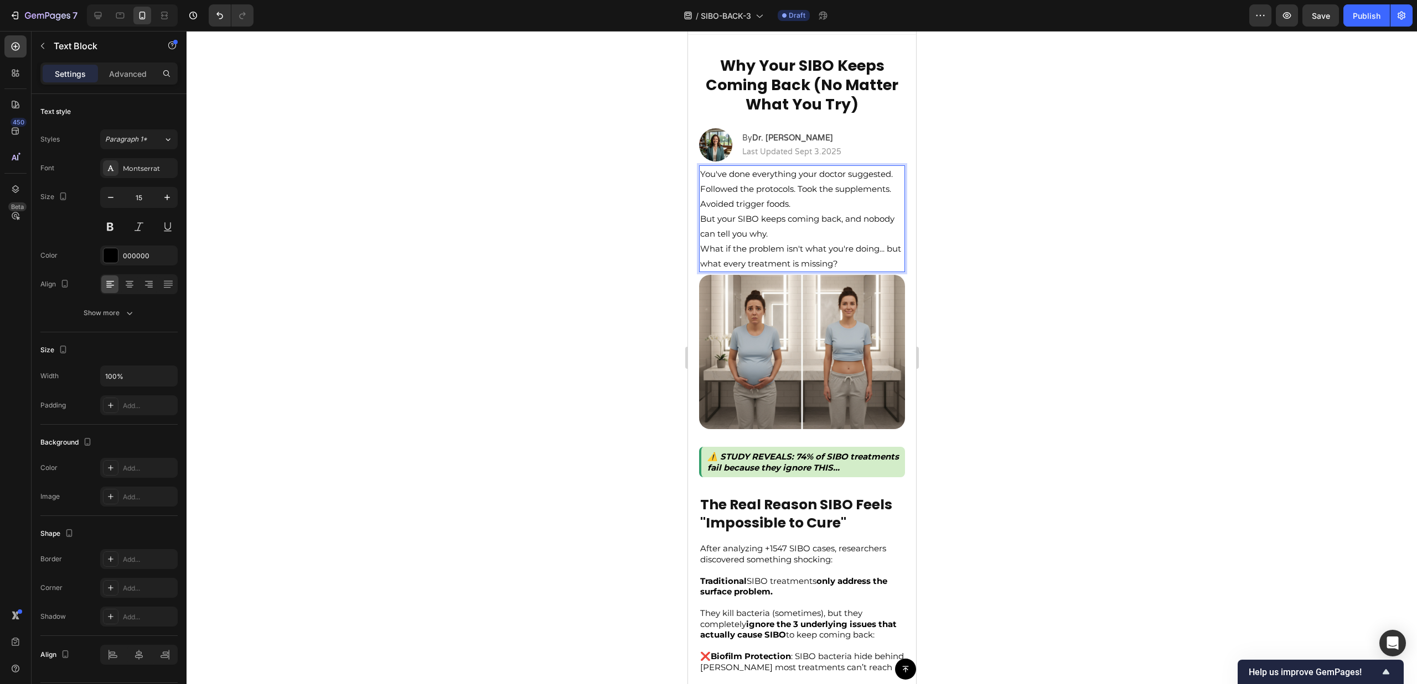
click at [796, 206] on p "Followed the protocols. Took the supplements. Avoided trigger foods." at bounding box center [801, 196] width 204 height 30
click at [799, 206] on p "Followed the protocols. Took the supplements. Avoided trigger foods." at bounding box center [801, 196] width 204 height 30
click at [795, 211] on p "Followed the protocols. Took the supplements. Avoided trigger foods." at bounding box center [801, 196] width 204 height 30
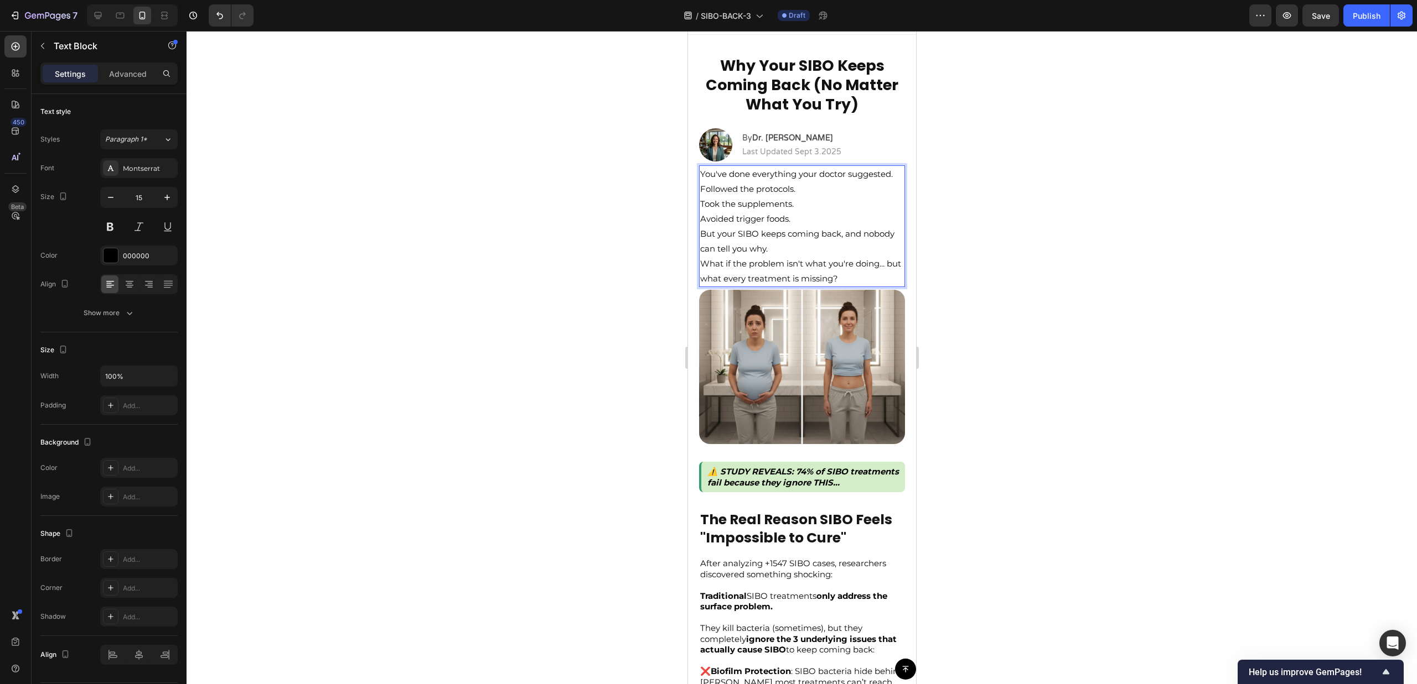
click at [803, 209] on p "Followed the protocols. Took the supplements. Avoided trigger foods." at bounding box center [801, 203] width 204 height 45
click at [810, 220] on p "Followed the protocols... Took the supplements. Avoided trigger foods." at bounding box center [801, 203] width 204 height 45
click at [807, 226] on p "Followed the protocols... Took the supplements... Avoided trigger foods." at bounding box center [801, 203] width 204 height 45
click at [826, 217] on p "Followed the protocols... Took the supplements... Avoided trigger foods..." at bounding box center [801, 203] width 204 height 45
click at [798, 206] on p "Followed the protocols... Took the supplements... Avoided trigger foods..." at bounding box center [801, 203] width 204 height 45
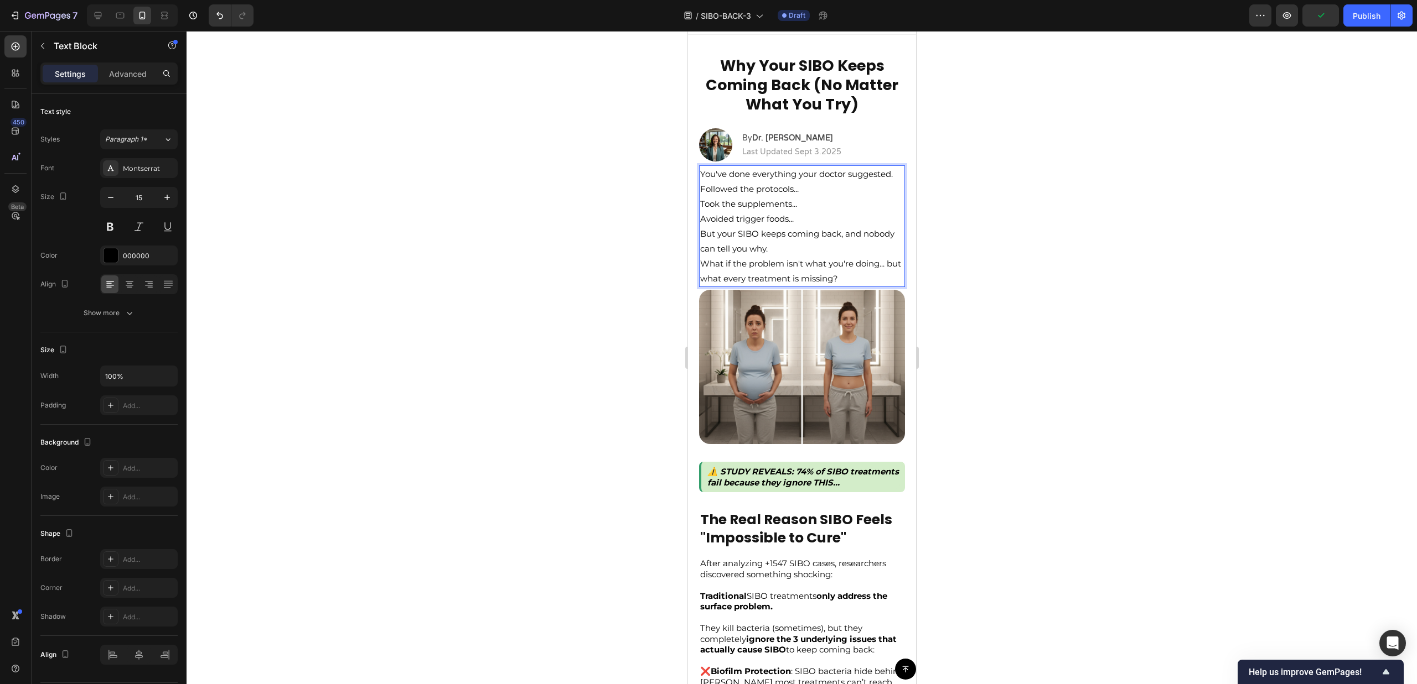
click at [798, 206] on p "Followed the protocols... Took the supplements... Avoided trigger foods..." at bounding box center [801, 203] width 204 height 45
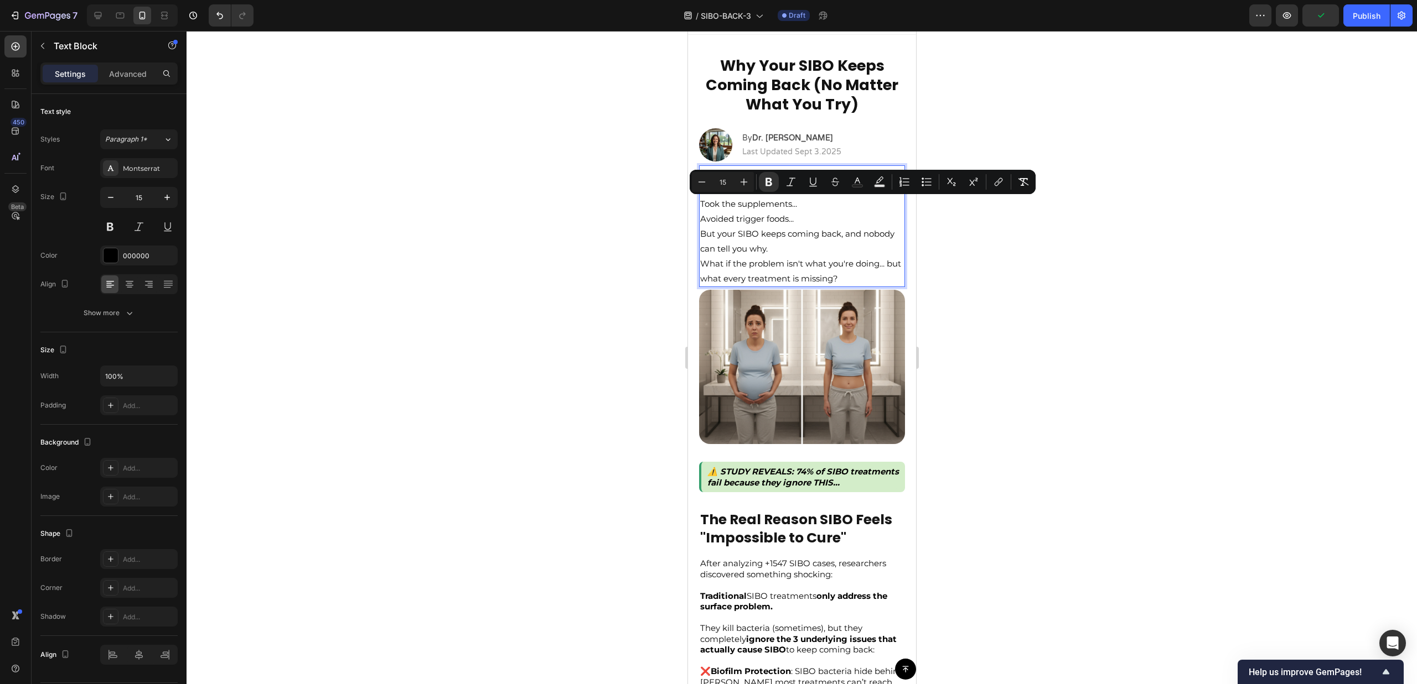
click at [786, 219] on p "Followed the protocols... Took the supplements... Avoided trigger foods..." at bounding box center [801, 203] width 204 height 45
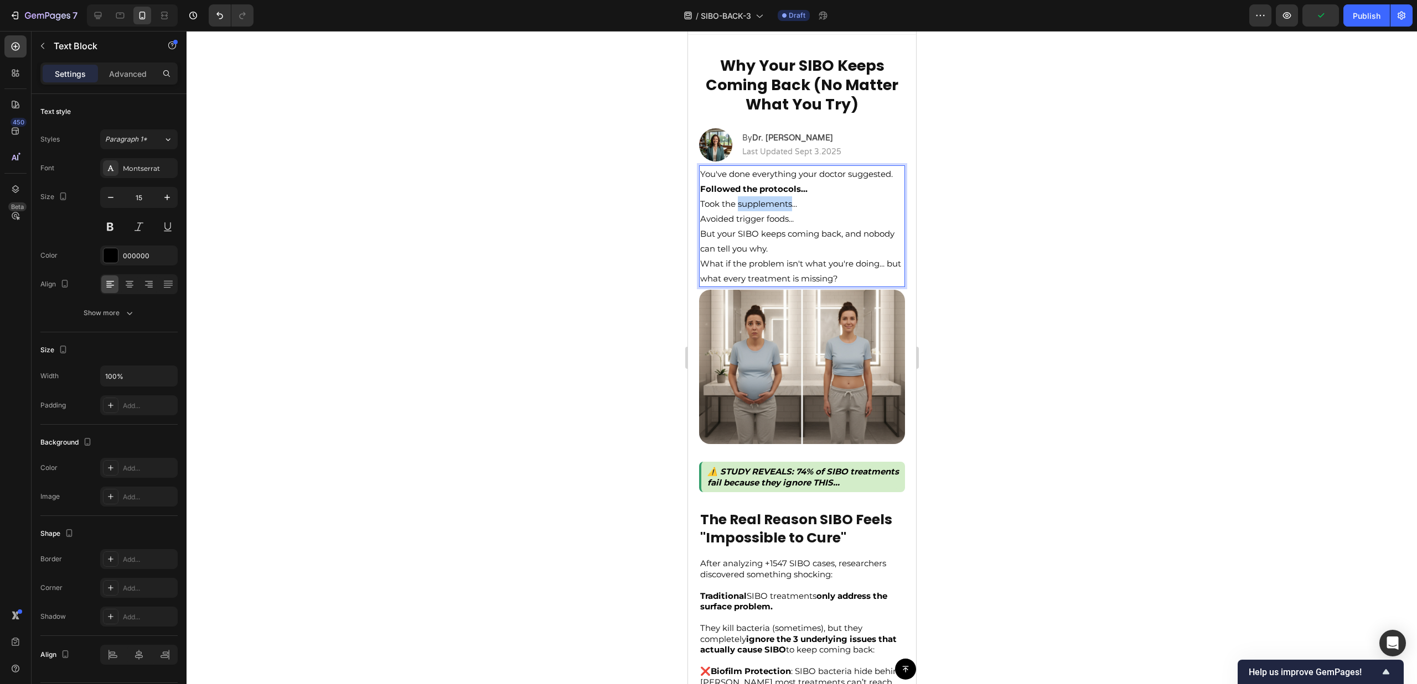
click at [786, 219] on p "Followed the protocols... Took the supplements... Avoided trigger foods..." at bounding box center [801, 203] width 204 height 45
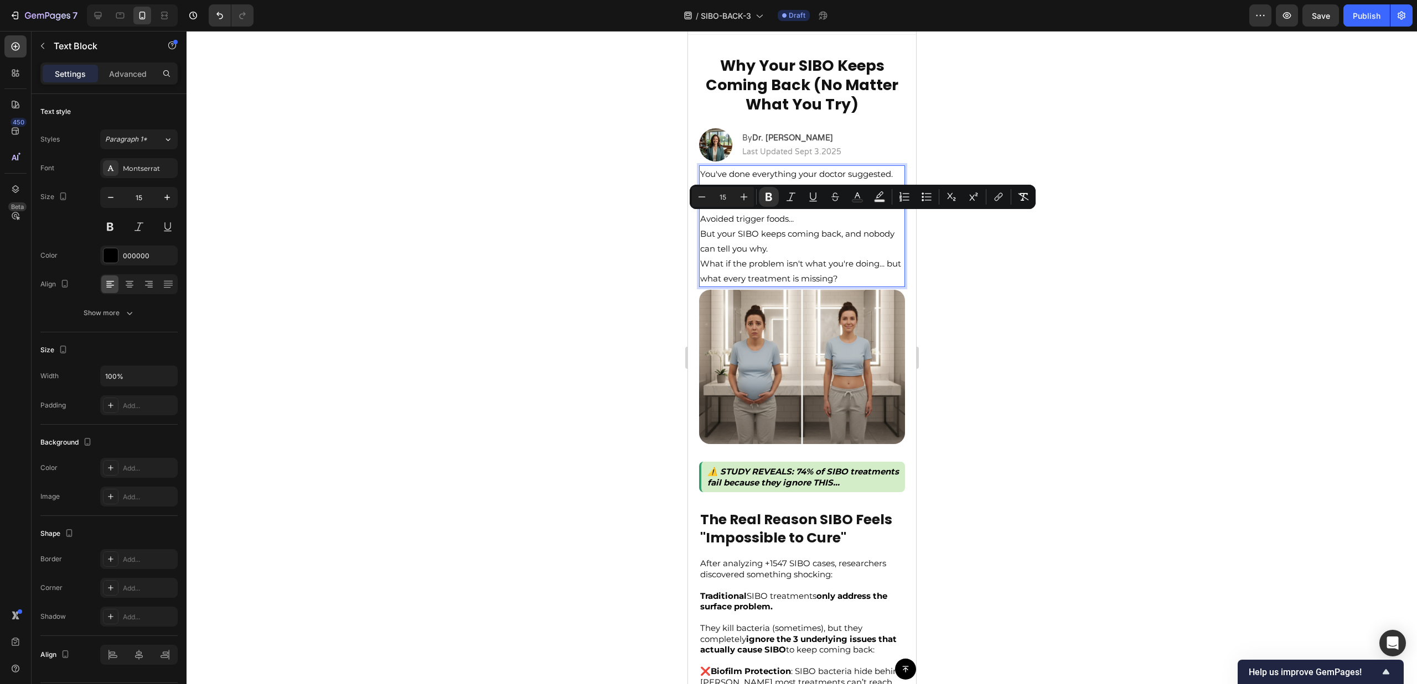
click at [785, 226] on p "Followed the protocols... Took the supplements... Avoided trigger foods..." at bounding box center [801, 203] width 204 height 45
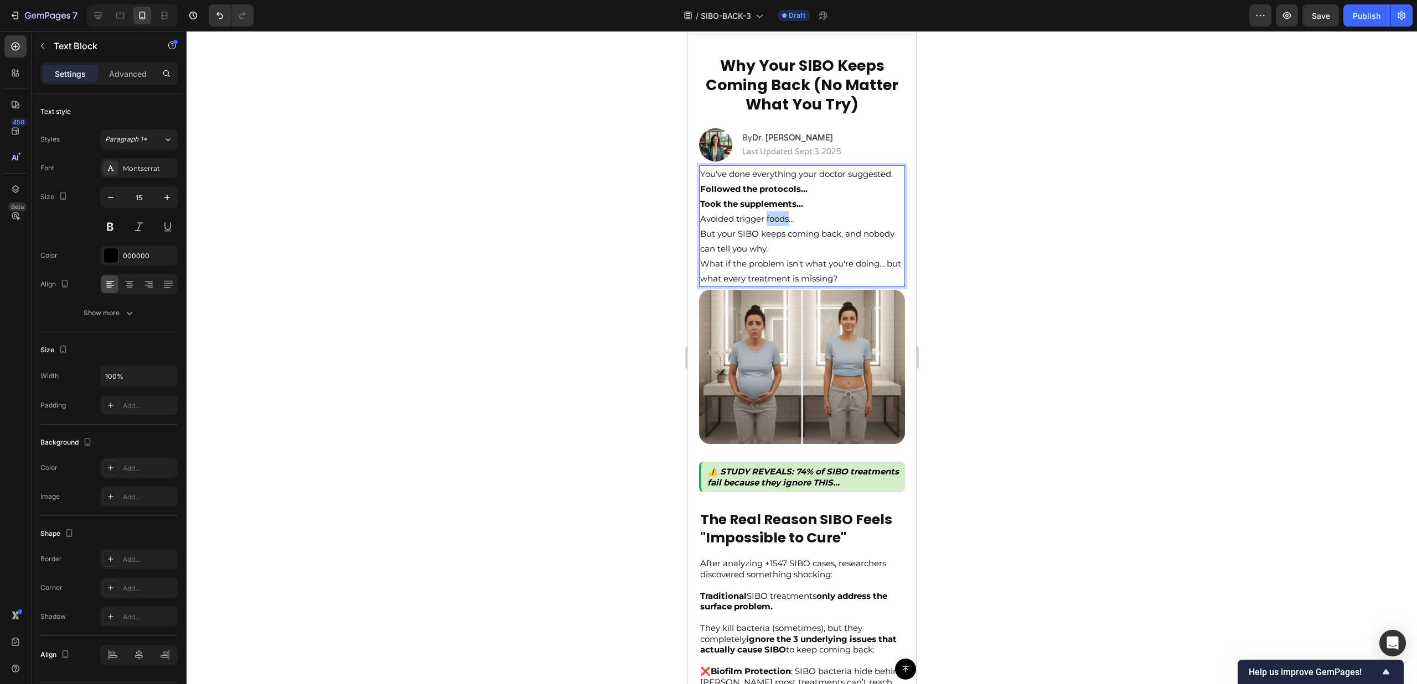
click at [785, 226] on p "Followed the protocols... Took the supplements... Avoided trigger foods..." at bounding box center [801, 203] width 204 height 45
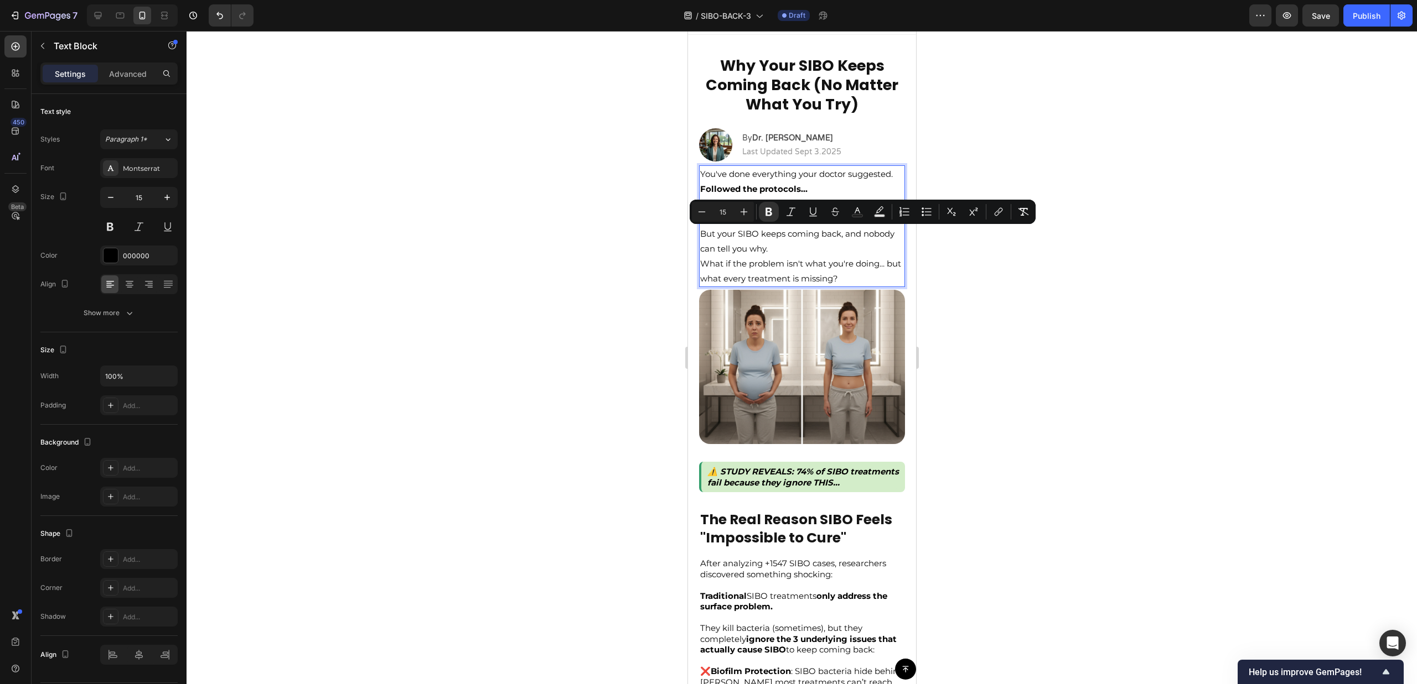
click at [789, 181] on p "You've done everything your doctor suggested." at bounding box center [801, 174] width 204 height 15
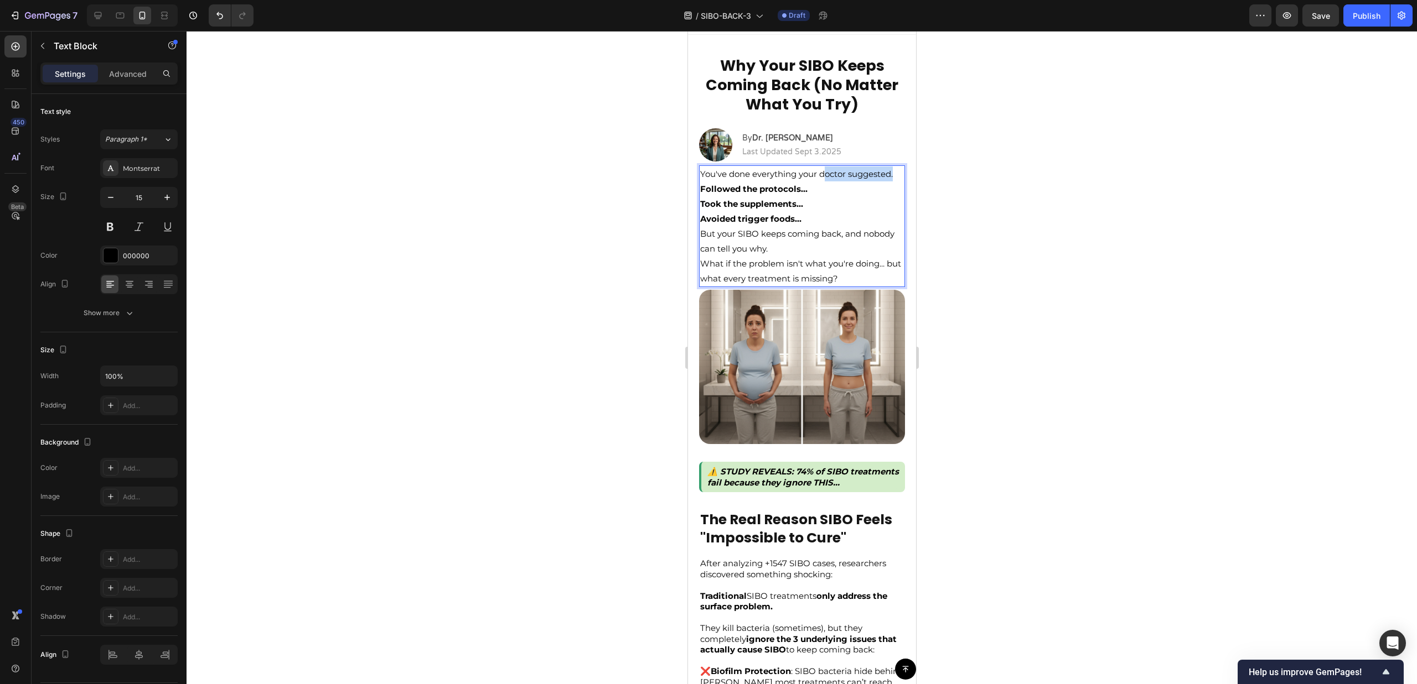
drag, startPoint x: 822, startPoint y: 177, endPoint x: 813, endPoint y: 184, distance: 11.8
click at [813, 181] on p "You've done everything your doctor suggested." at bounding box center [801, 174] width 204 height 15
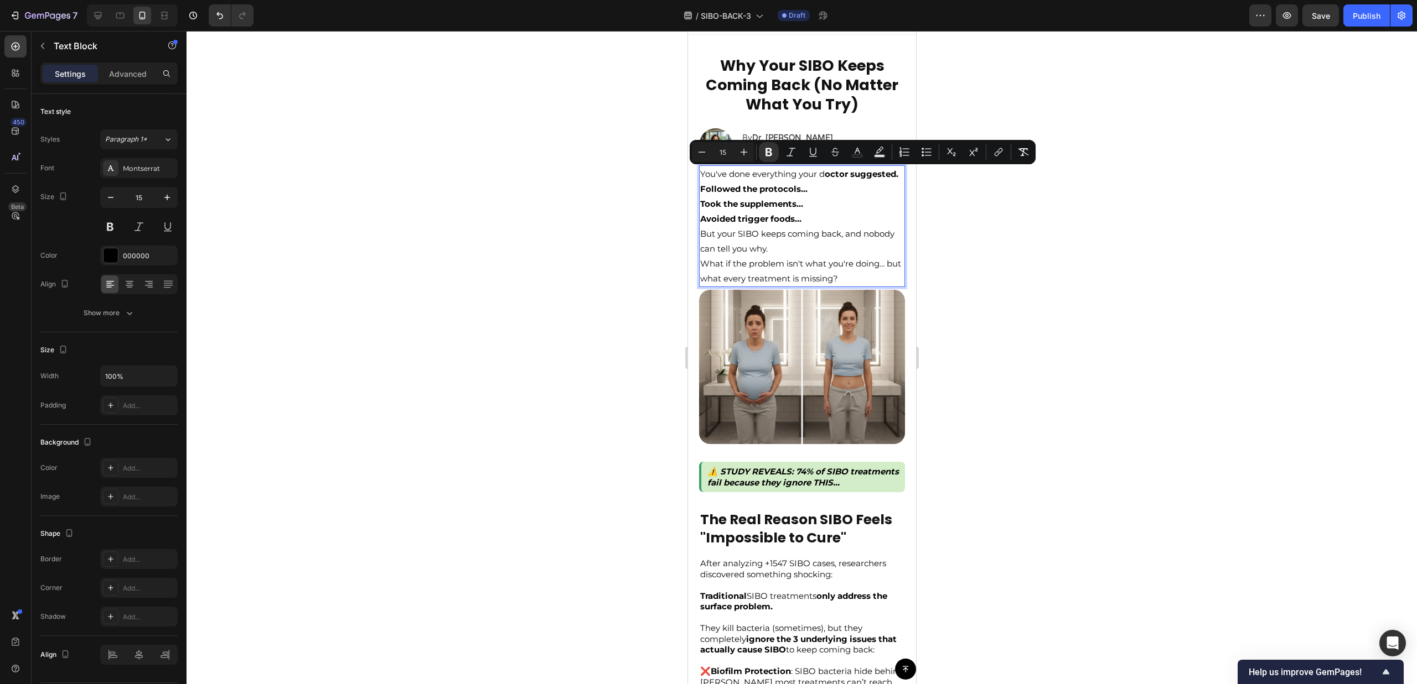
click at [822, 179] on p "You've done everything your d octor suggested." at bounding box center [801, 174] width 204 height 15
drag, startPoint x: 821, startPoint y: 177, endPoint x: 823, endPoint y: 184, distance: 8.1
click at [823, 181] on p "You've done everything your d octor suggested." at bounding box center [801, 174] width 204 height 15
click at [821, 181] on p "You've done everything your doctor suggested." at bounding box center [801, 174] width 204 height 15
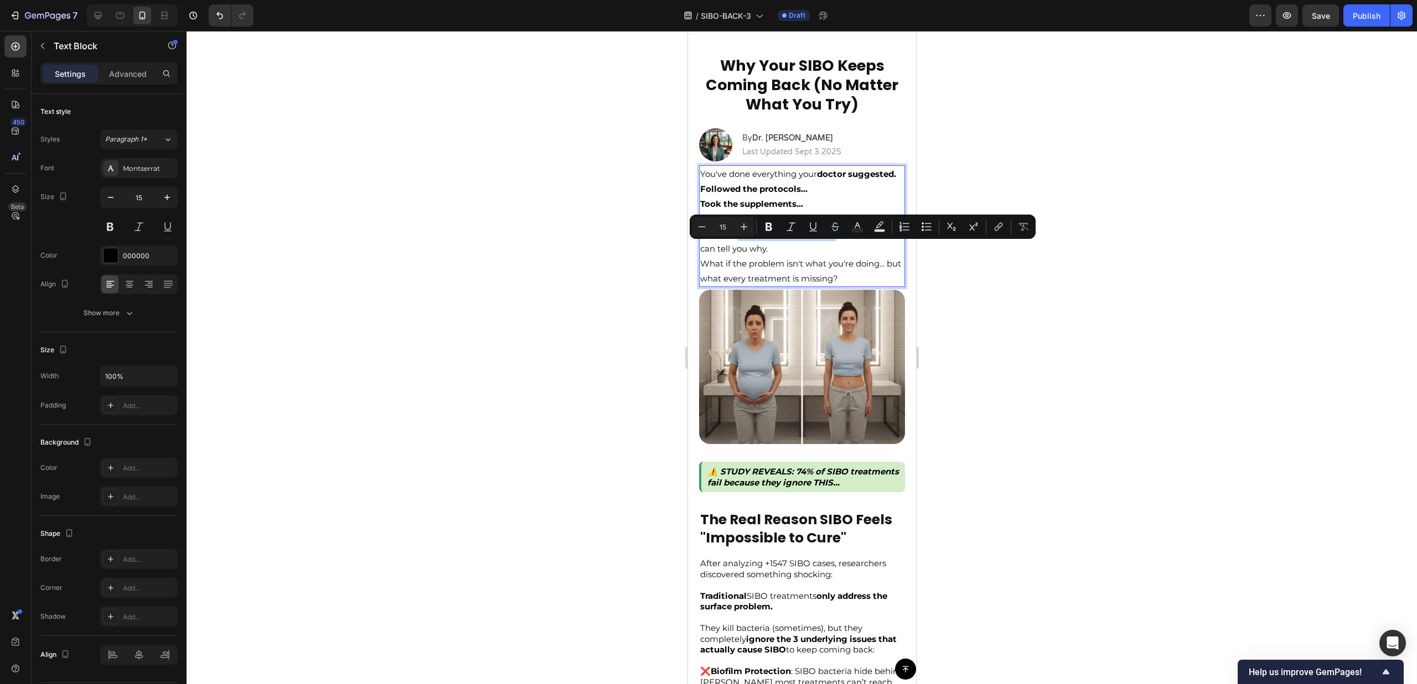
drag, startPoint x: 738, startPoint y: 249, endPoint x: 838, endPoint y: 253, distance: 100.8
click at [838, 253] on p "But your SIBO keeps coming back, and nobody can tell you why." at bounding box center [801, 241] width 204 height 30
click at [824, 256] on p "But your SIBO keeps coming back , and nobody can tell you why." at bounding box center [801, 241] width 204 height 30
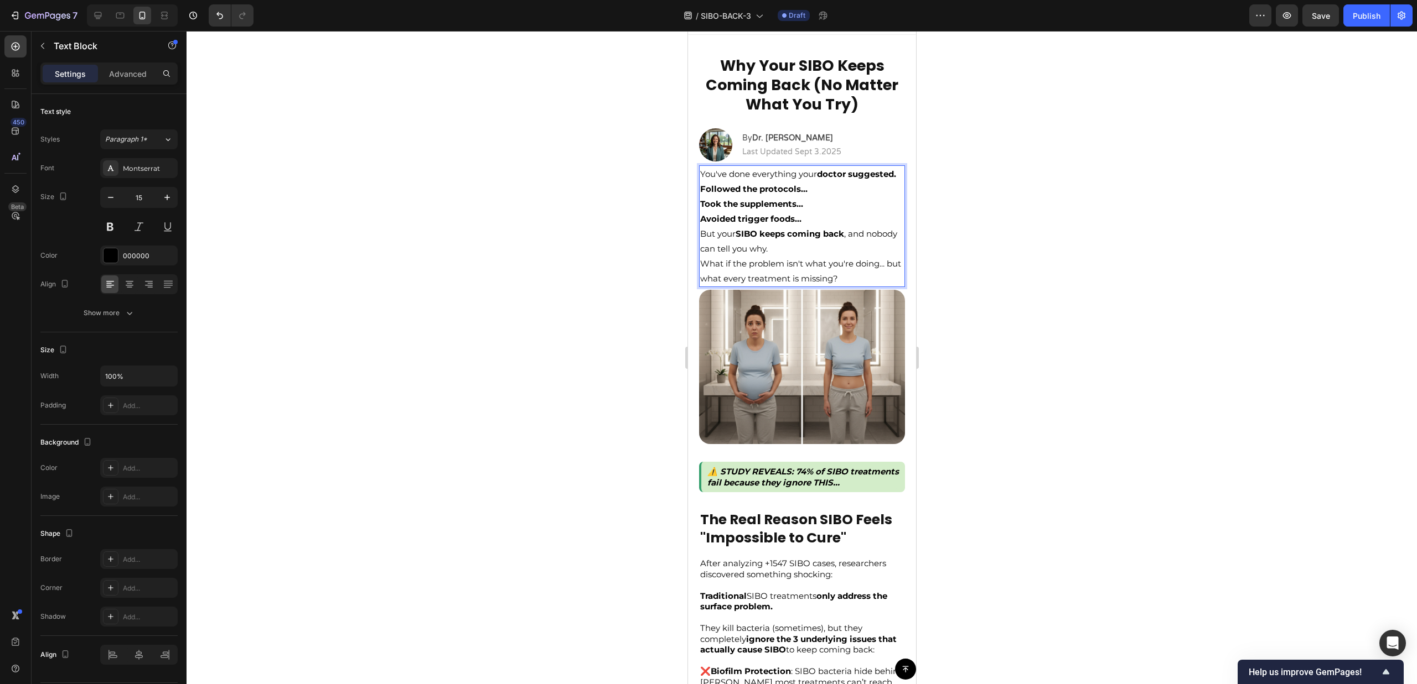
click at [750, 286] on p "What if the problem isn't what you're doing... but what every treatment is miss…" at bounding box center [801, 271] width 204 height 30
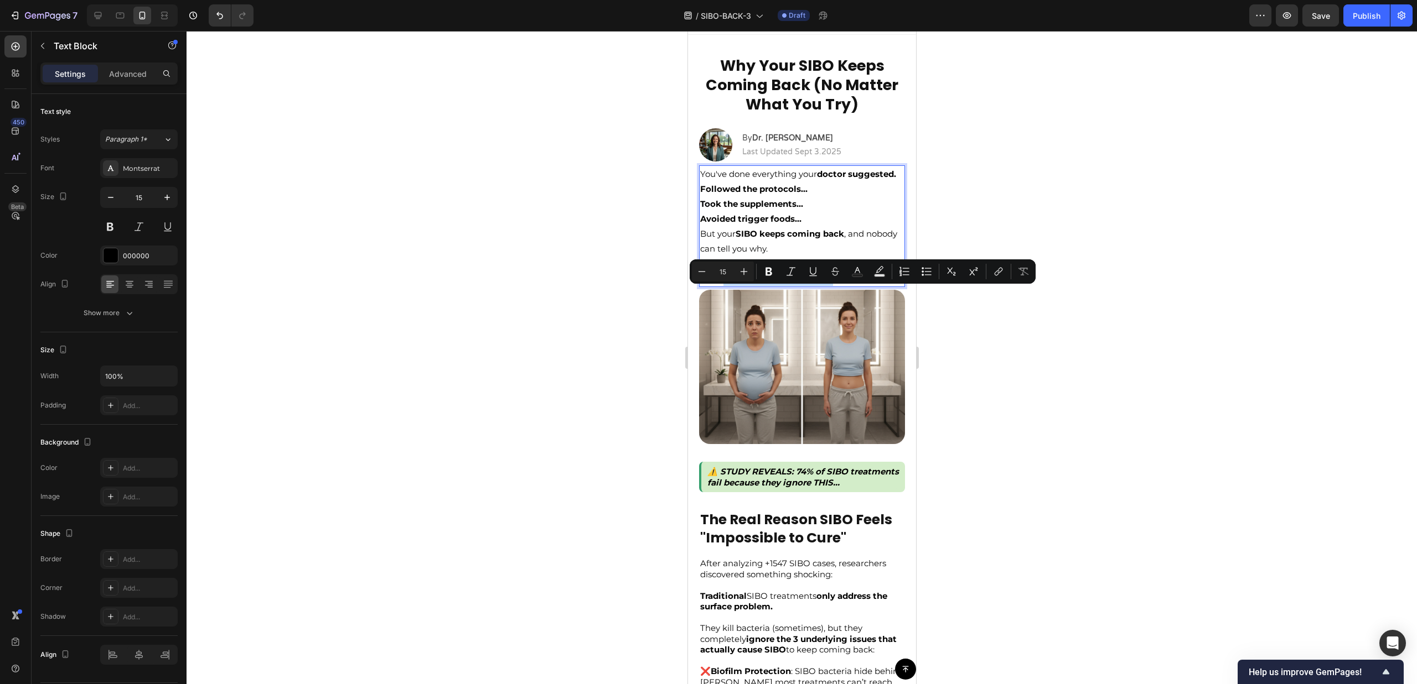
click at [841, 286] on p "What if the problem isn't what you're doing... but what every treatment is miss…" at bounding box center [801, 271] width 204 height 30
click at [1017, 318] on div at bounding box center [801, 357] width 1230 height 653
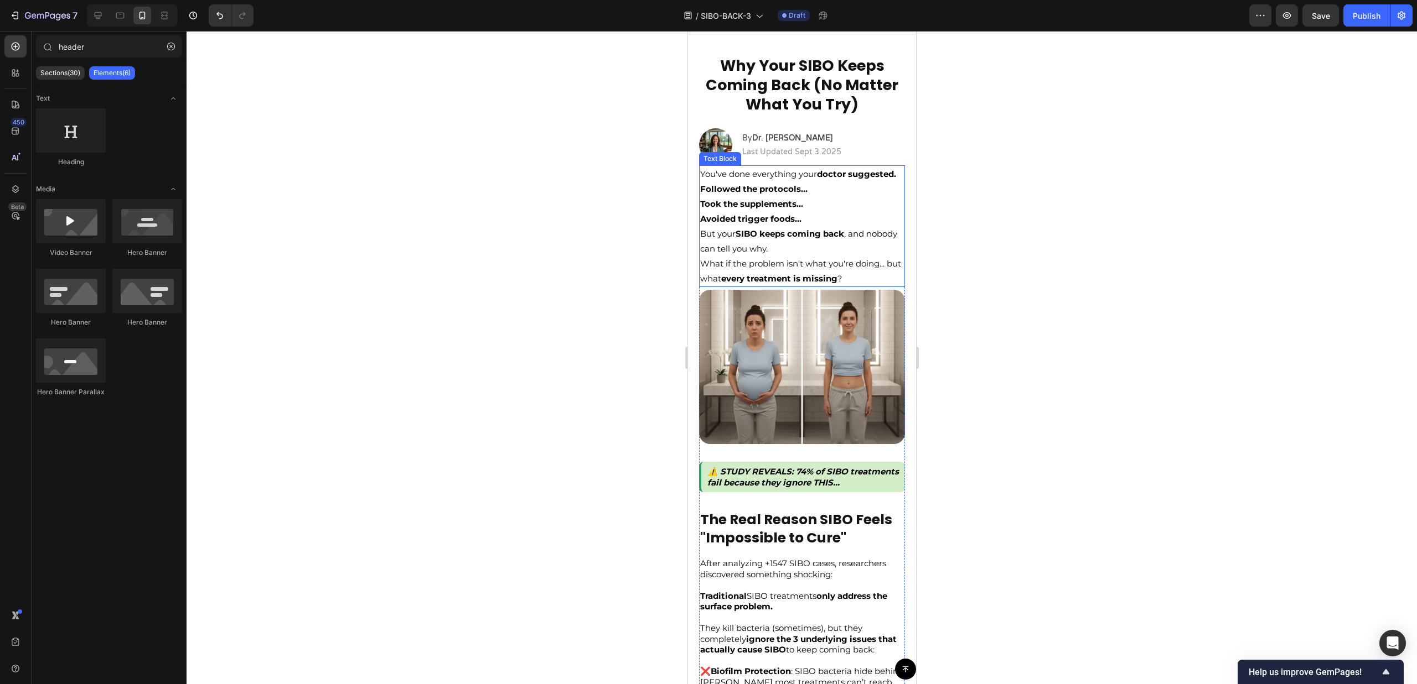
click at [707, 194] on strong "Followed the protocols..." at bounding box center [752, 189] width 107 height 11
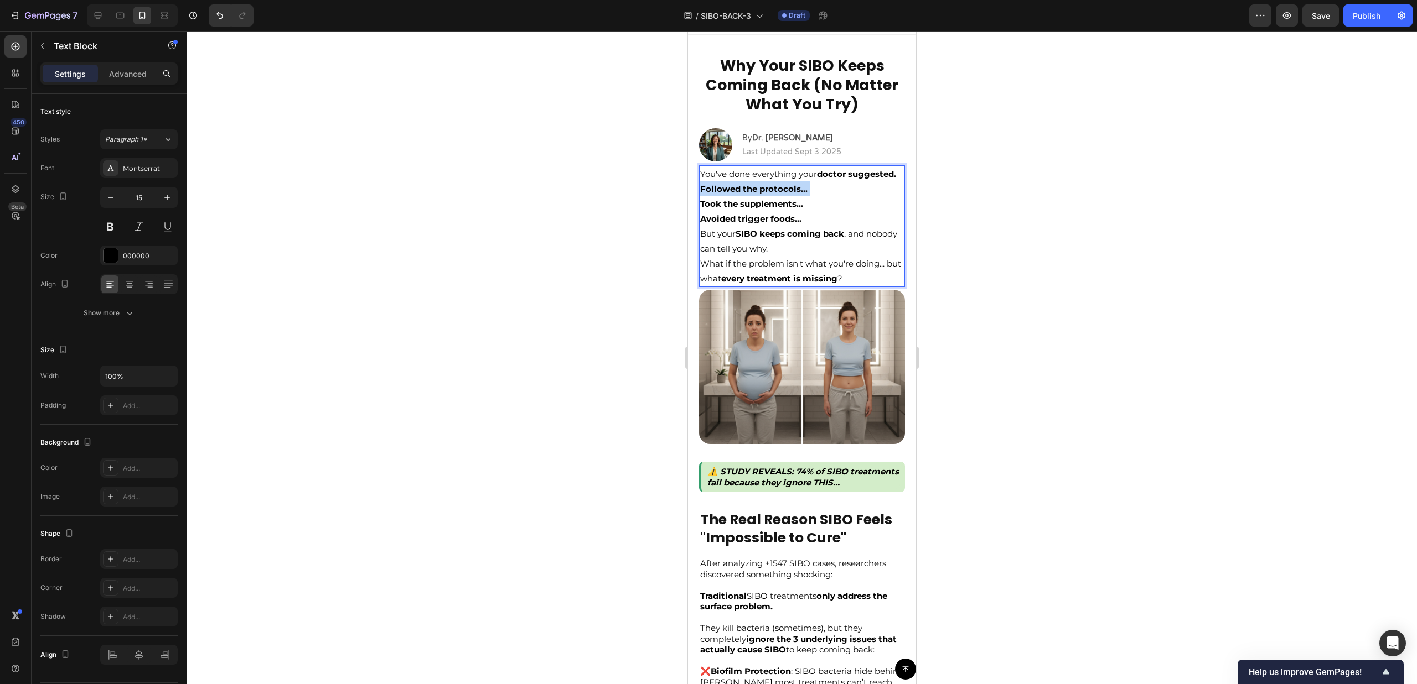
click at [707, 194] on strong "Followed the protocols..." at bounding box center [752, 189] width 107 height 11
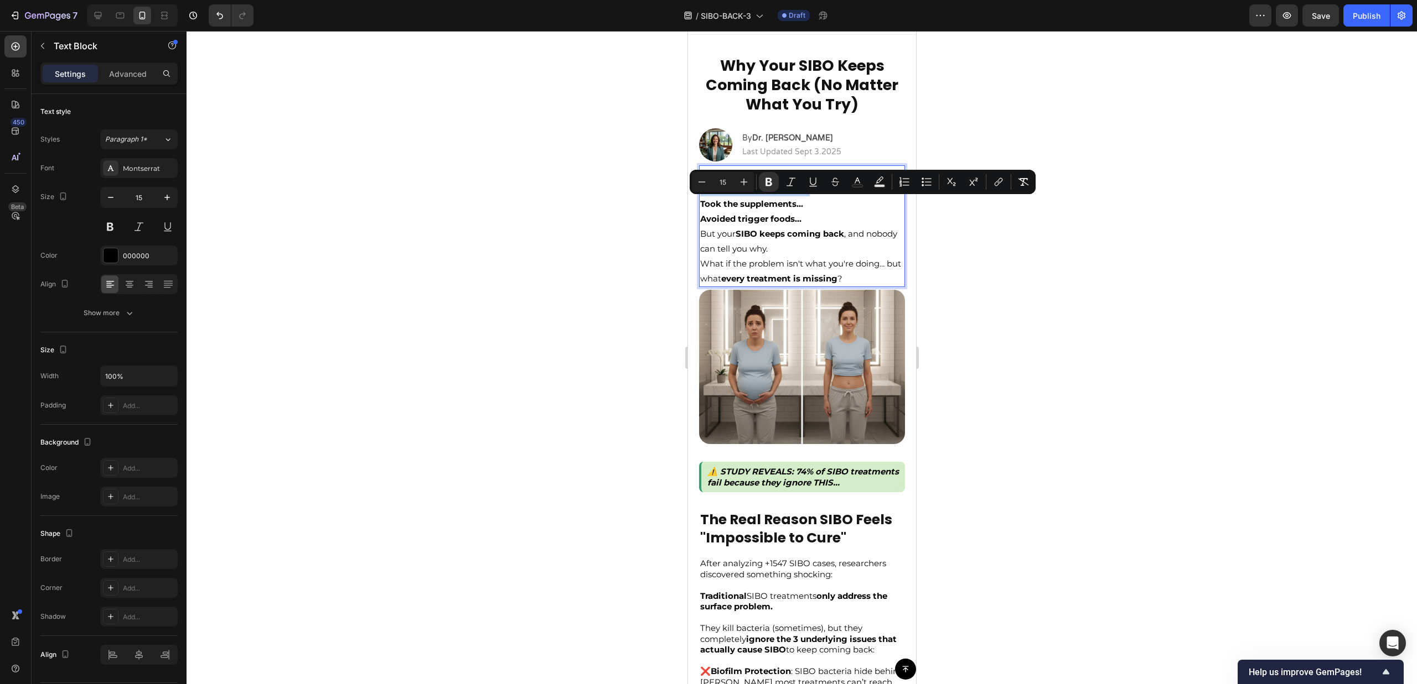
click at [760, 194] on strong "Followed the protocols..." at bounding box center [752, 189] width 107 height 11
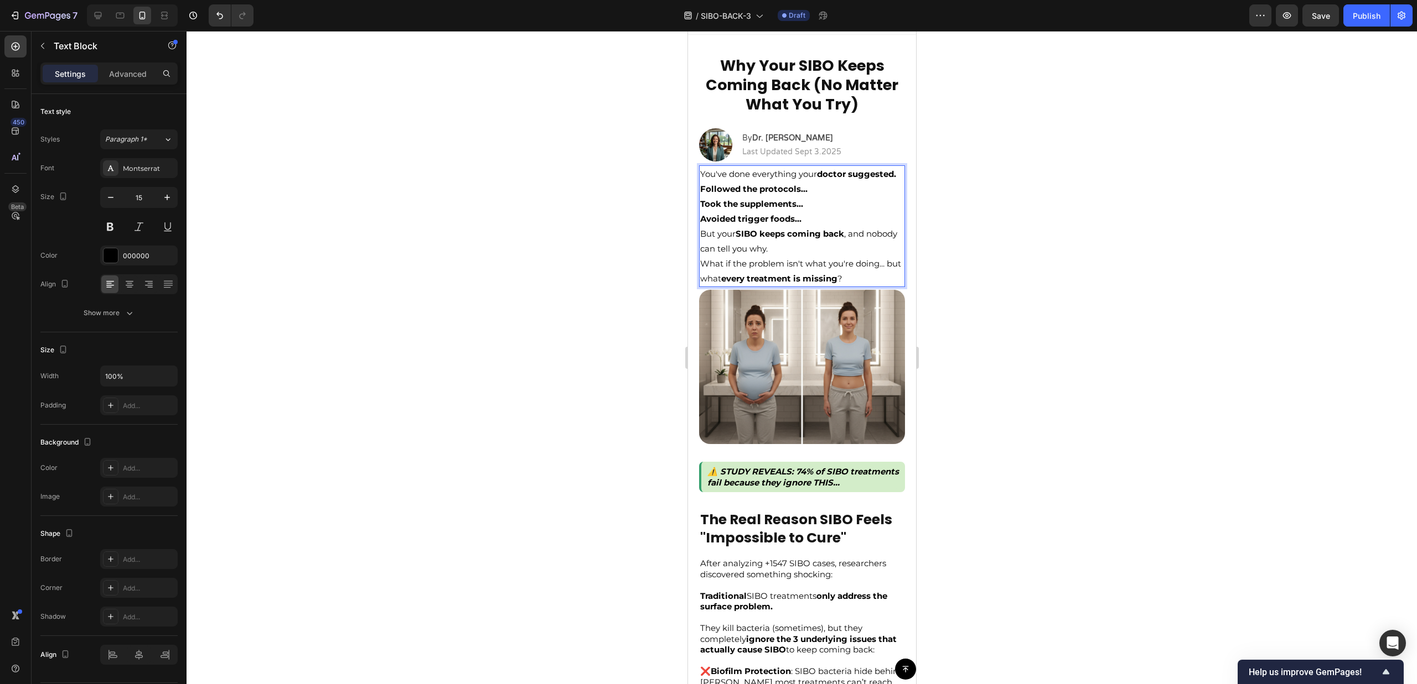
click at [776, 194] on strong "Followed the protocols..." at bounding box center [752, 189] width 107 height 11
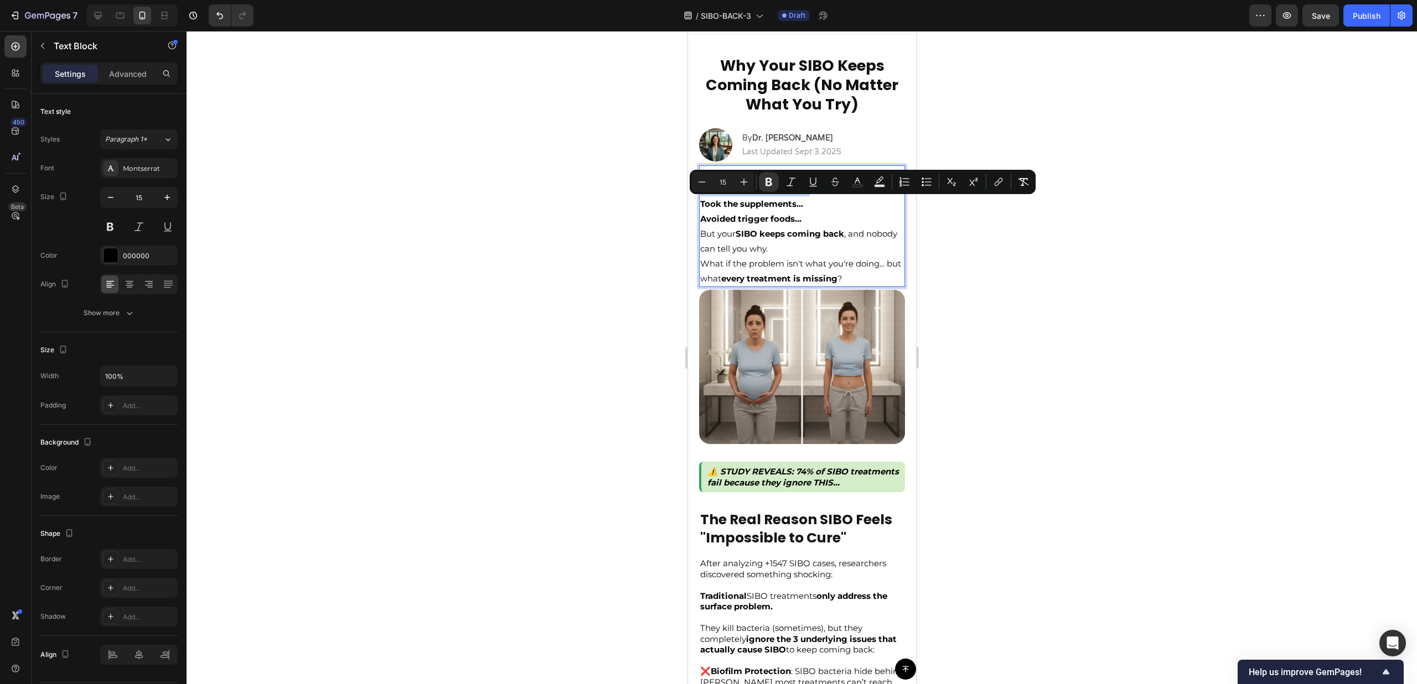
click at [776, 194] on strong "Followed the protocols..." at bounding box center [752, 189] width 107 height 11
click at [771, 209] on strong "Took the supplements..." at bounding box center [750, 204] width 103 height 11
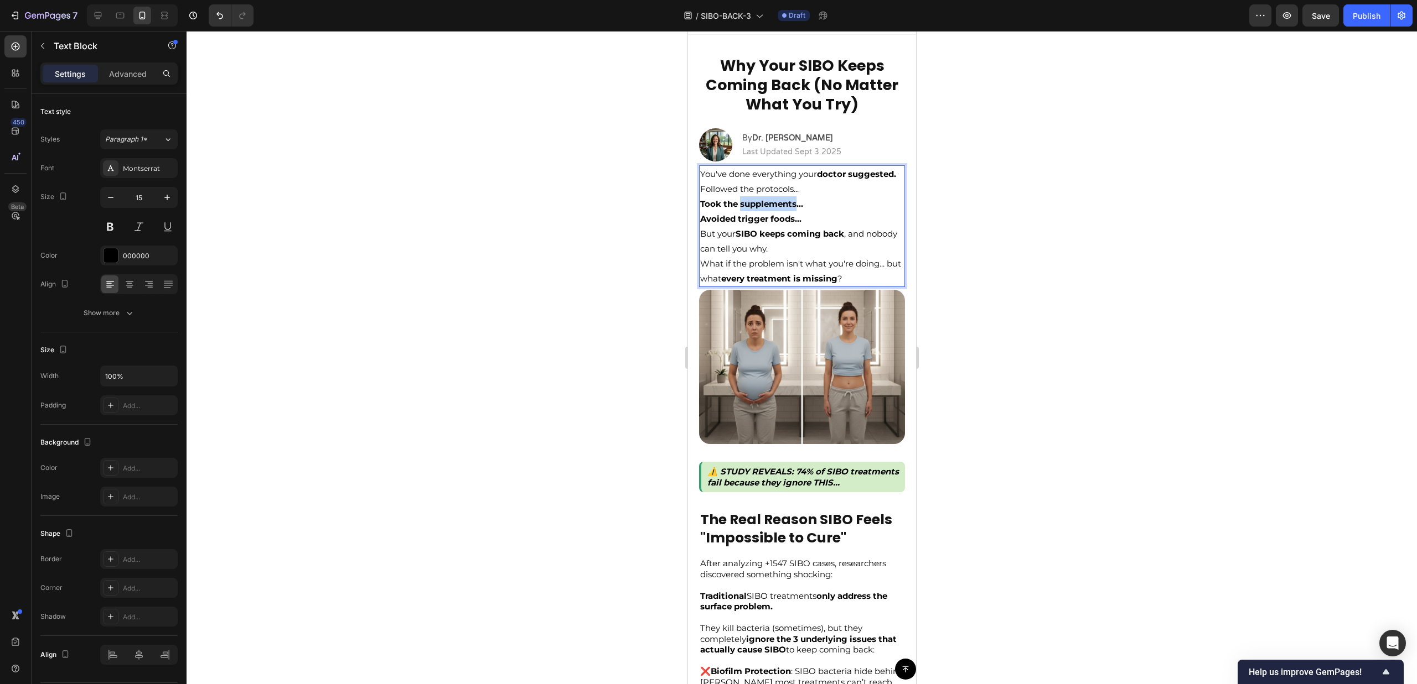
click at [771, 209] on strong "Took the supplements..." at bounding box center [750, 204] width 103 height 11
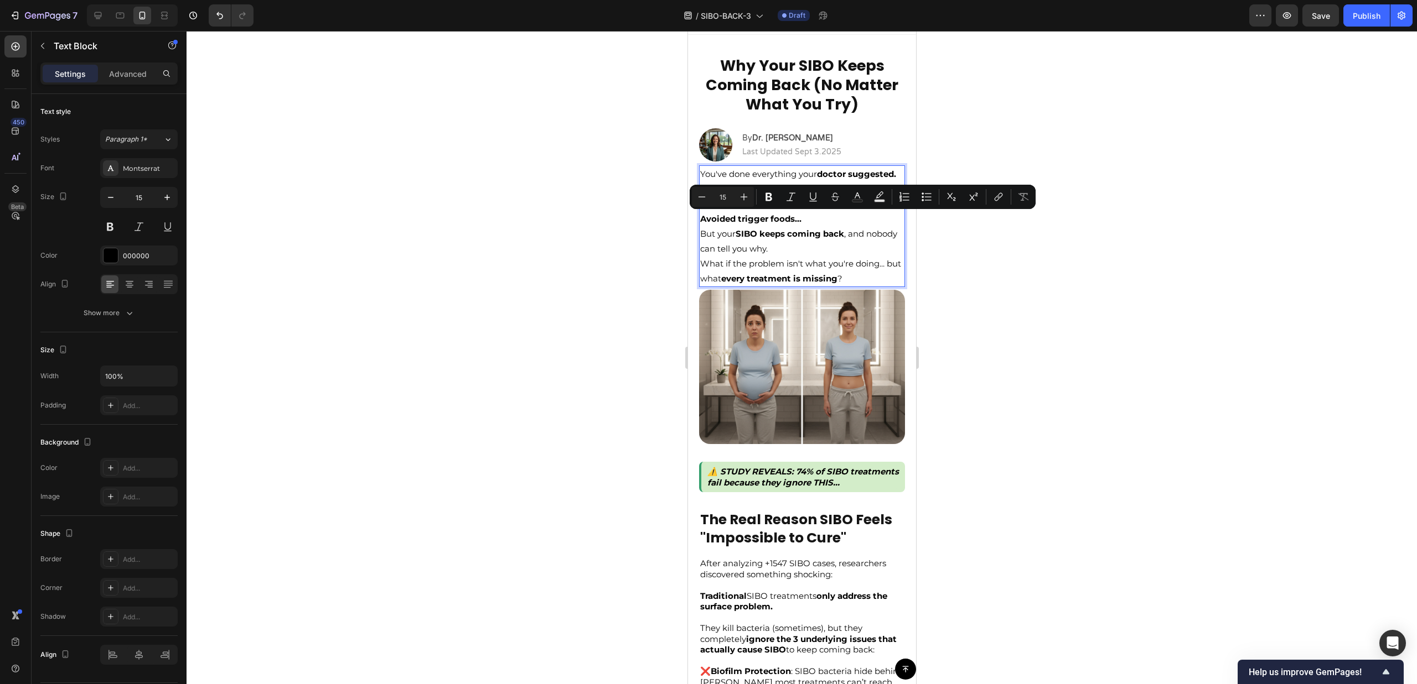
click at [772, 224] on strong "Avoided trigger foods..." at bounding box center [749, 219] width 101 height 11
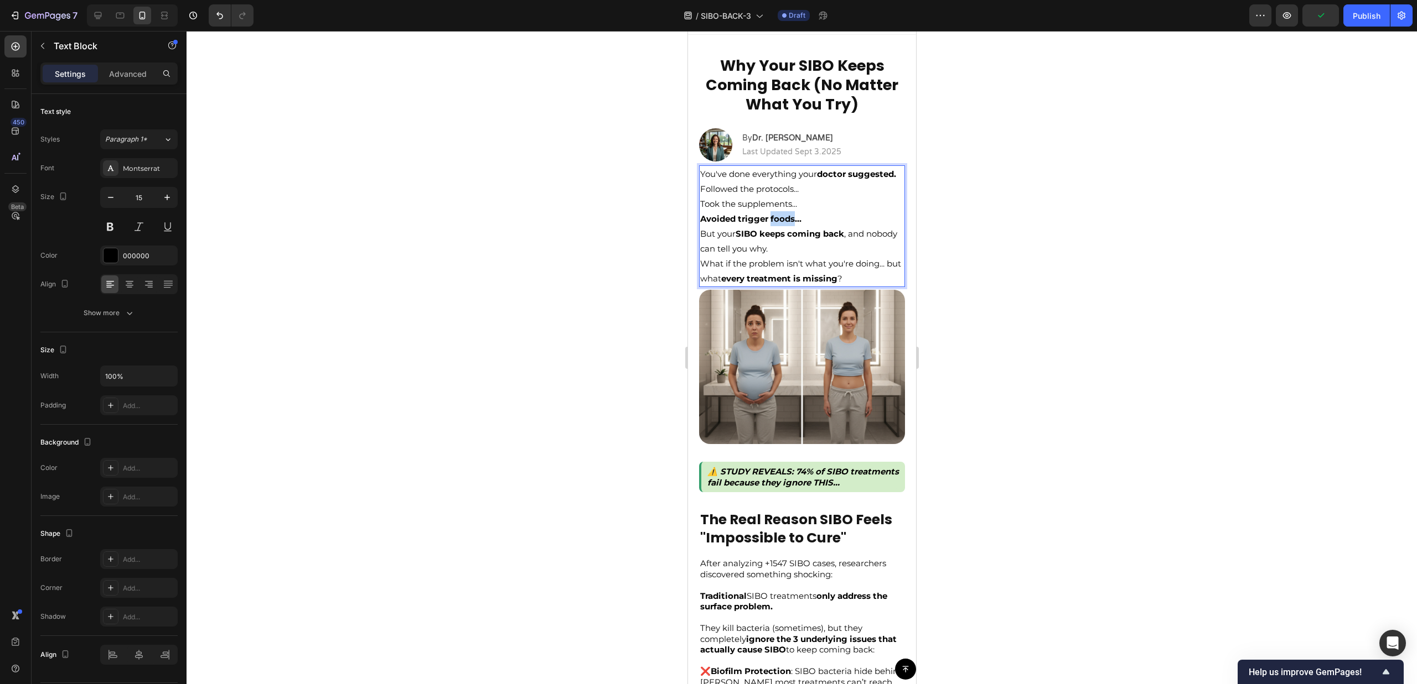
click at [772, 224] on strong "Avoided trigger foods..." at bounding box center [749, 219] width 101 height 11
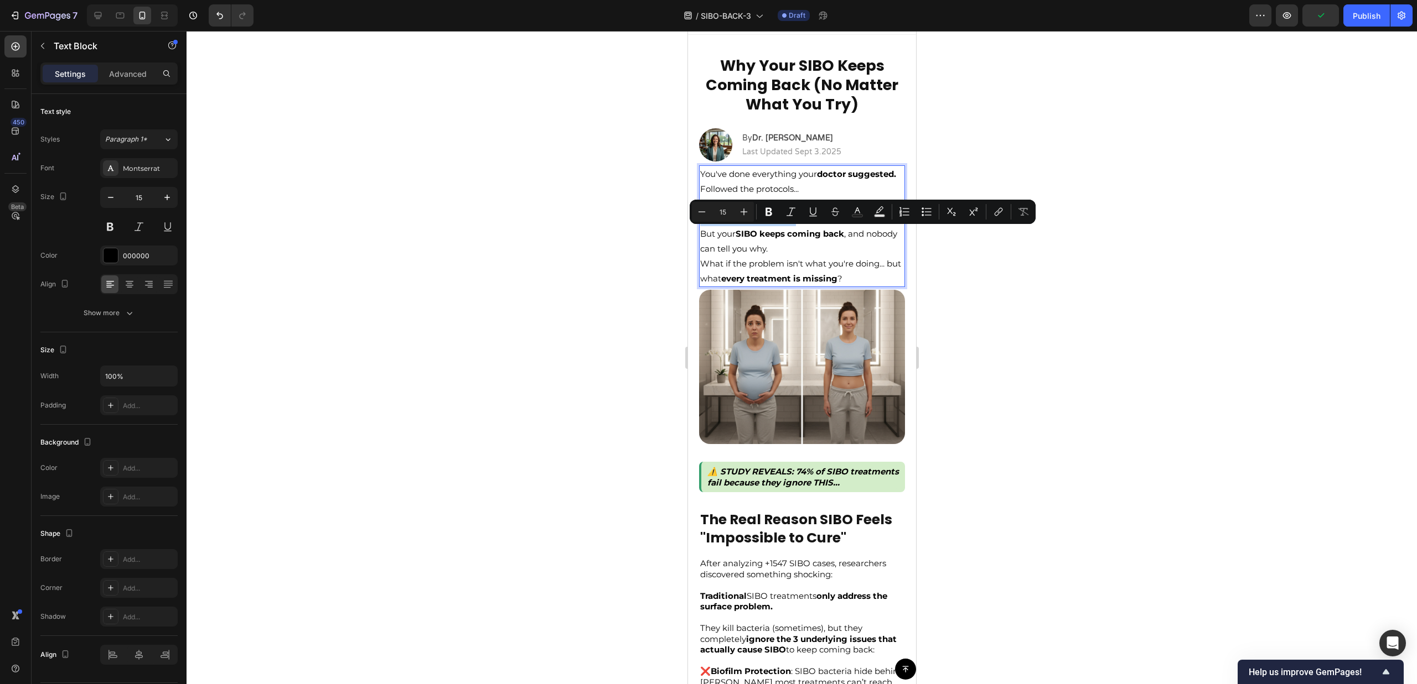
click at [758, 226] on p "Followed the protocols... Took the supplements... Avoided trigger foods..." at bounding box center [801, 203] width 204 height 45
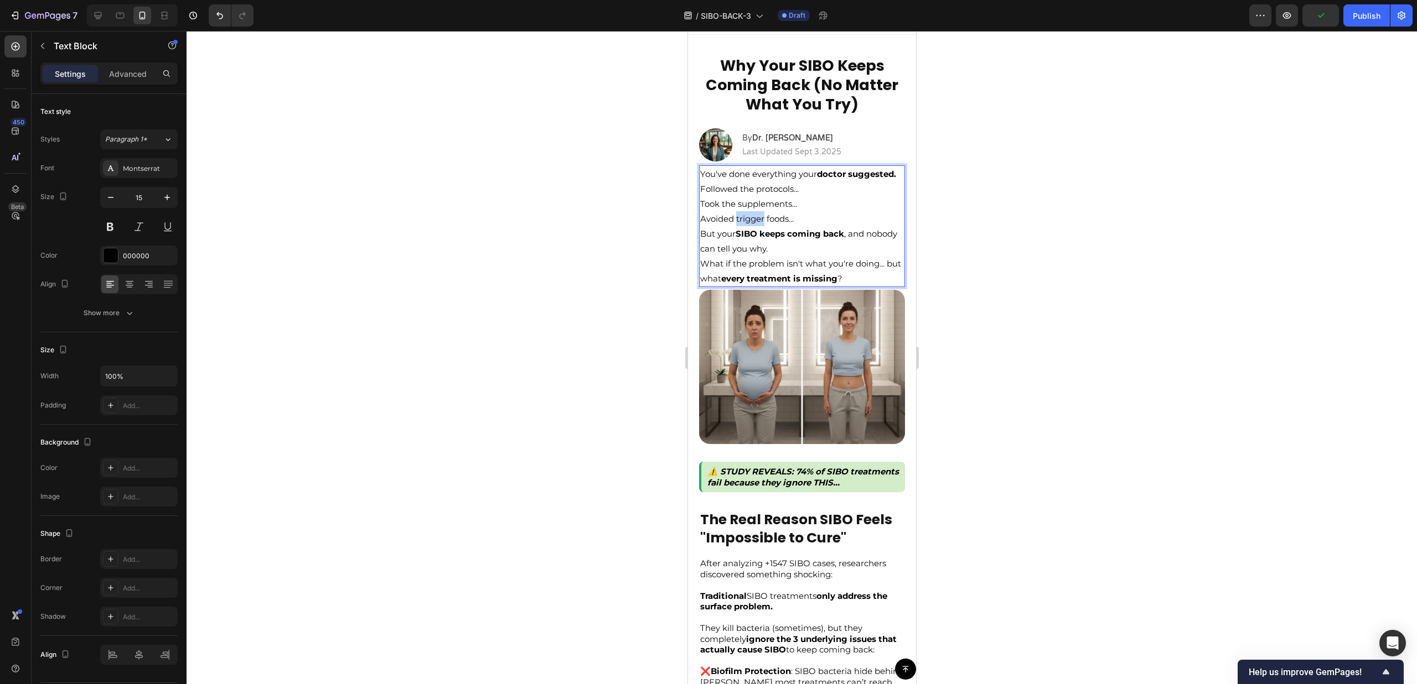
click at [758, 226] on p "Followed the protocols... Took the supplements... Avoided trigger foods..." at bounding box center [801, 203] width 204 height 45
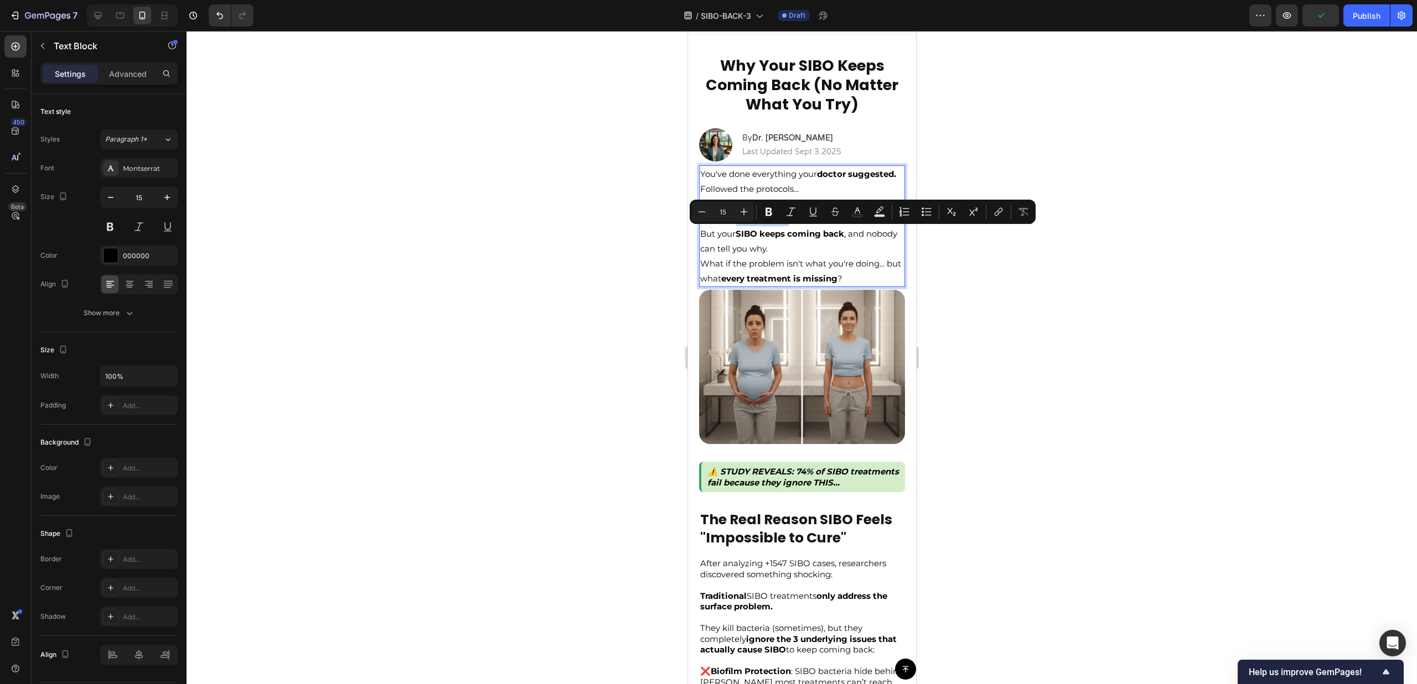
click at [780, 226] on p "Followed the protocols... Took the supplements... Avoided trigger foods..." at bounding box center [801, 203] width 204 height 45
click at [794, 226] on p "Followed the protocols... Took the supplements... Avoided trigger foods..." at bounding box center [801, 203] width 204 height 45
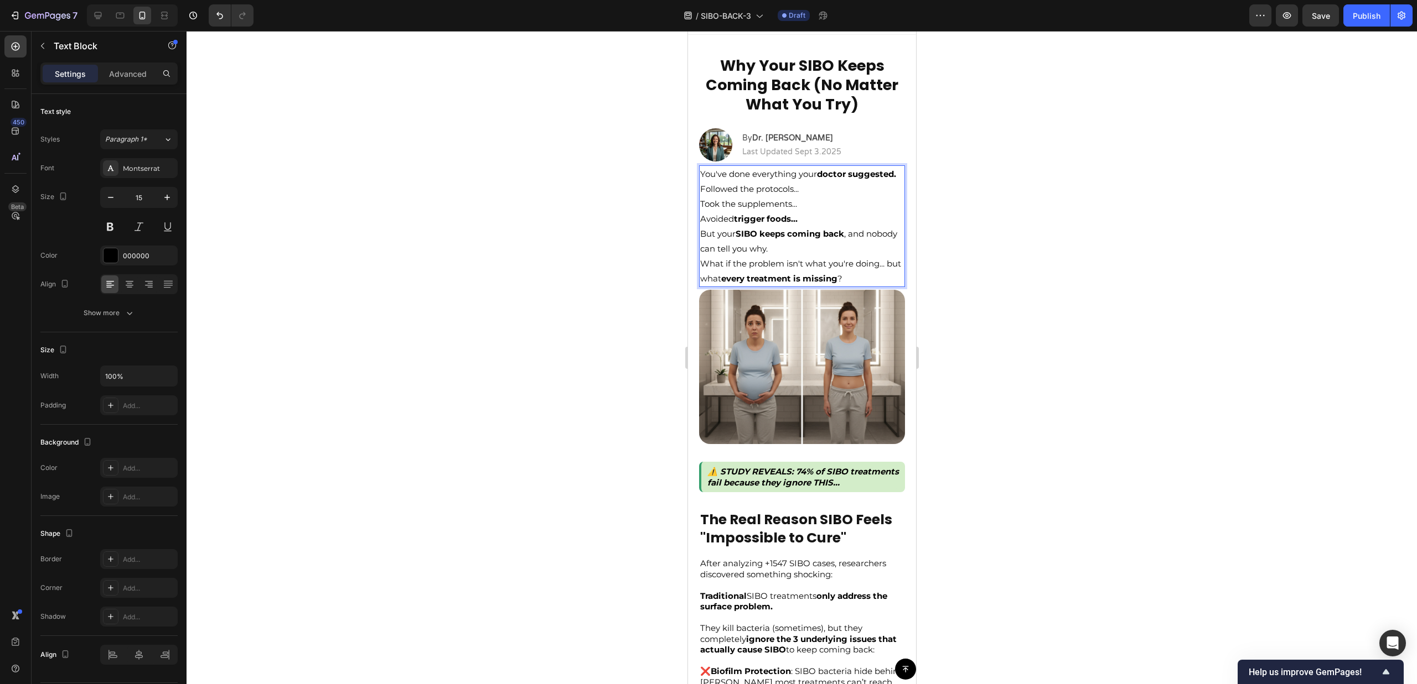
click at [749, 224] on p "Followed the protocols... Took the supplements... Avoided trigger foods..." at bounding box center [801, 203] width 204 height 45
click at [748, 220] on p "Followed the protocols... Took the supplements... Avoided trigger foods..." at bounding box center [801, 203] width 204 height 45
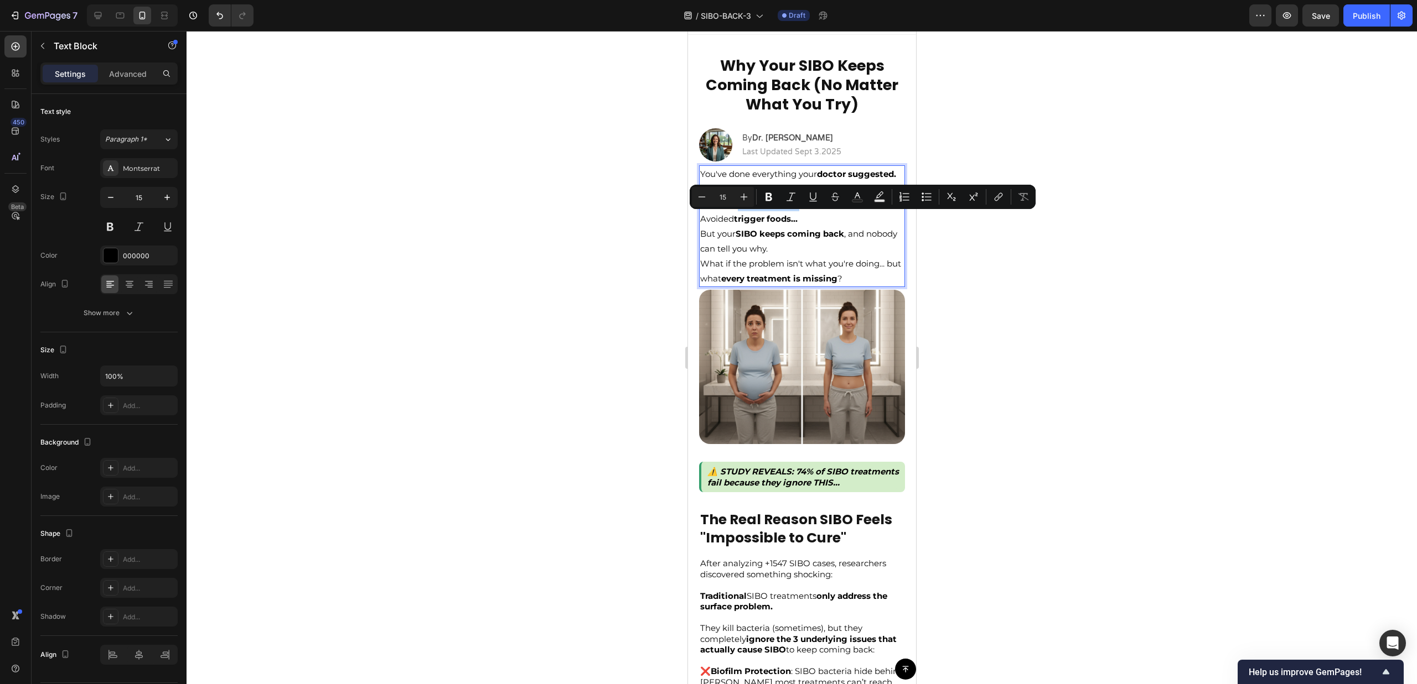
click at [827, 216] on p "Followed the protocols... Took the supplements... Avoided trigger foods..." at bounding box center [801, 203] width 204 height 45
click at [778, 209] on strong "supplements..." at bounding box center [766, 204] width 63 height 11
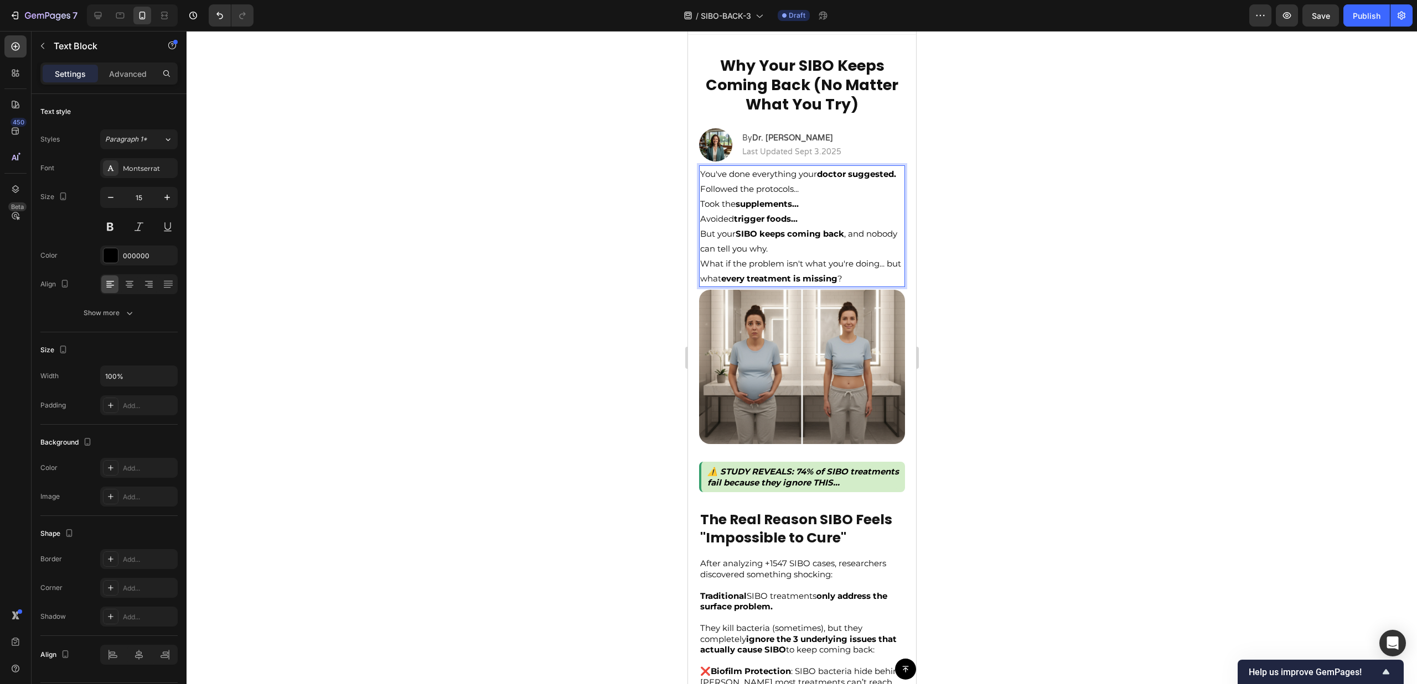
click at [776, 208] on p "Followed the protocols... Took the supplements... Avoided trigger foods..." at bounding box center [801, 203] width 204 height 45
click at [798, 205] on p "Followed the protocols... Took the supplements... Avoided trigger foods..." at bounding box center [801, 203] width 204 height 45
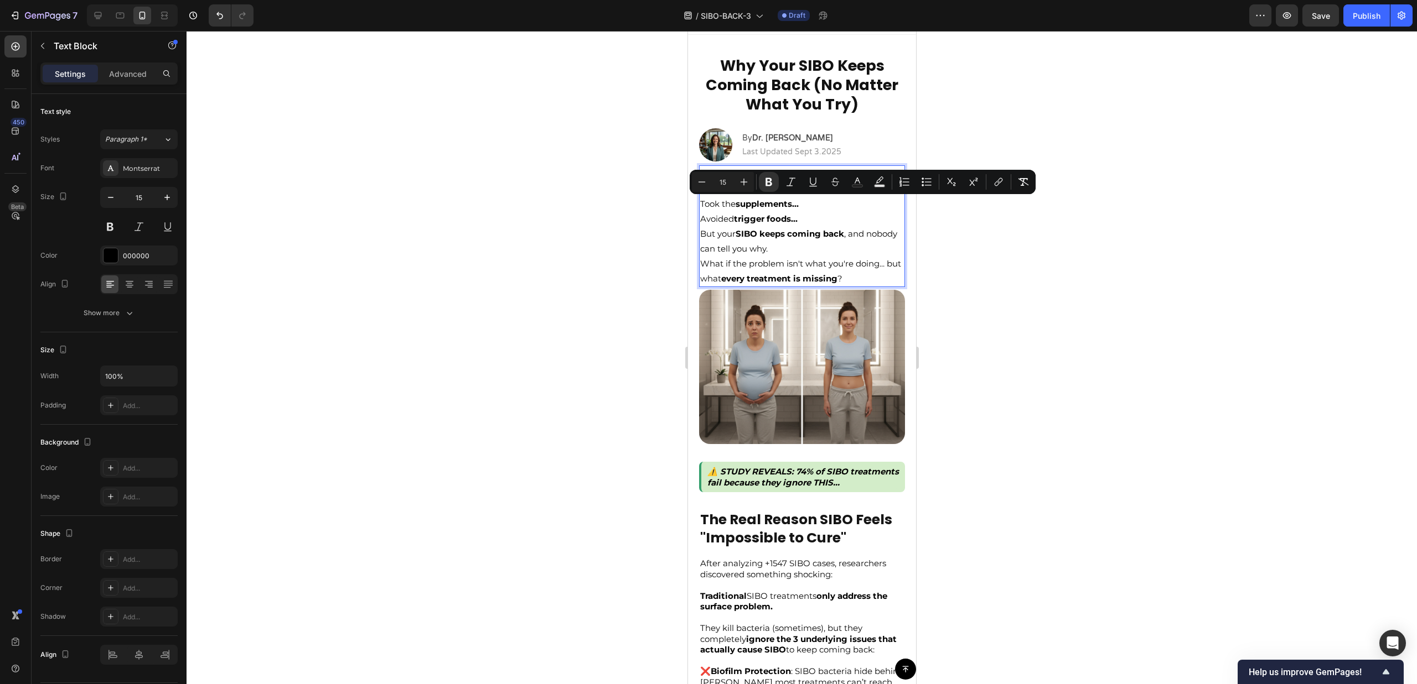
click at [878, 226] on p "Followed the protocols... Took the supplements... Avoided trigger foods..." at bounding box center [801, 203] width 204 height 45
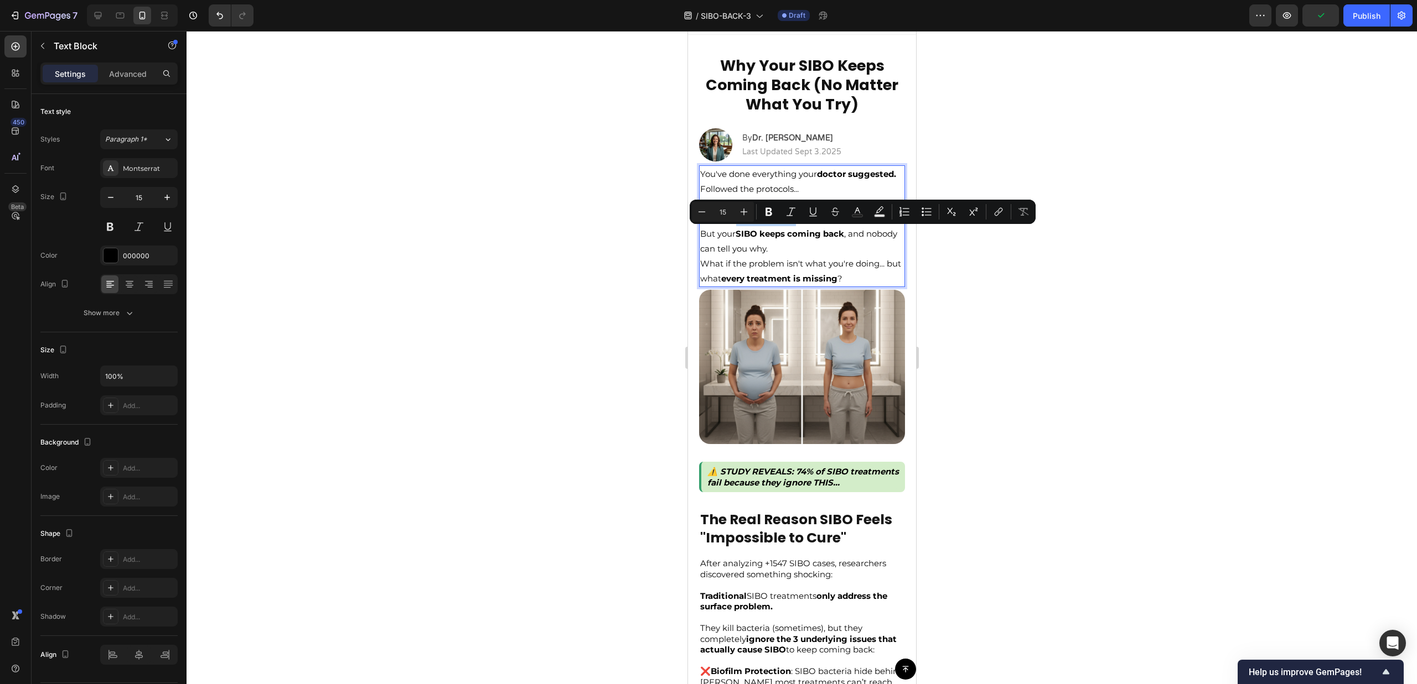
click at [789, 226] on p "Followed the protocols... Took the supplements... Avoided trigger foods..." at bounding box center [801, 203] width 204 height 45
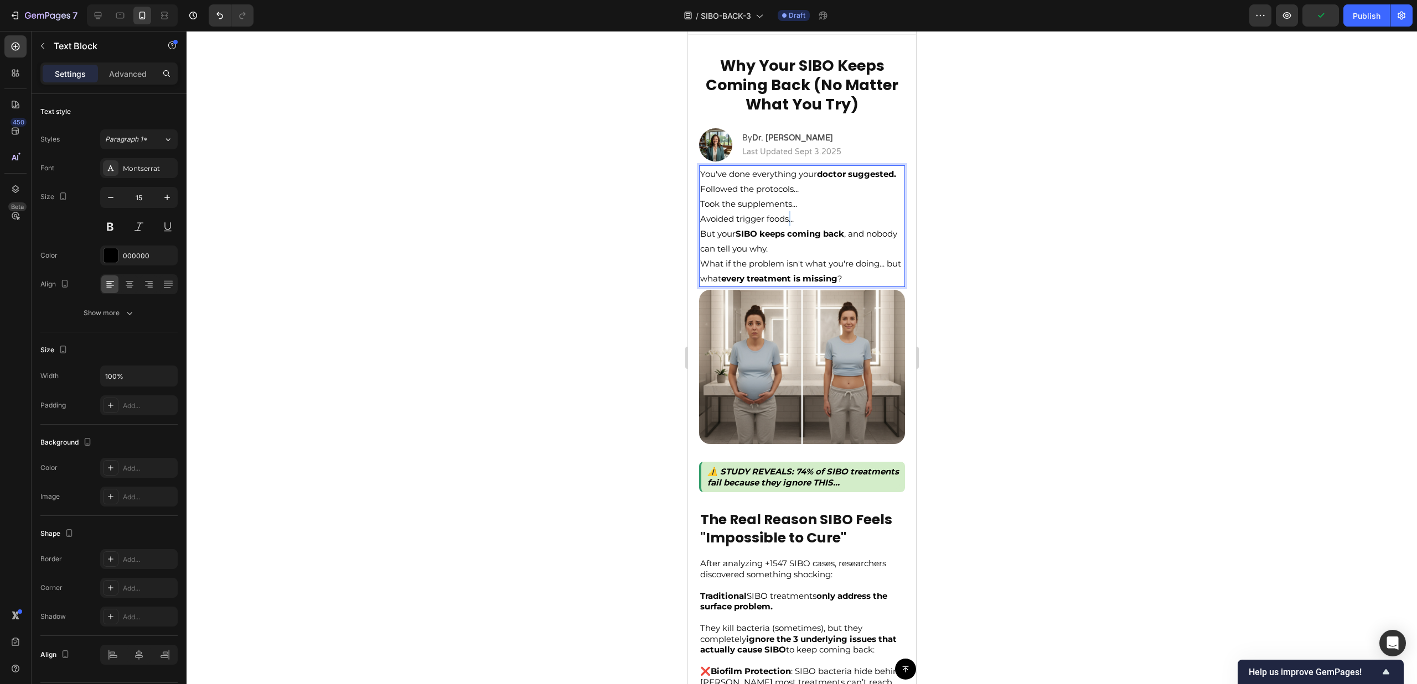
click at [789, 226] on p "Followed the protocols... Took the supplements... Avoided trigger foods..." at bounding box center [801, 203] width 204 height 45
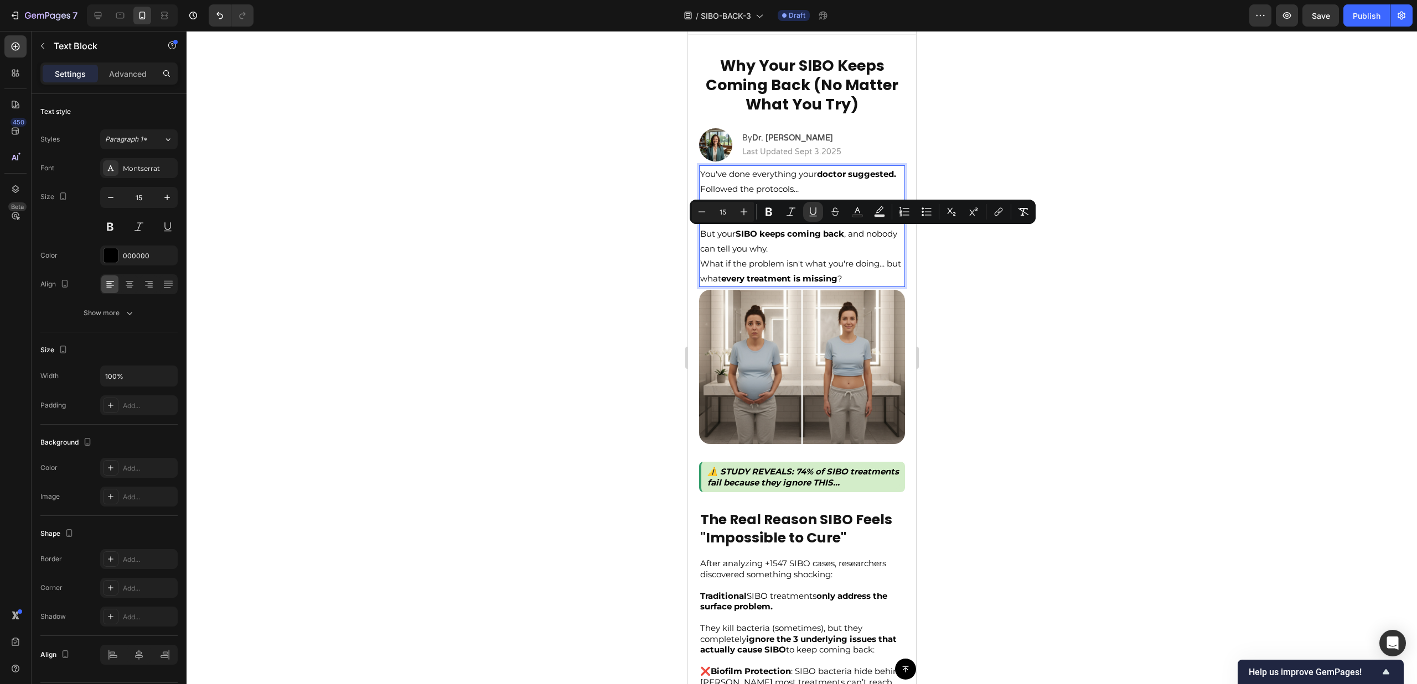
click at [788, 239] on strong "SIBO keeps coming back" at bounding box center [789, 234] width 108 height 11
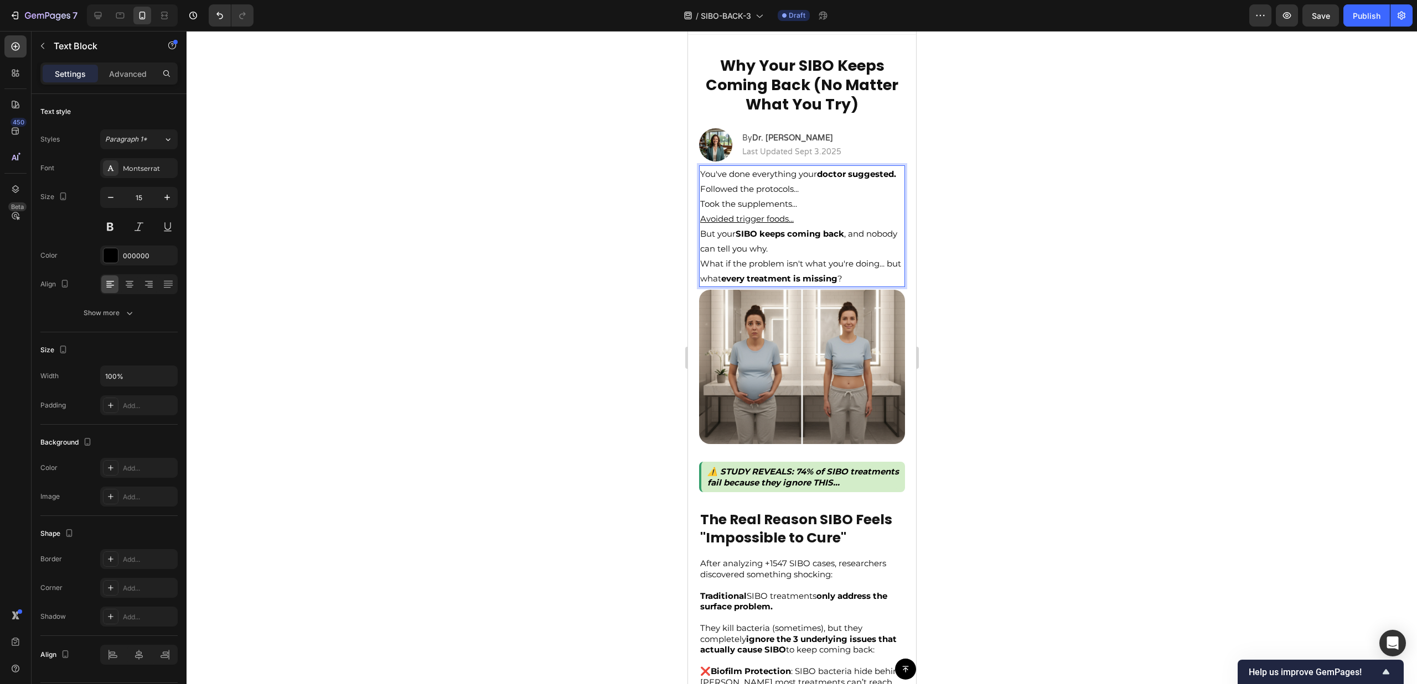
click at [784, 221] on p "Followed the protocols... Took the supplements... Avoided trigger foods..." at bounding box center [801, 203] width 204 height 45
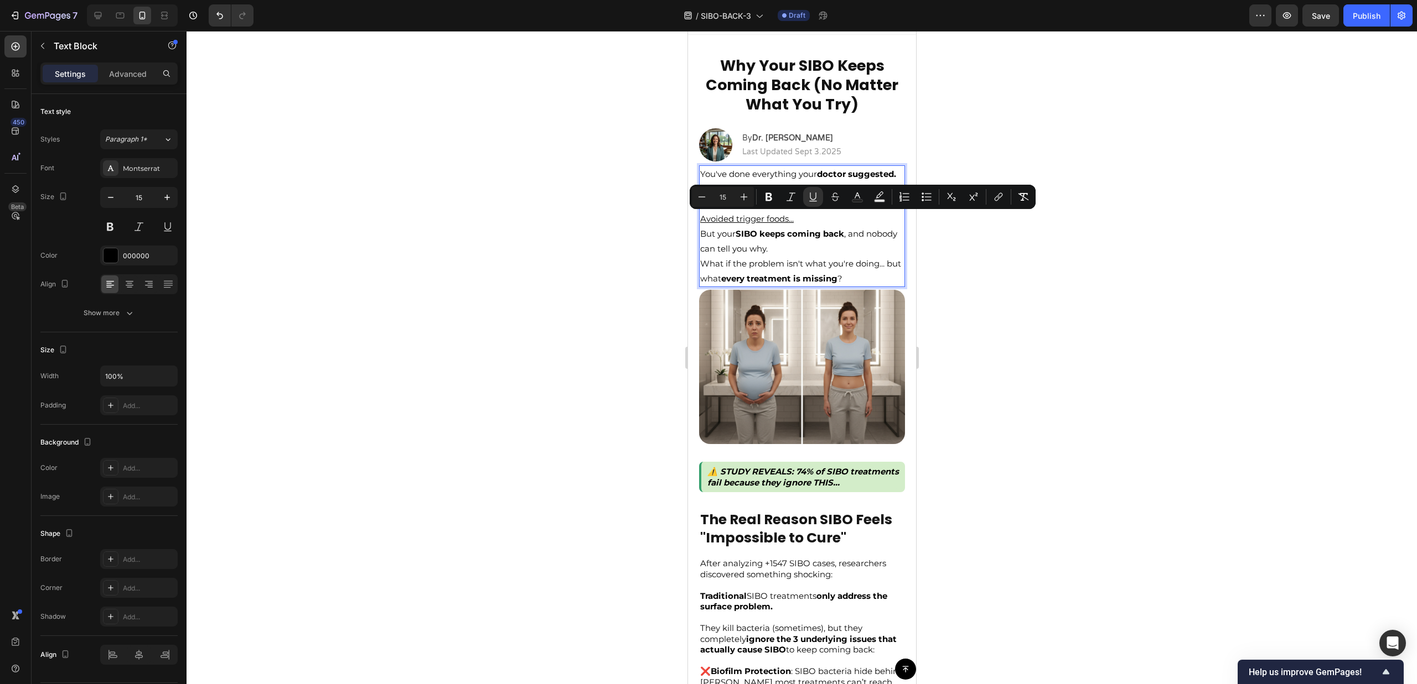
click at [797, 226] on p "Followed the protocols... Took the supplements... Avoided trigger foods..." at bounding box center [801, 203] width 204 height 45
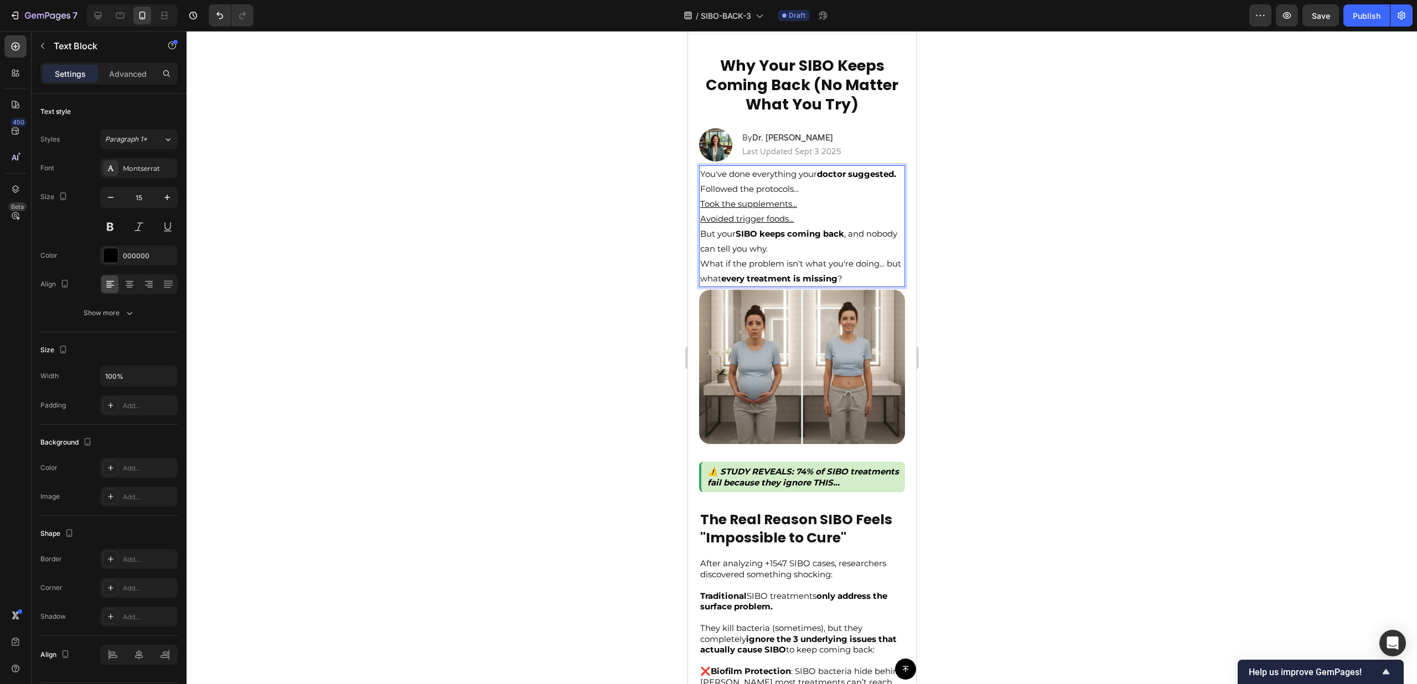
click at [787, 210] on p "Followed the protocols... Took the supplements... Avoided trigger foods..." at bounding box center [801, 203] width 204 height 45
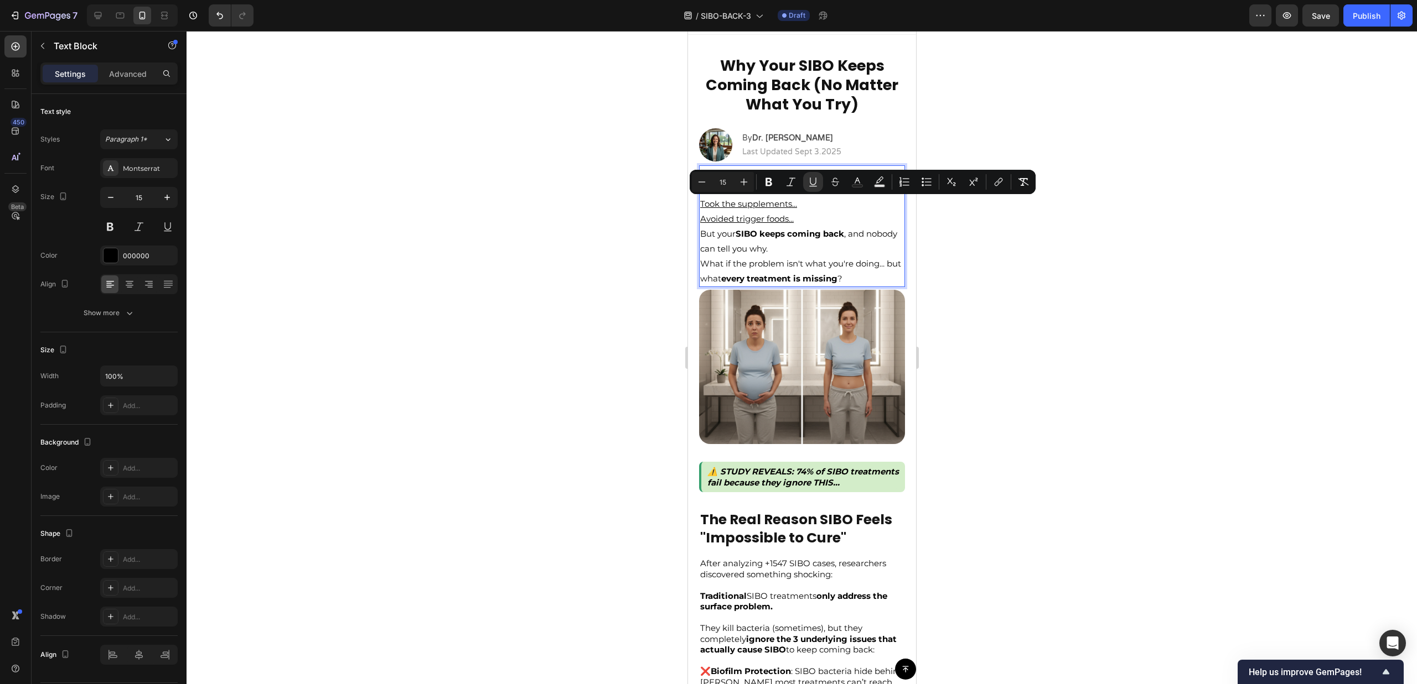
click at [787, 225] on p "Followed the protocols... Took the supplements... Avoided trigger foods..." at bounding box center [801, 203] width 204 height 45
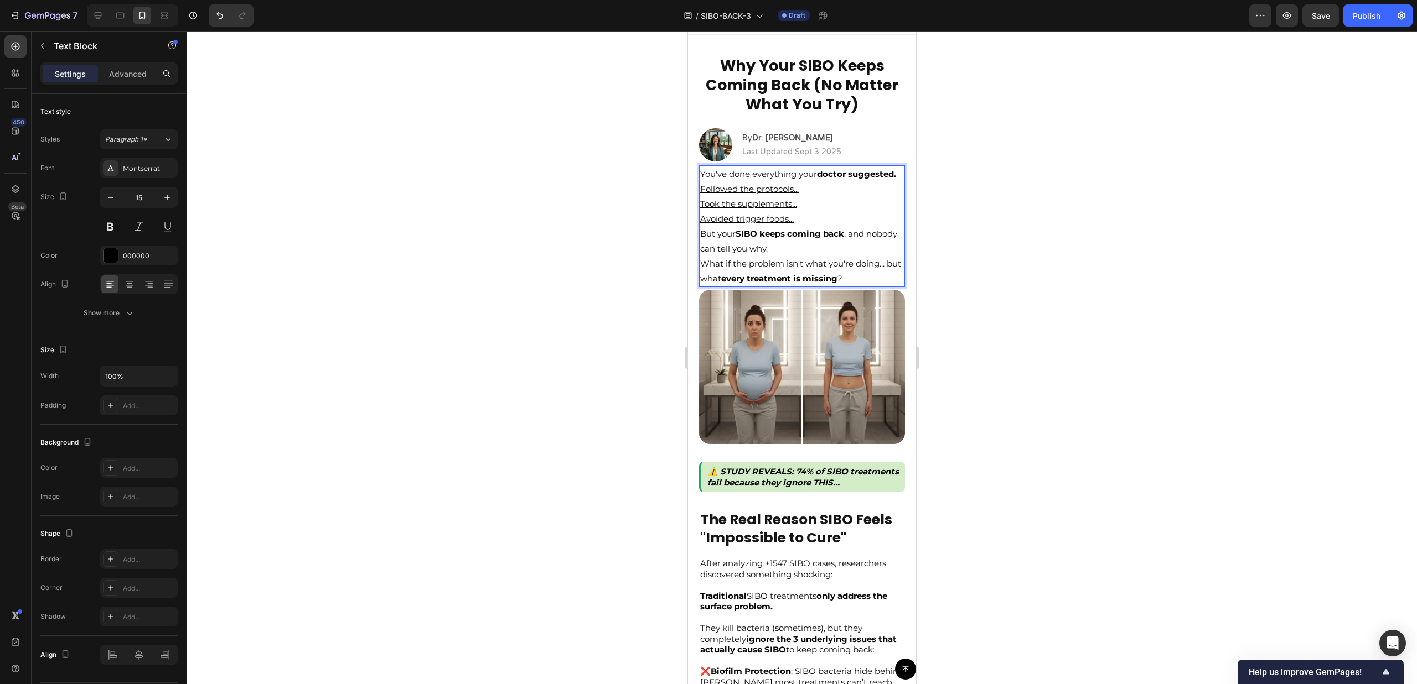
click at [767, 195] on p "Followed the protocols... Took the supplements... Avoided trigger foods..." at bounding box center [801, 203] width 204 height 45
click at [769, 181] on p "You've done everything your doctor suggested." at bounding box center [801, 174] width 204 height 15
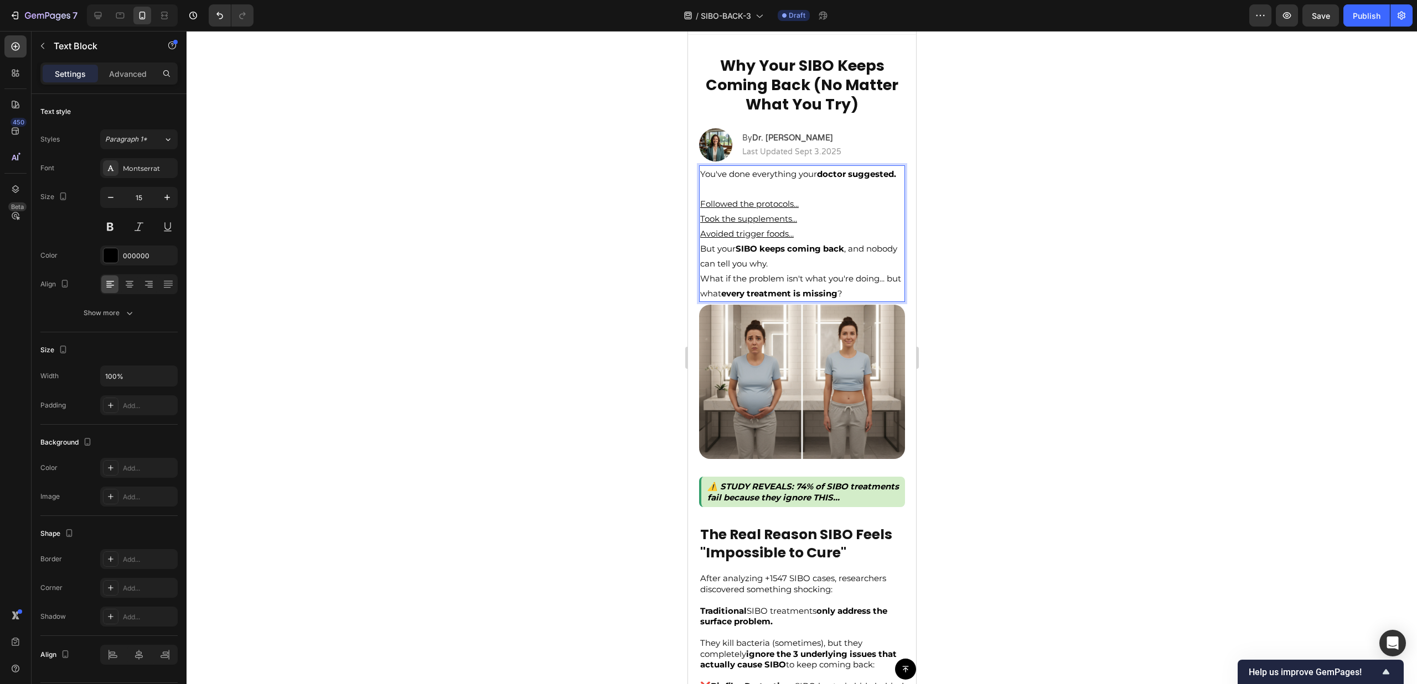
click at [821, 241] on p "Followed the protocols... Took the supplements... Avoided trigger foods..." at bounding box center [801, 218] width 204 height 45
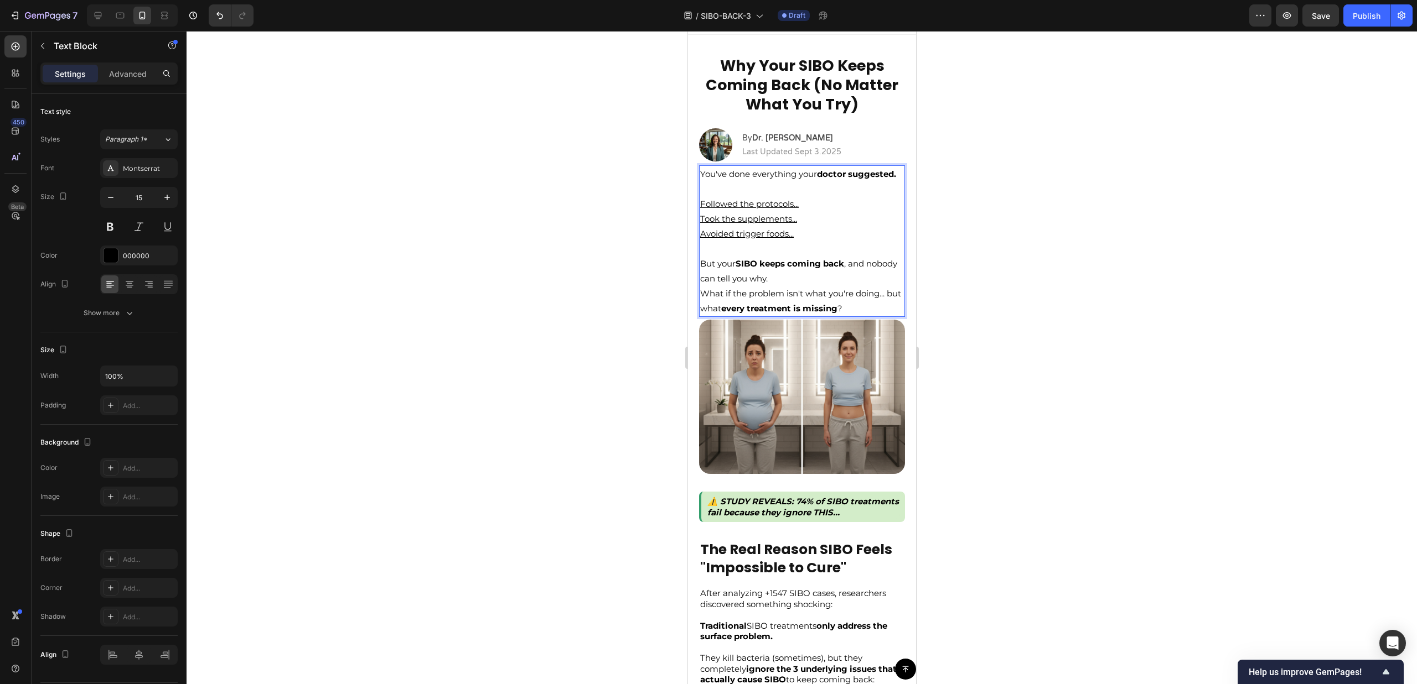
click at [968, 290] on div at bounding box center [801, 357] width 1230 height 653
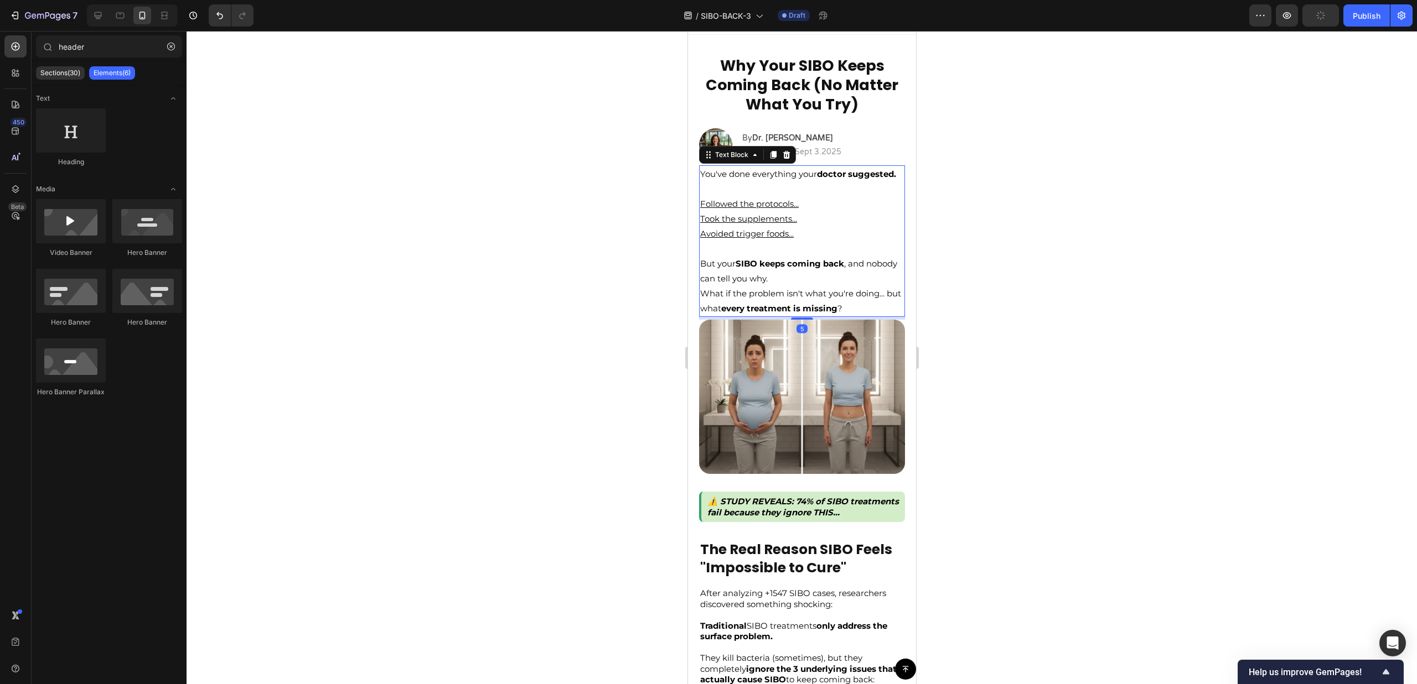
click at [772, 181] on p "You've done everything your doctor suggested." at bounding box center [801, 174] width 204 height 15
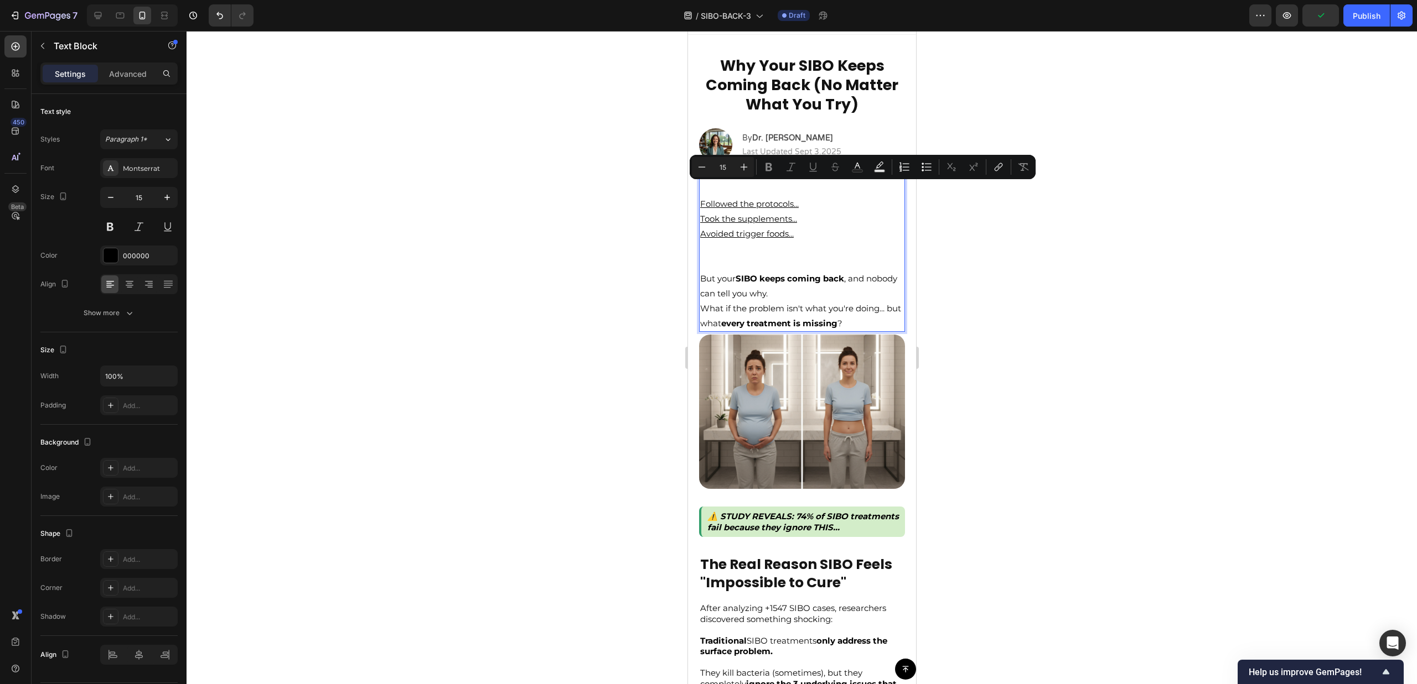
click at [770, 181] on p "You've done everything your doctor suggested." at bounding box center [801, 174] width 204 height 15
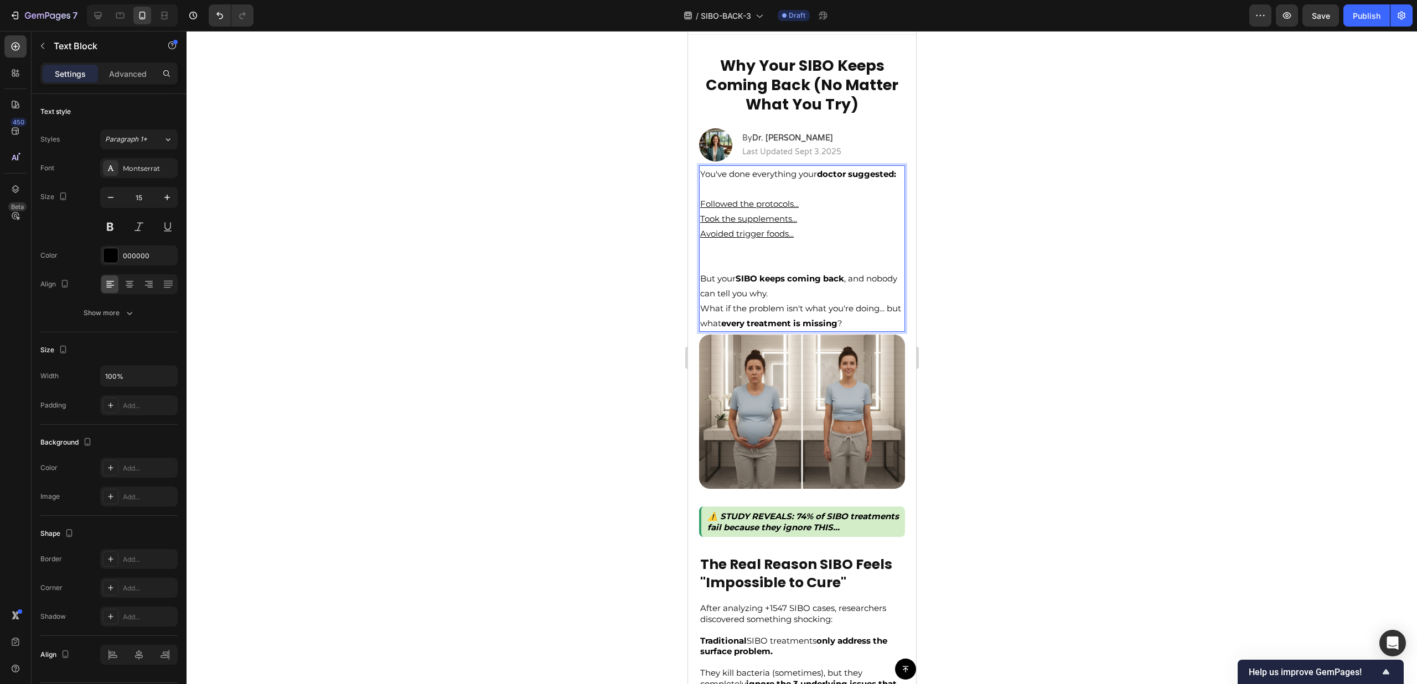
click at [784, 181] on p "You've done everything your doctor suggested:" at bounding box center [801, 174] width 204 height 15
click at [784, 196] on p "Rich Text Editor. Editing area: main" at bounding box center [801, 188] width 204 height 15
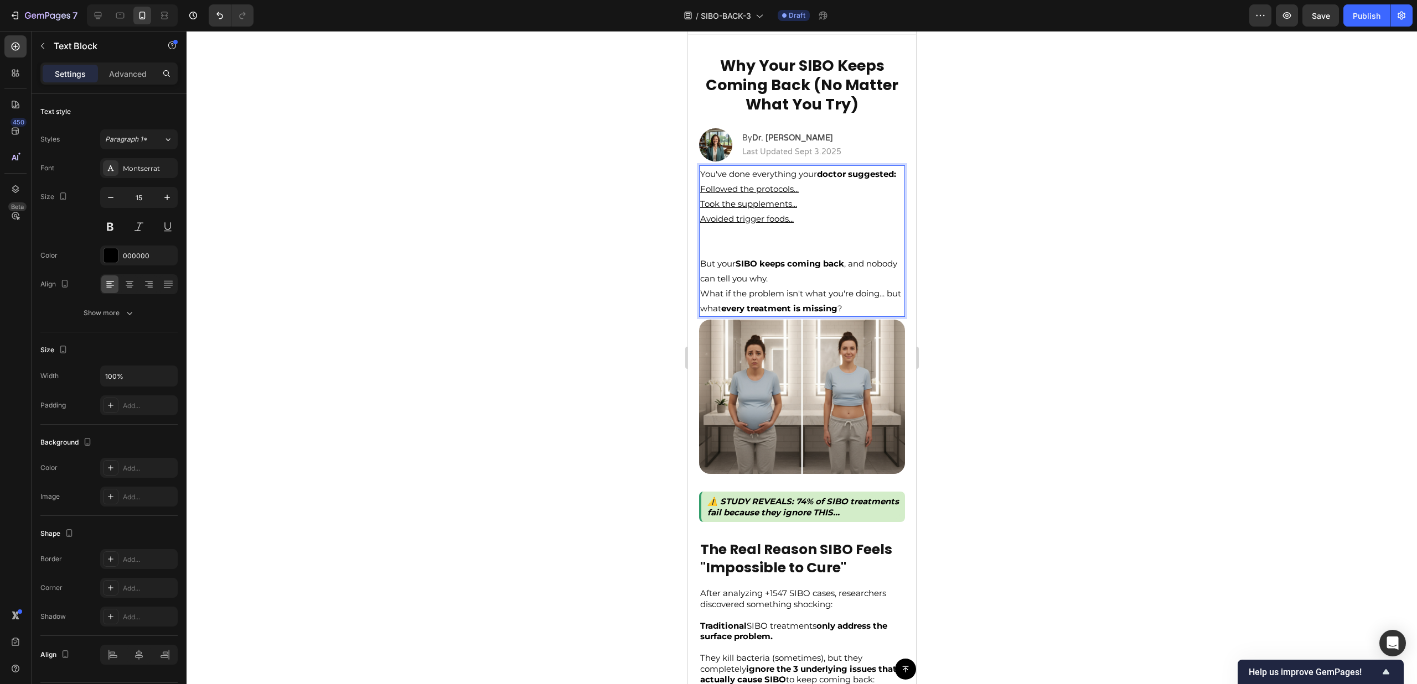
click at [781, 256] on p "Rich Text Editor. Editing area: main" at bounding box center [801, 241] width 204 height 30
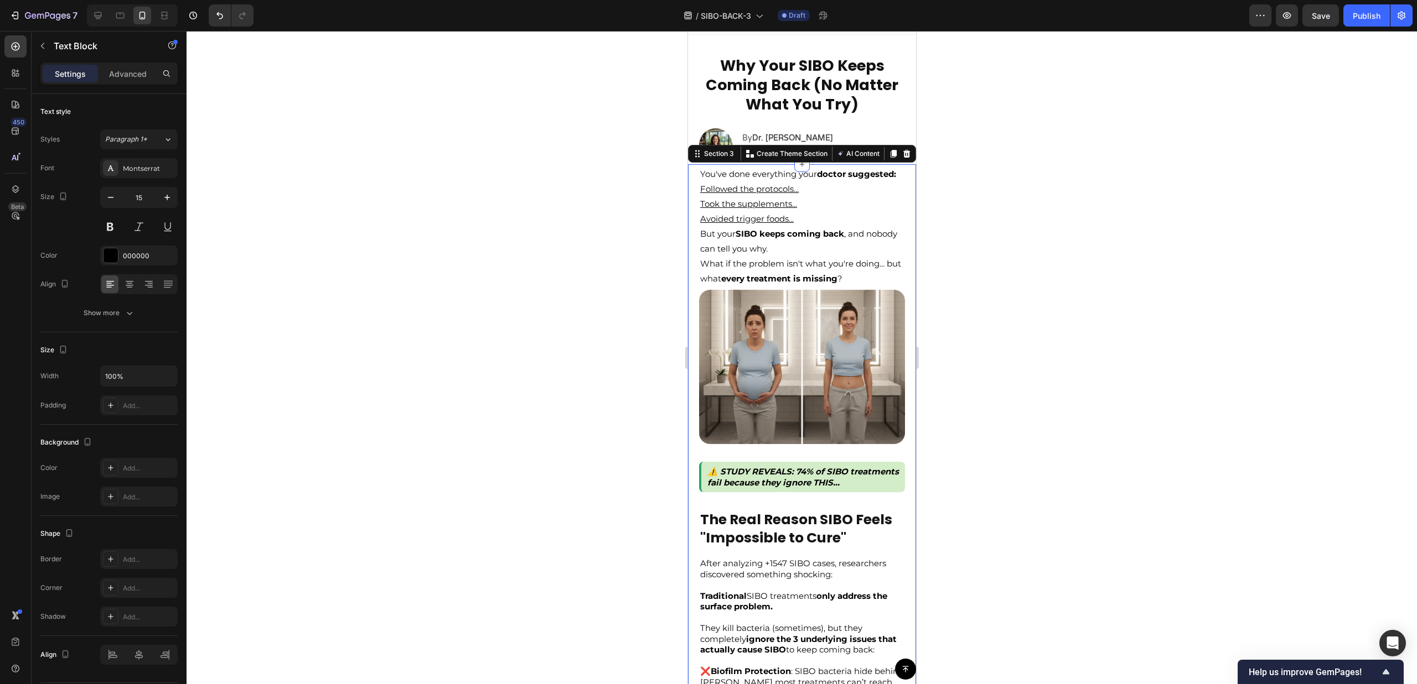
click at [896, 279] on div "You've done everything your doctor suggested: Followed the protocols... Took th…" at bounding box center [801, 669] width 228 height 1010
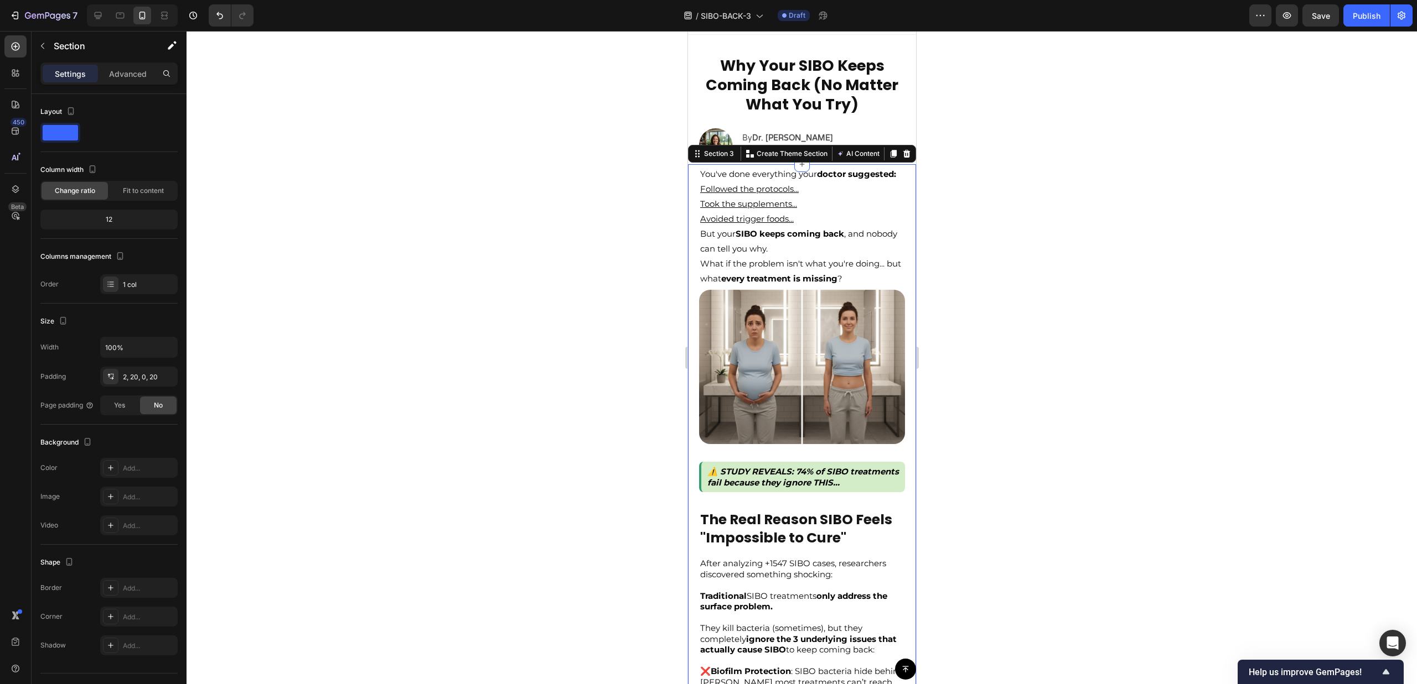
click at [1153, 282] on div at bounding box center [801, 357] width 1230 height 653
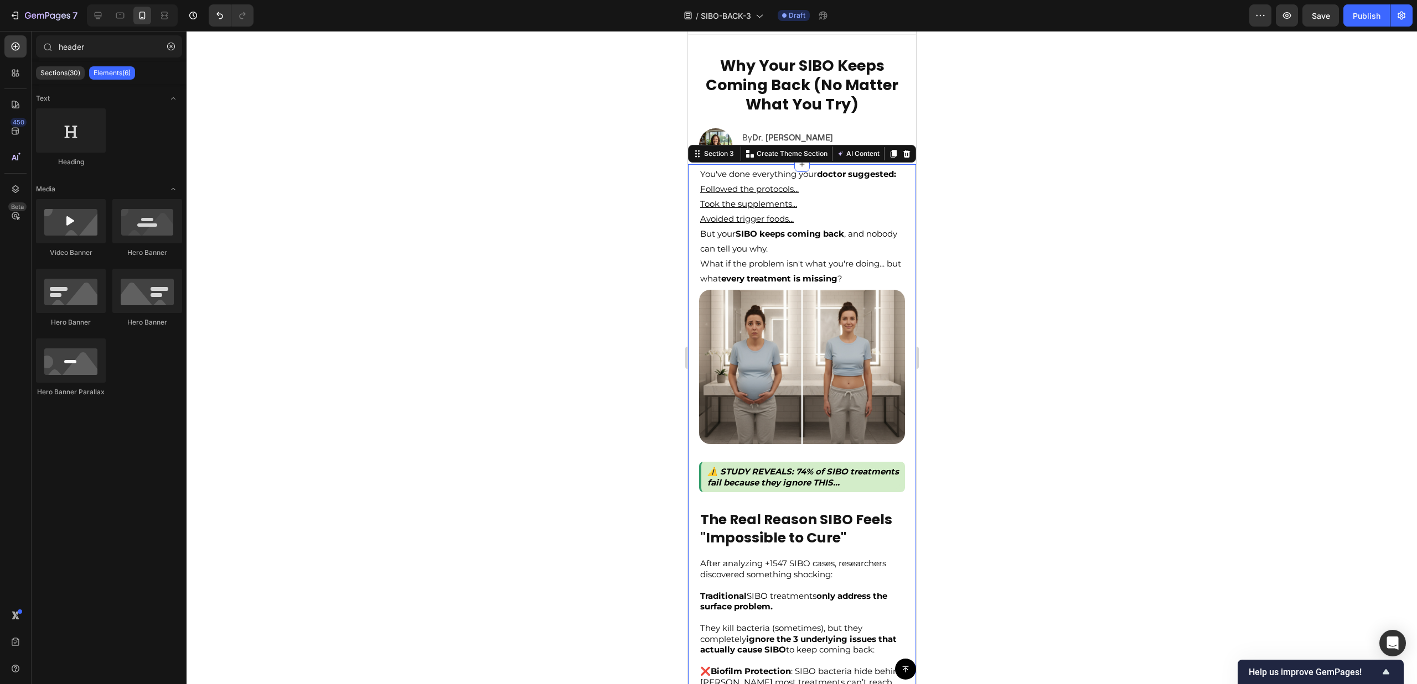
click at [690, 213] on div "You've done everything your doctor suggested: Followed the protocols... Took th…" at bounding box center [801, 669] width 228 height 1010
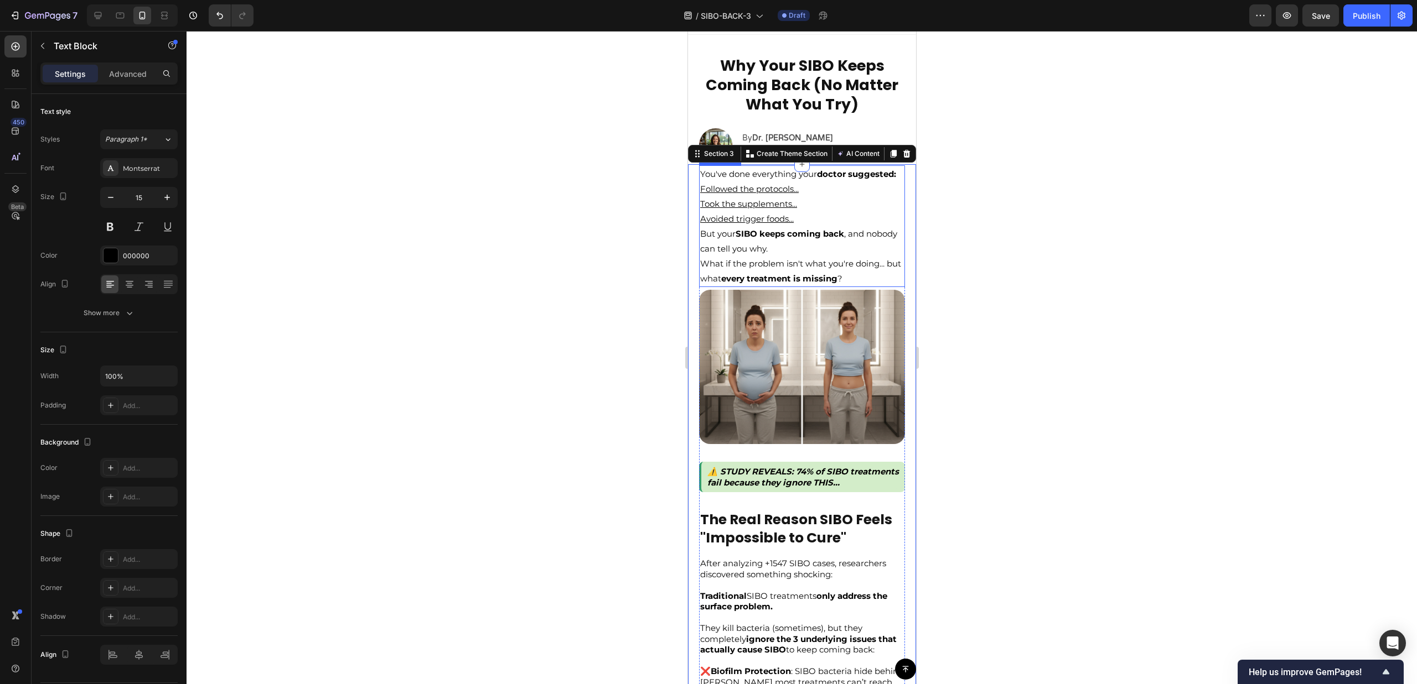
click at [709, 194] on u "Followed the protocols..." at bounding box center [748, 189] width 98 height 11
click at [702, 194] on u "Followed the protocols..." at bounding box center [748, 189] width 98 height 11
click at [703, 209] on u "Took the supplements..." at bounding box center [747, 204] width 97 height 11
drag, startPoint x: 706, startPoint y: 235, endPoint x: 696, endPoint y: 235, distance: 10.0
click at [696, 235] on div "You've done everything your doctor suggested: - Followed the protocols... - Too…" at bounding box center [801, 669] width 228 height 1010
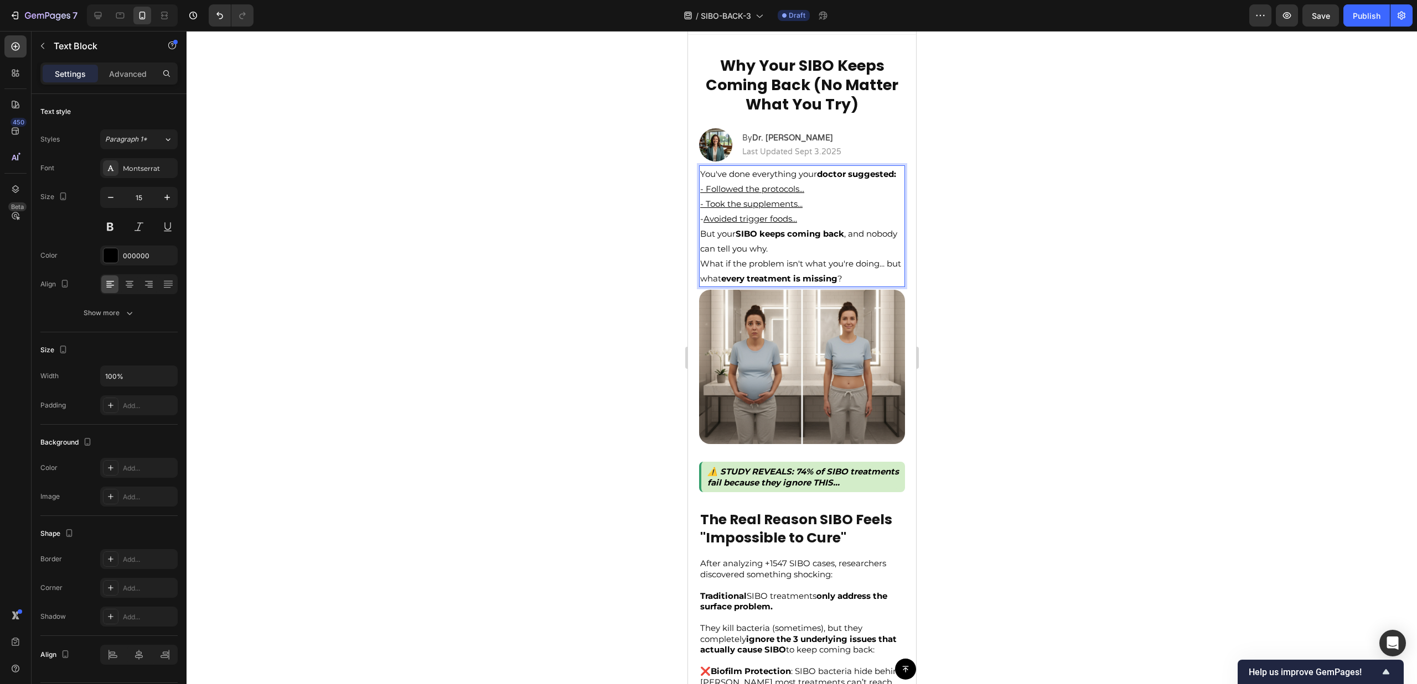
click at [728, 226] on p "- Followed the protocols... - Took the supplements... - Avoided trigger foods..." at bounding box center [801, 203] width 204 height 45
click at [709, 209] on u "- Took the supplements..." at bounding box center [750, 204] width 102 height 11
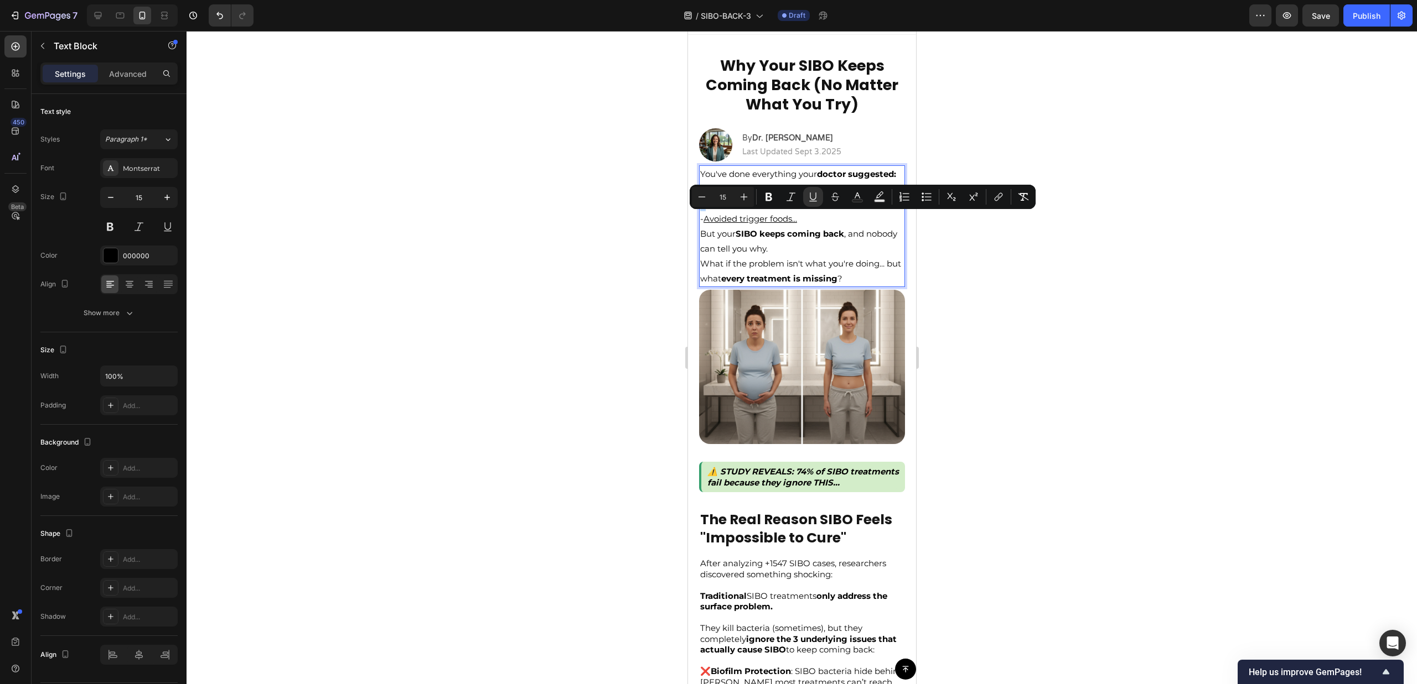
drag, startPoint x: 707, startPoint y: 220, endPoint x: 698, endPoint y: 218, distance: 9.0
click at [698, 218] on div "You've done everything your doctor suggested: - Followed the protocols... - Too…" at bounding box center [801, 226] width 206 height 122
click at [699, 218] on p "- Followed the protocols... - Took the supplements... - Avoided trigger foods..." at bounding box center [801, 203] width 204 height 45
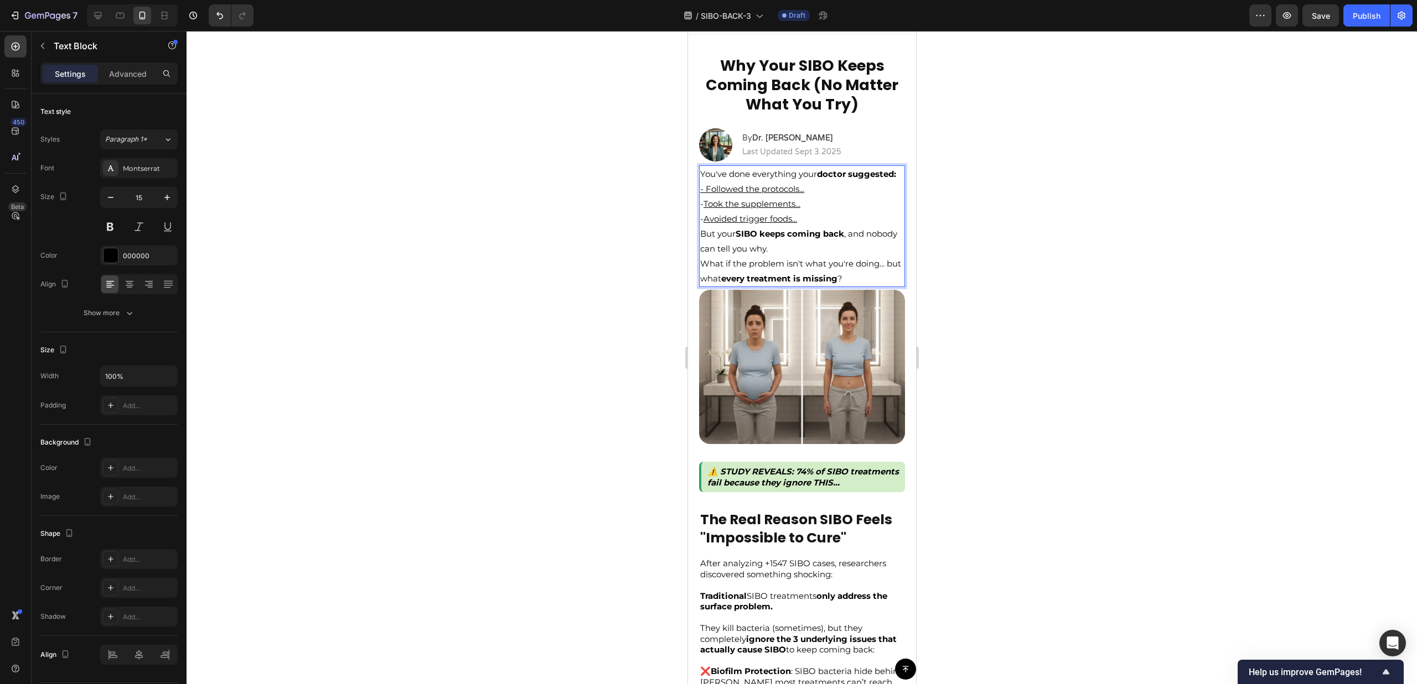
click at [722, 209] on u "Took the supplements..." at bounding box center [751, 204] width 97 height 11
click at [699, 194] on u "- Followed the protocols..." at bounding box center [751, 189] width 104 height 11
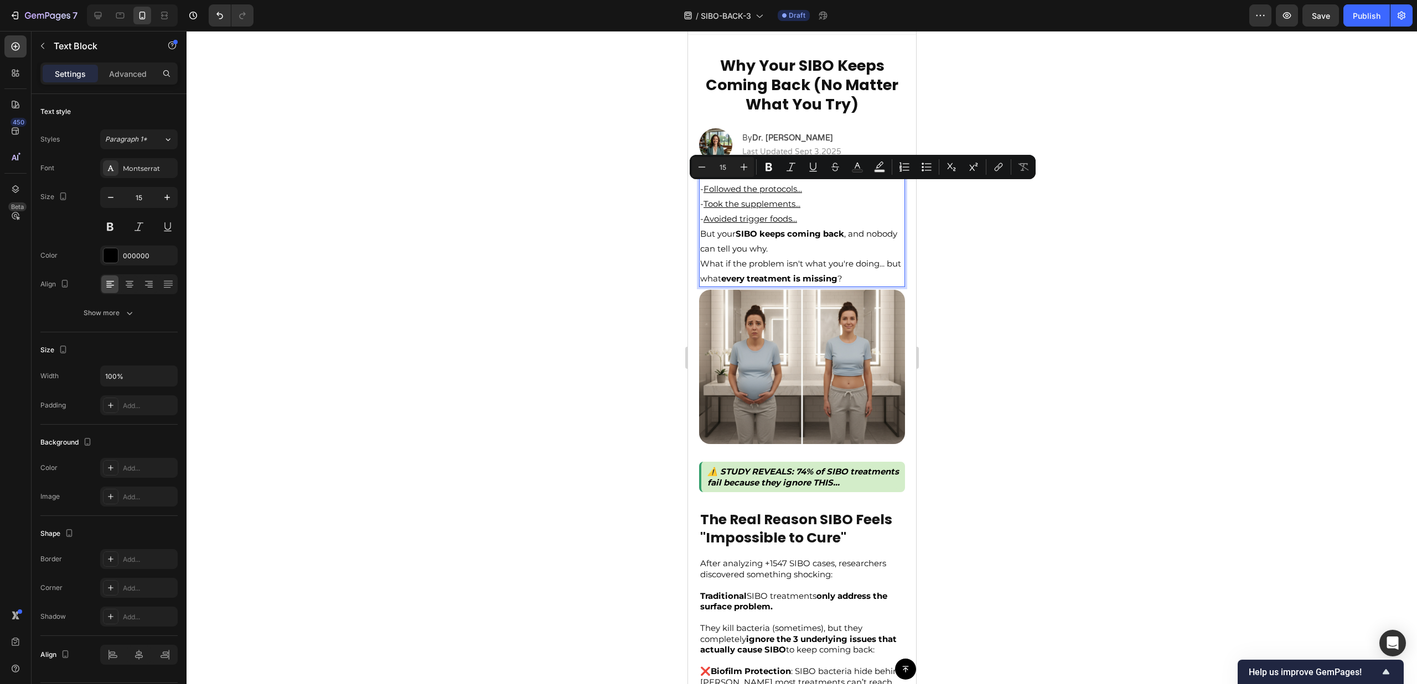
click at [1081, 294] on div at bounding box center [801, 357] width 1230 height 653
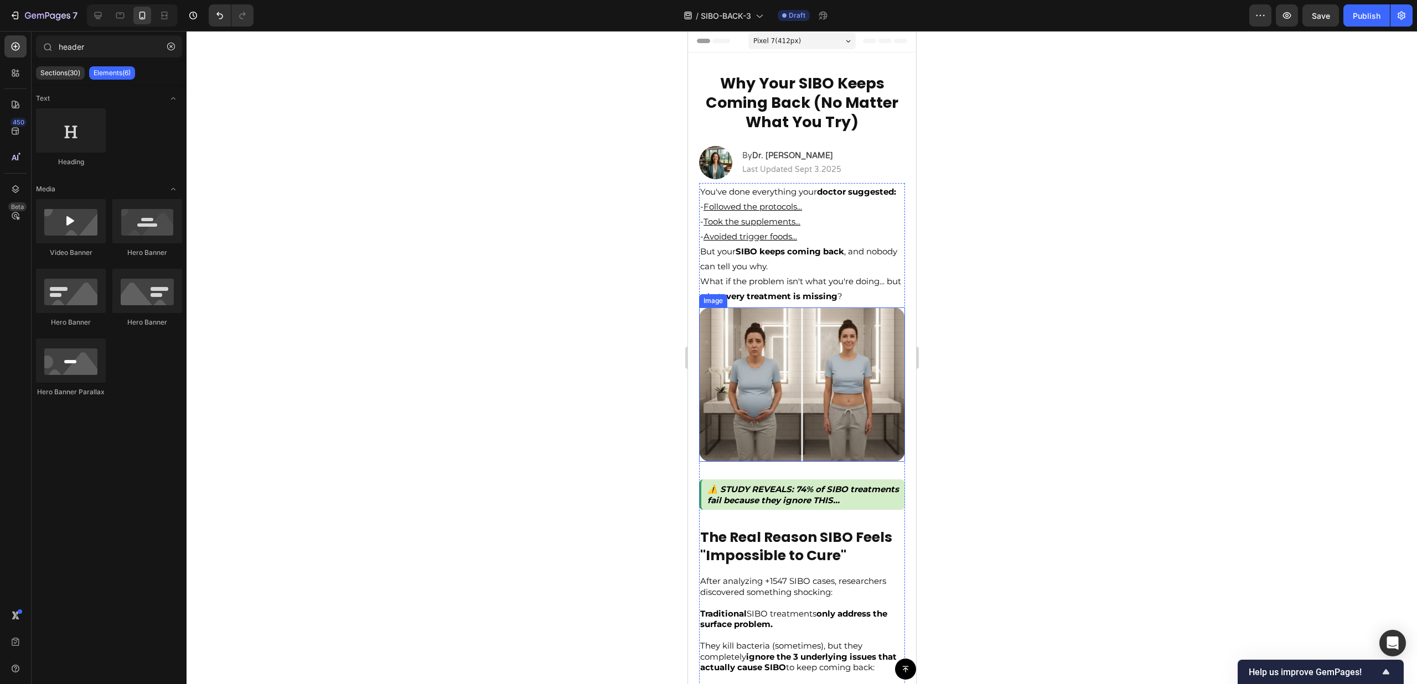
scroll to position [0, 0]
click at [1358, 11] on div "Publish" at bounding box center [1366, 16] width 28 height 12
click at [1190, 240] on div at bounding box center [801, 357] width 1230 height 653
click at [94, 20] on div at bounding box center [98, 16] width 18 height 18
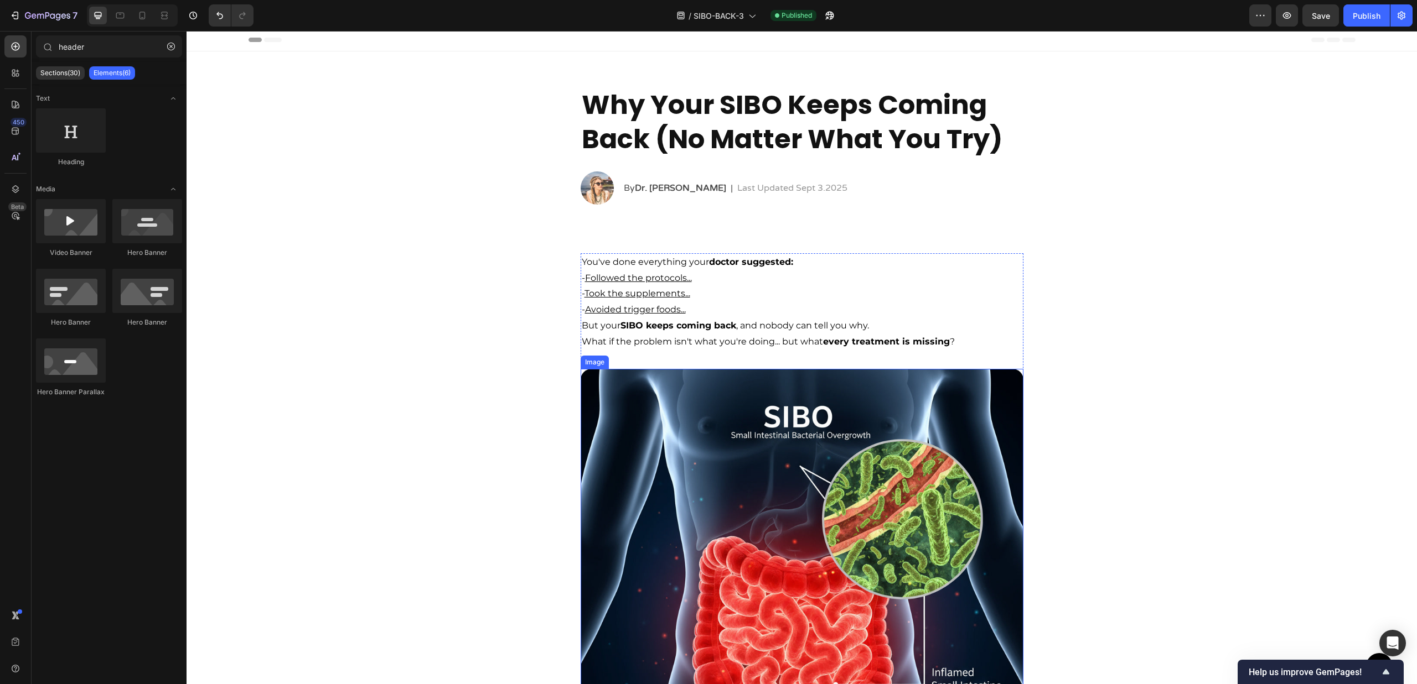
scroll to position [162, 0]
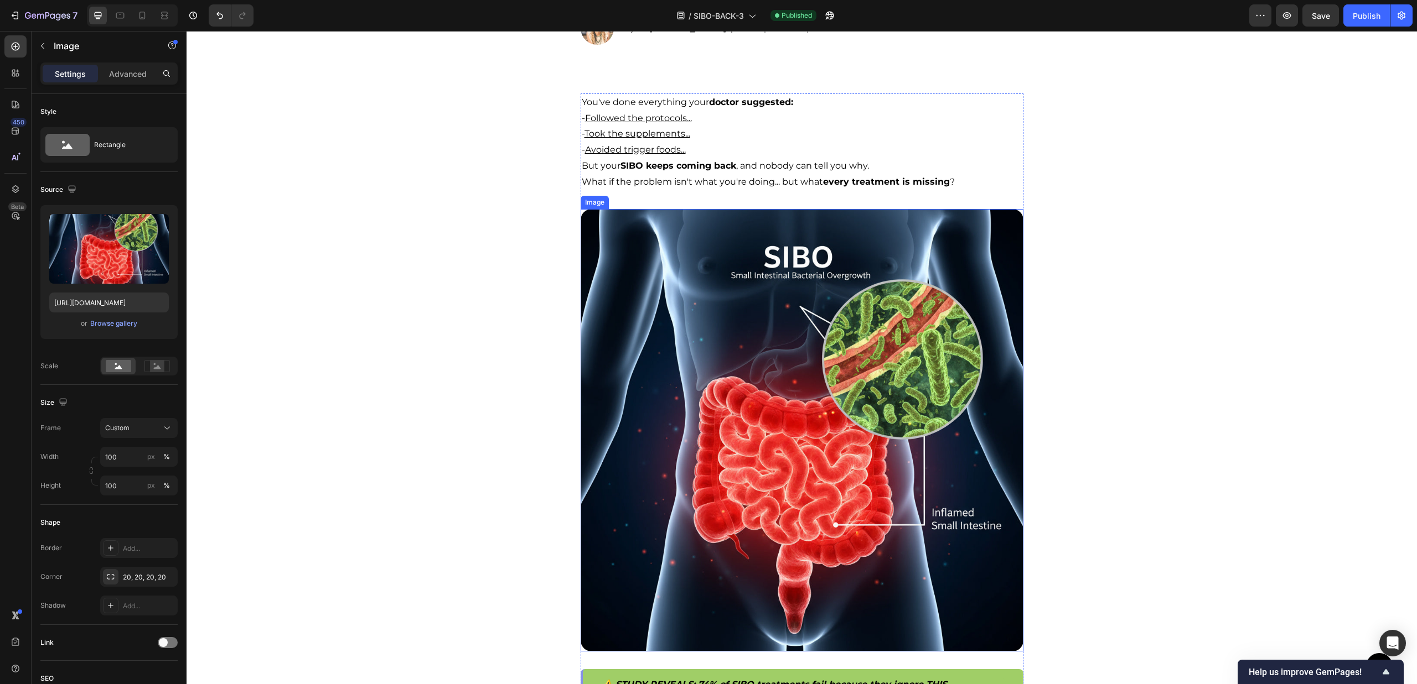
click at [812, 398] on img at bounding box center [801, 430] width 443 height 443
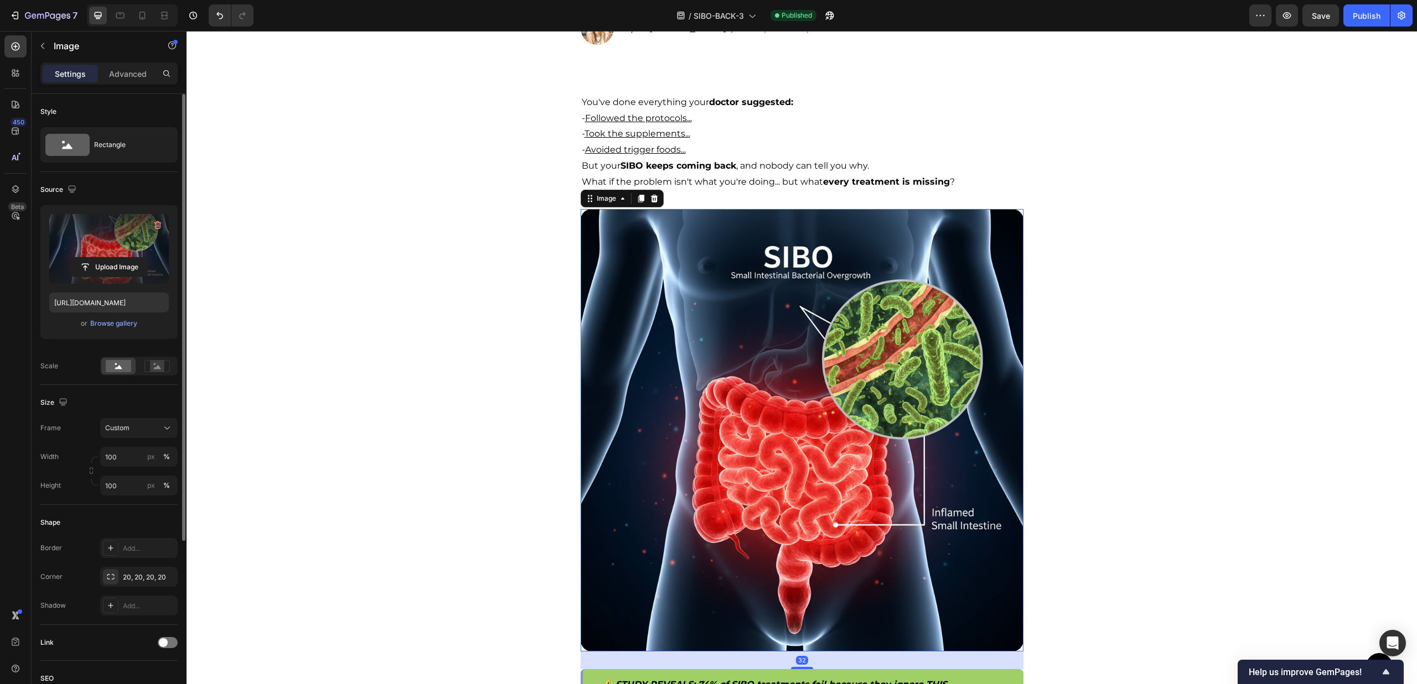
click at [140, 249] on label at bounding box center [109, 249] width 120 height 70
click at [140, 258] on input "file" at bounding box center [109, 267] width 76 height 19
click at [88, 317] on div "or Browse gallery" at bounding box center [109, 323] width 120 height 13
click at [91, 323] on div "Browse gallery" at bounding box center [113, 324] width 47 height 10
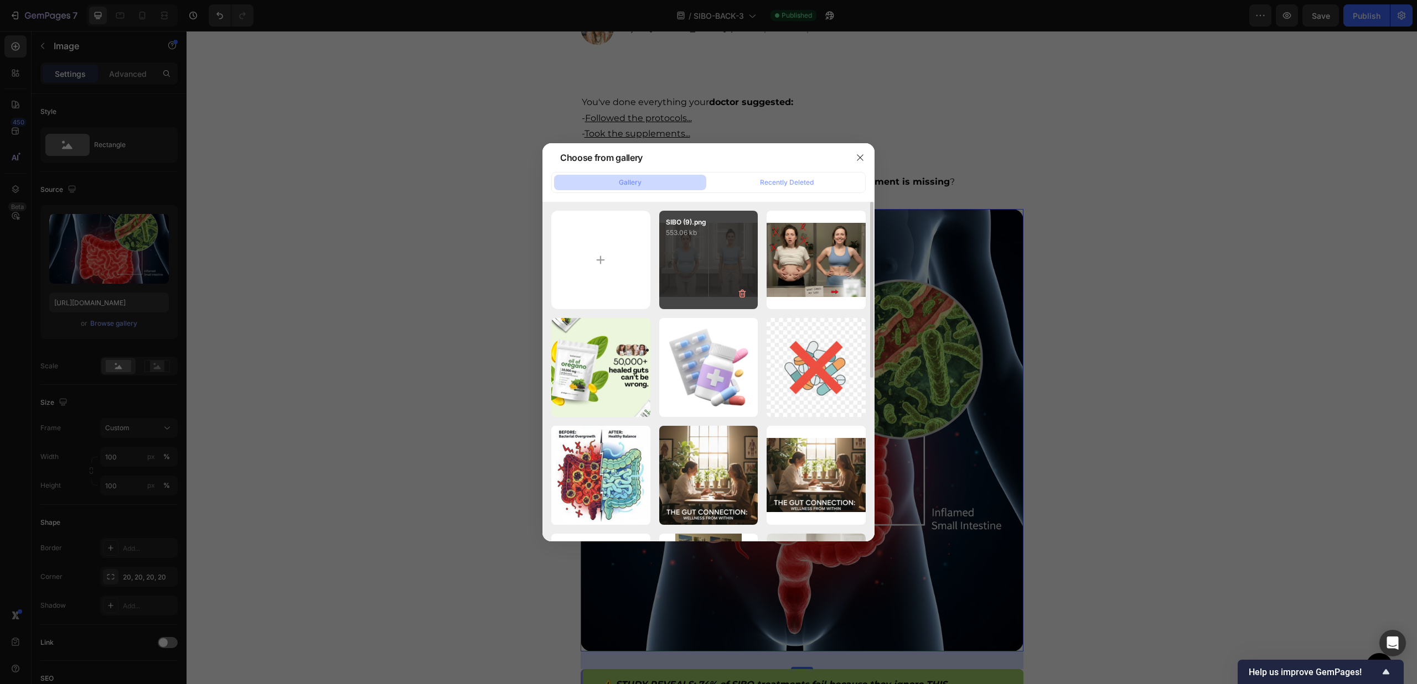
click at [739, 230] on p "553.06 kb" at bounding box center [709, 232] width 86 height 11
type input "https://cdn.shopify.com/s/files/1/0673/4944/6882/files/gempages_484072994692399…"
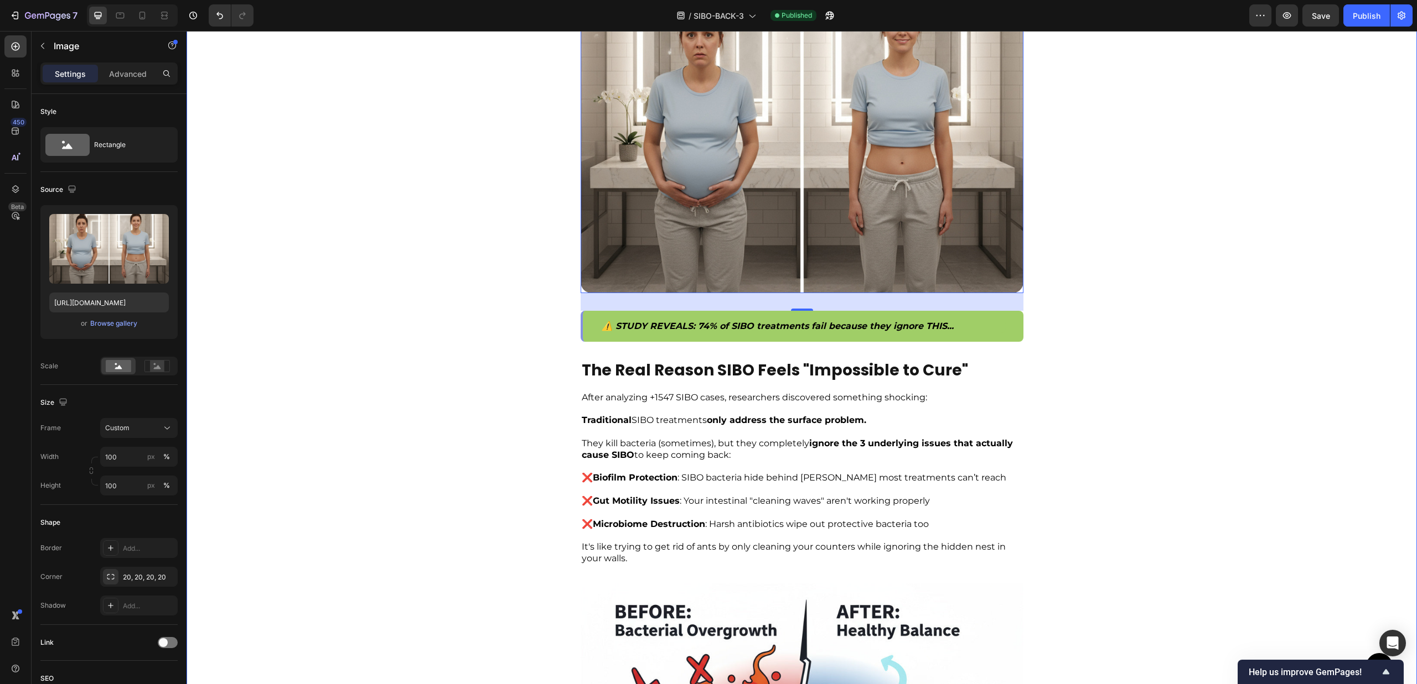
scroll to position [0, 0]
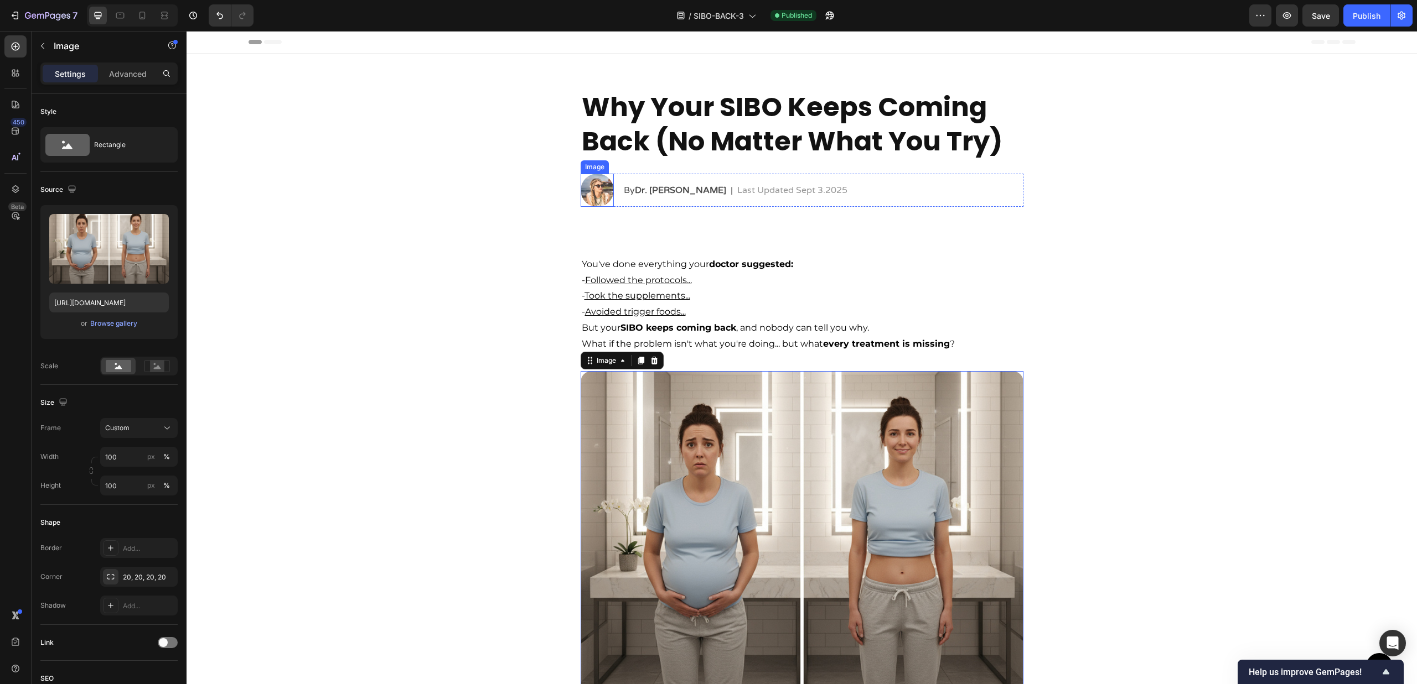
click at [583, 185] on img at bounding box center [596, 190] width 33 height 33
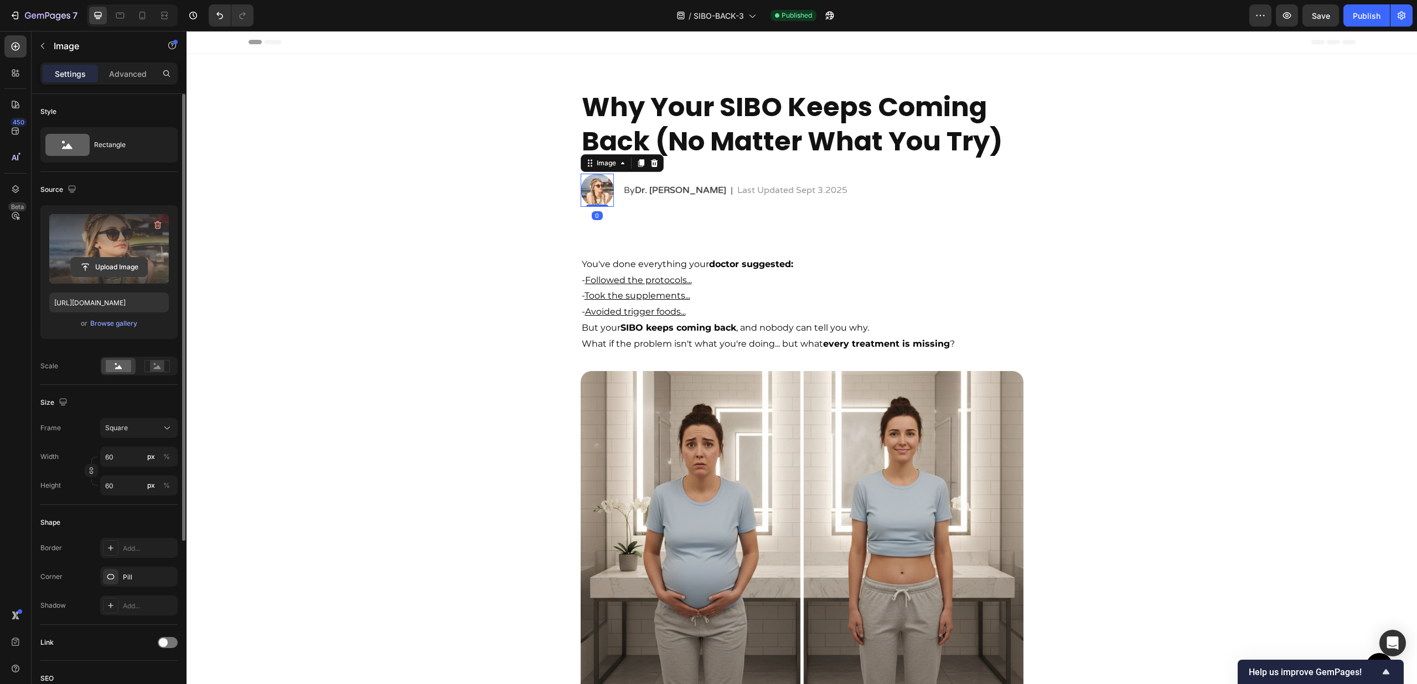
click at [98, 272] on input "file" at bounding box center [109, 267] width 76 height 19
click at [126, 319] on div "Browse gallery" at bounding box center [113, 324] width 47 height 10
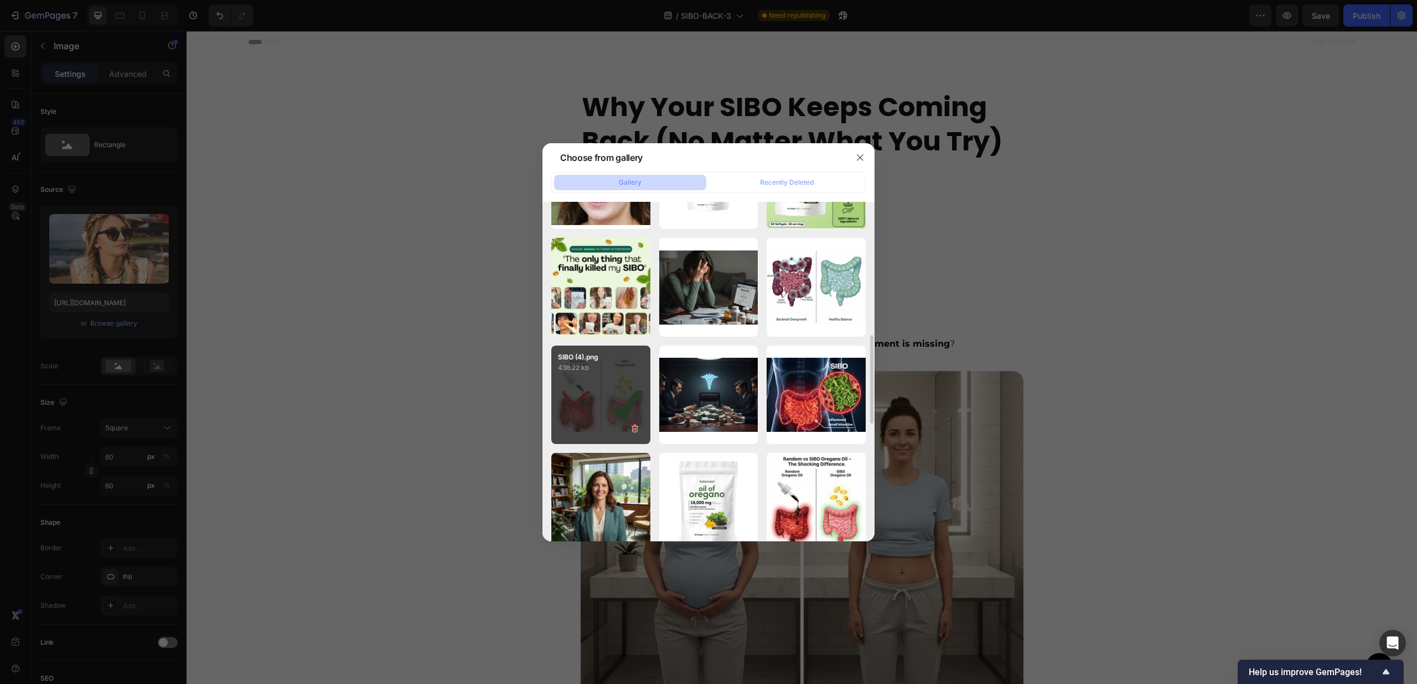
scroll to position [549, 0]
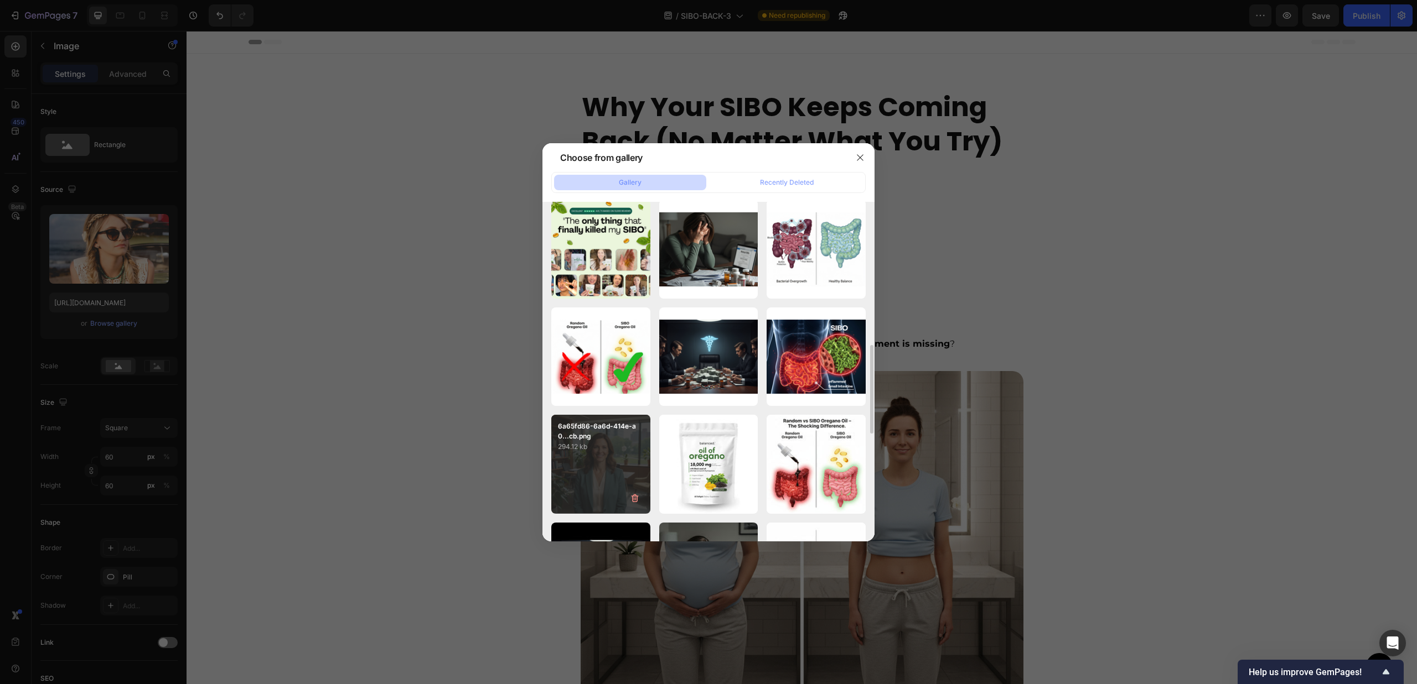
click at [587, 454] on div "6a65fd86-6a6d-414e-a0...cb.png 294.12 kb" at bounding box center [600, 464] width 99 height 99
type input "https://cdn.shopify.com/s/files/1/0673/4944/6882/files/gempages_484072994692399…"
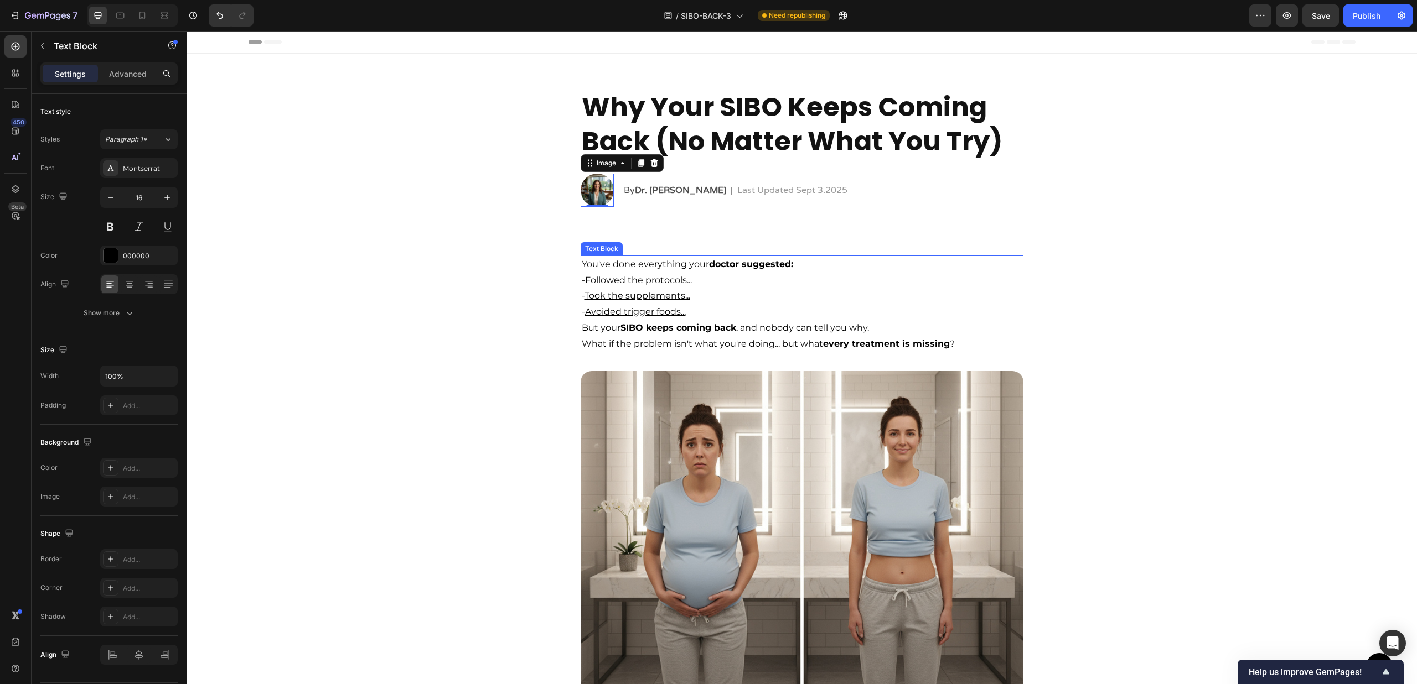
click at [804, 257] on p "You've done everything your doctor suggested:" at bounding box center [802, 265] width 440 height 16
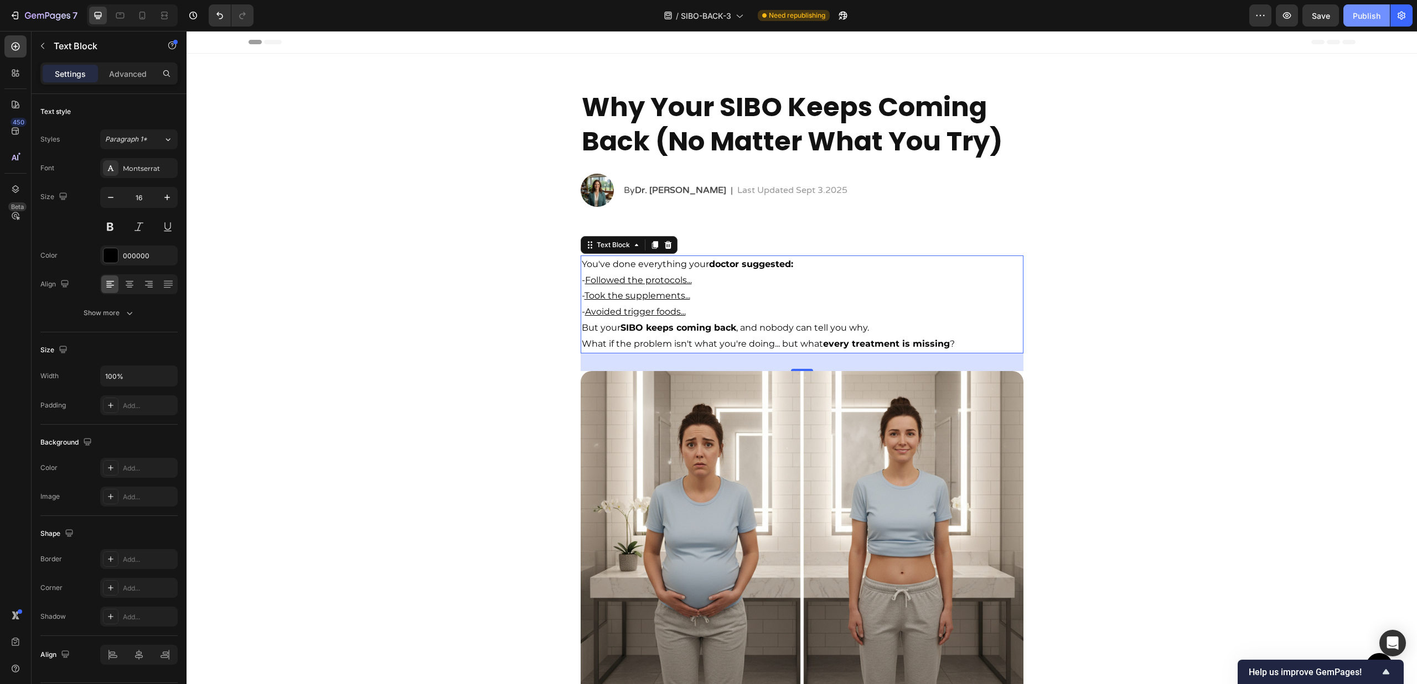
click at [1356, 10] on div "Publish" at bounding box center [1366, 16] width 28 height 12
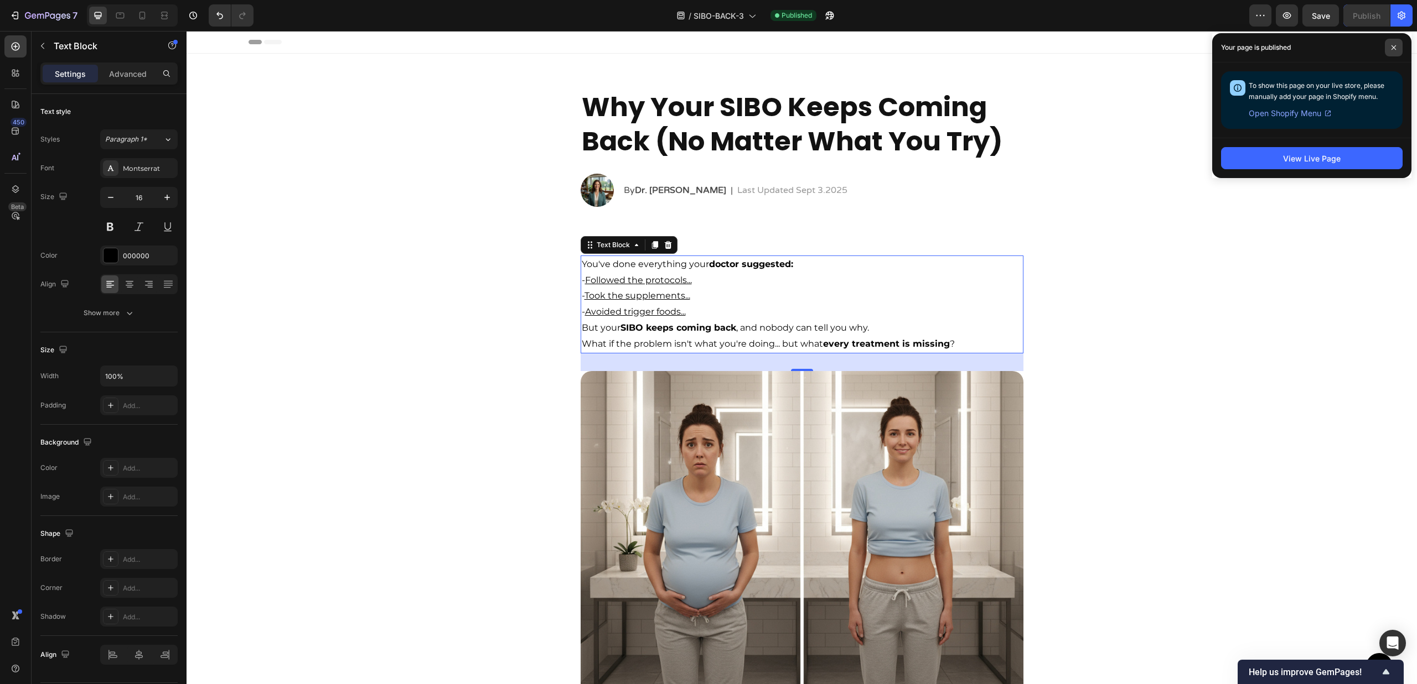
click at [1391, 50] on span at bounding box center [1393, 48] width 18 height 18
